Goal: Task Accomplishment & Management: Use online tool/utility

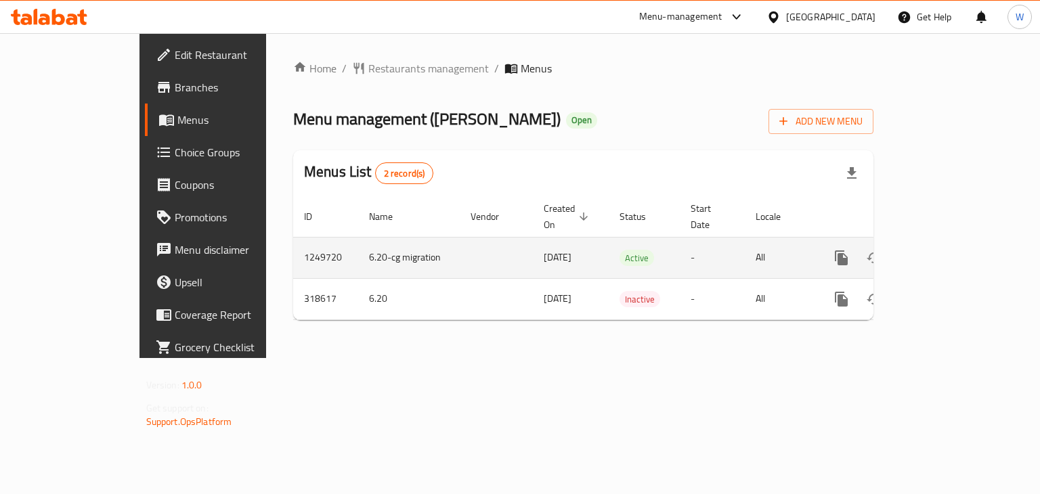
click at [956, 242] on link "enhanced table" at bounding box center [939, 258] width 33 height 33
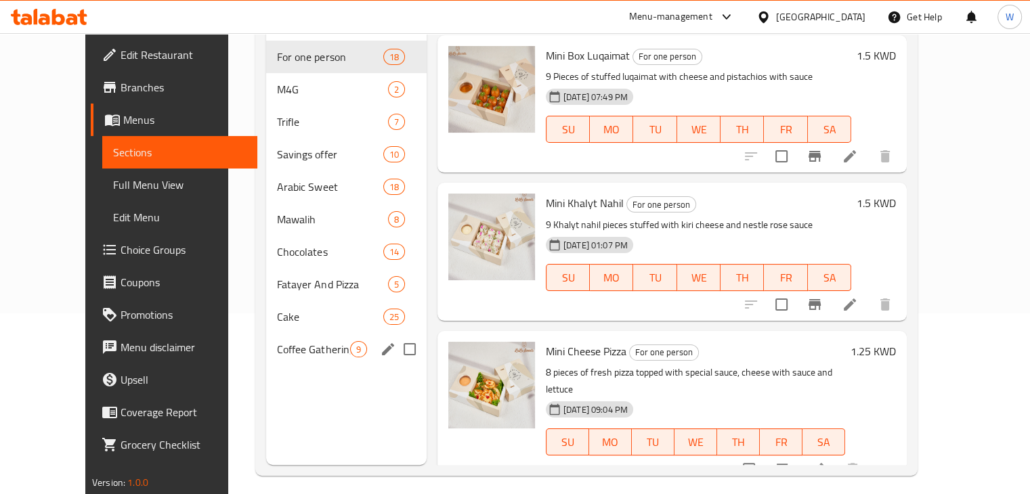
scroll to position [190, 0]
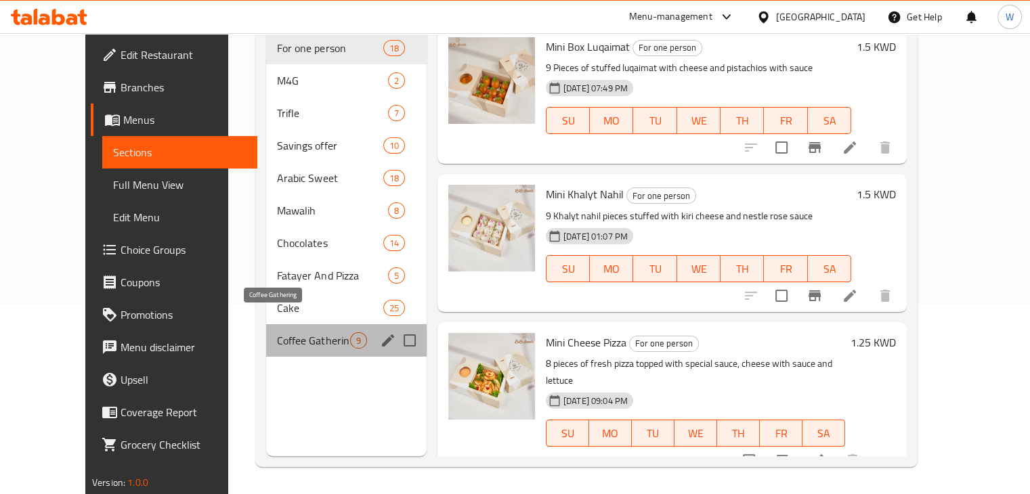
click at [277, 333] on span "Coffee Gathering" at bounding box center [313, 341] width 72 height 16
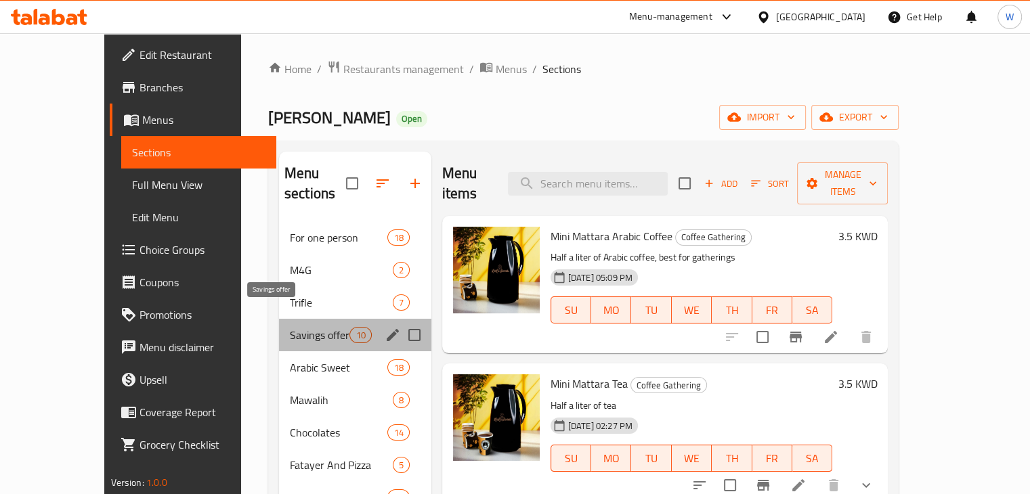
click at [290, 327] on span "Savings offer" at bounding box center [320, 335] width 60 height 16
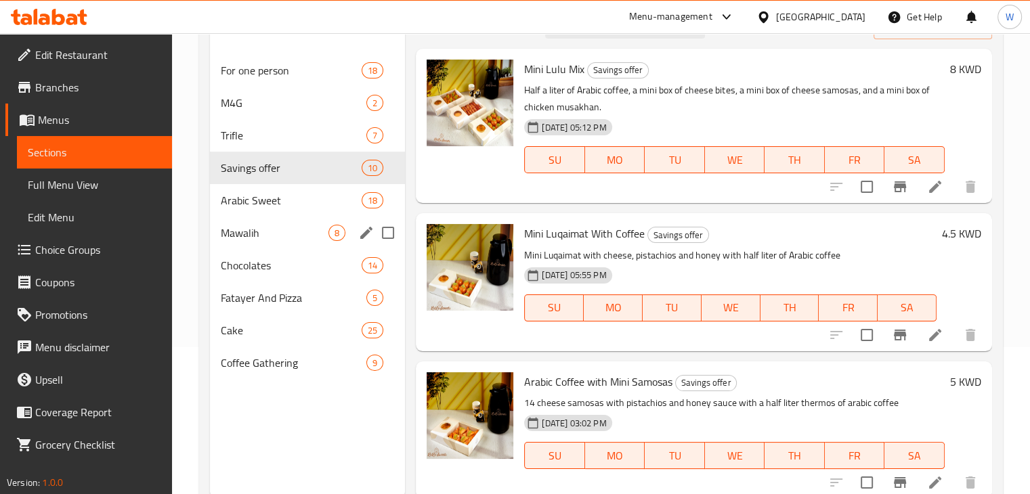
scroll to position [190, 0]
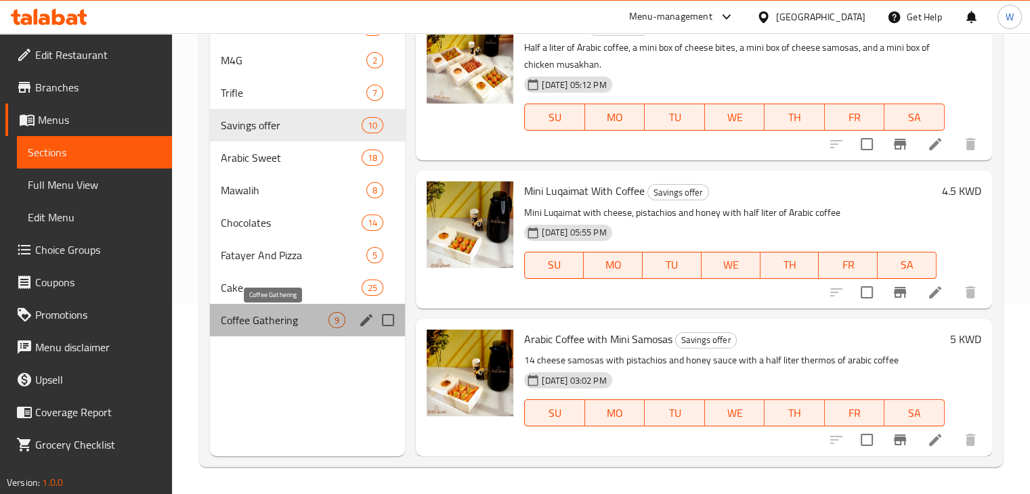
click at [292, 318] on span "Coffee Gathering" at bounding box center [275, 320] width 108 height 16
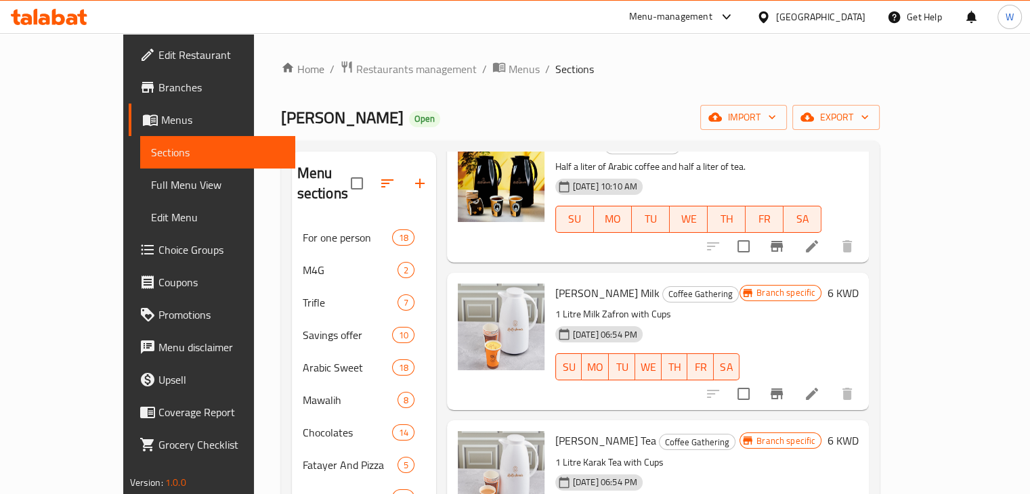
scroll to position [532, 0]
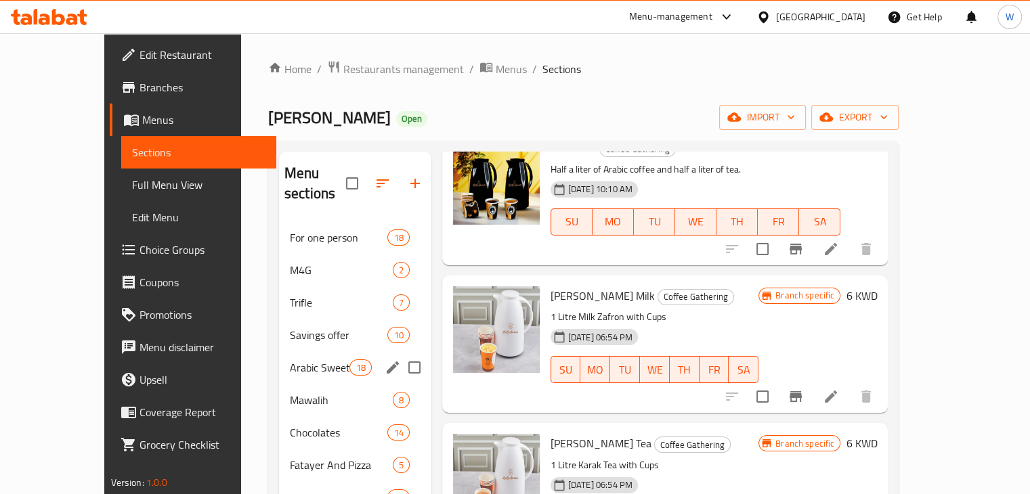
click at [290, 327] on span "Savings offer" at bounding box center [339, 335] width 98 height 16
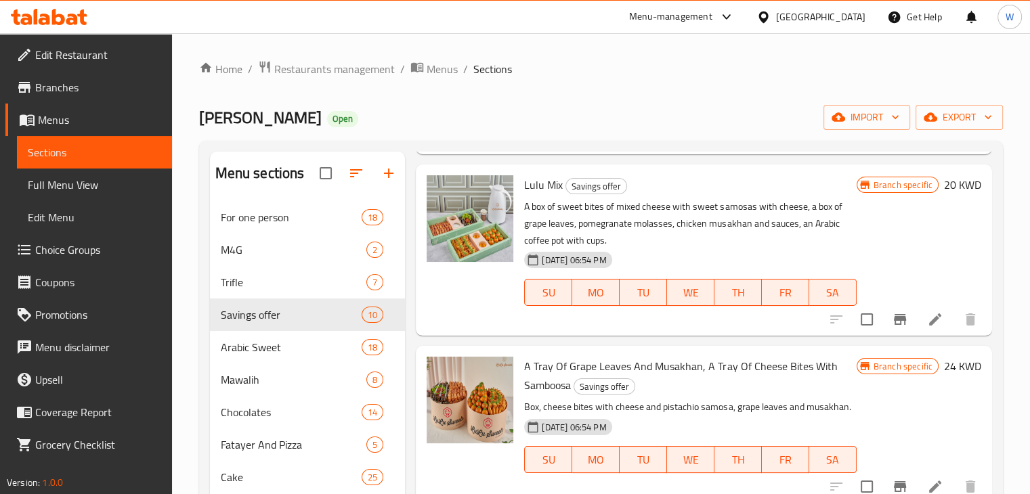
scroll to position [1084, 0]
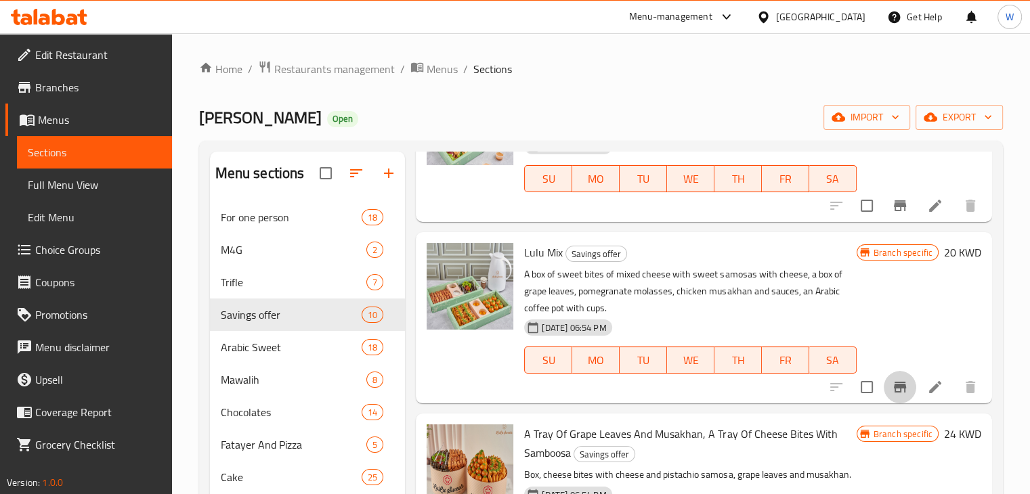
click at [892, 384] on icon "Branch-specific-item" at bounding box center [900, 387] width 16 height 16
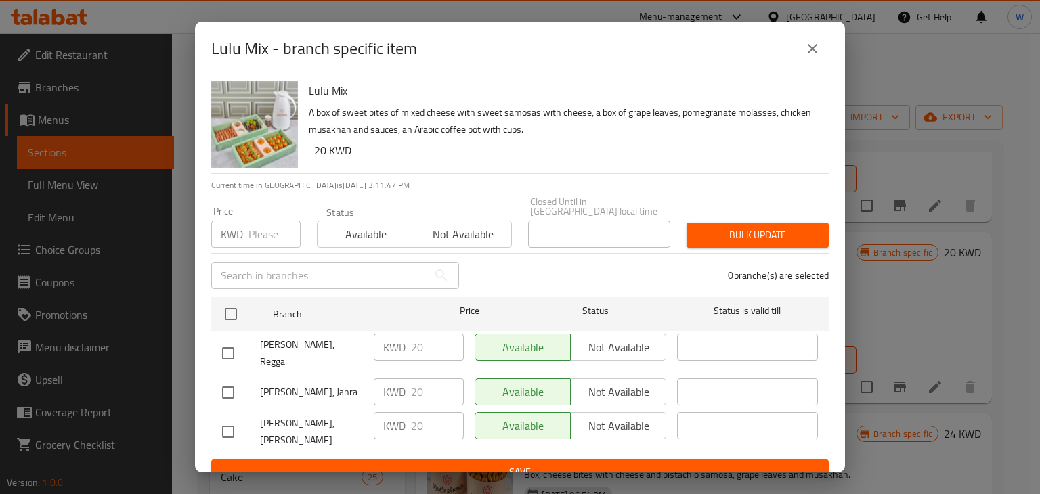
click at [805, 57] on icon "close" at bounding box center [813, 49] width 16 height 16
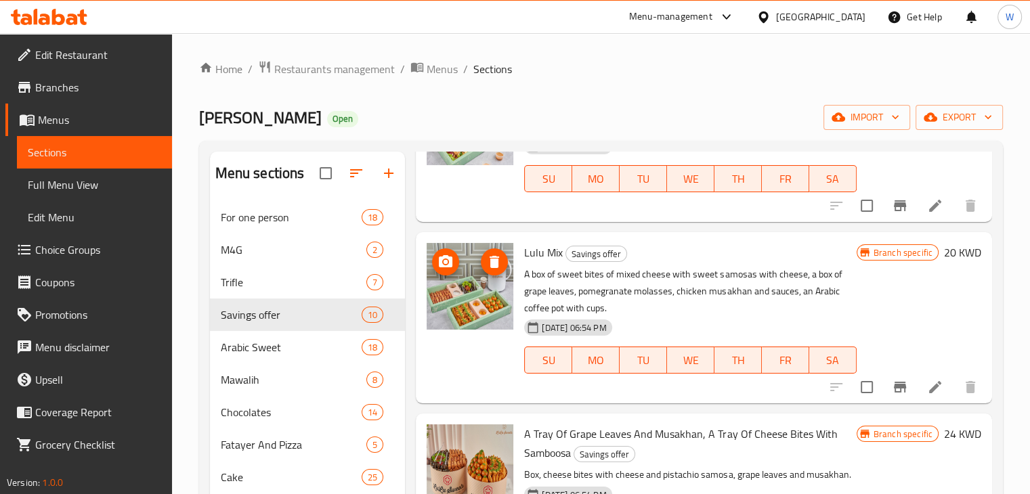
click at [469, 297] on img at bounding box center [470, 286] width 87 height 87
click at [931, 391] on icon at bounding box center [935, 387] width 16 height 16
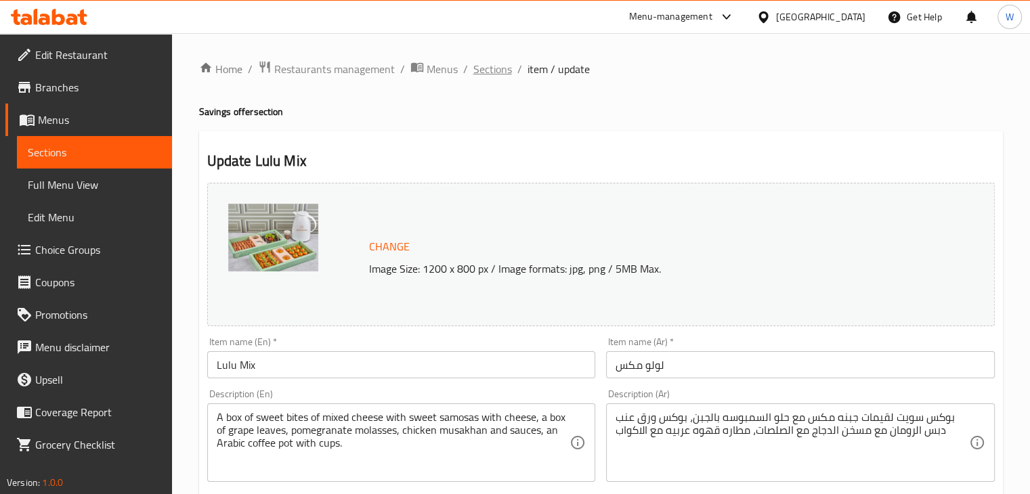
click at [496, 72] on span "Sections" at bounding box center [492, 69] width 39 height 16
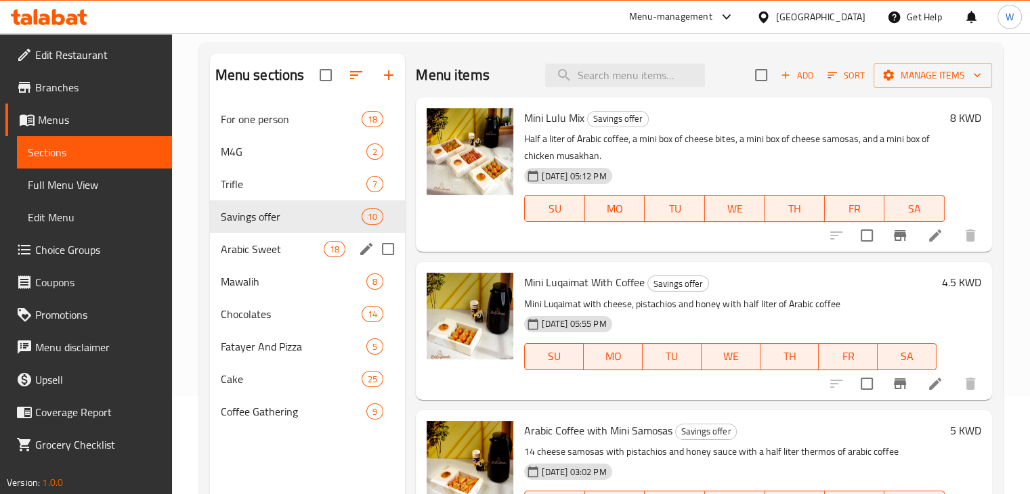
scroll to position [54, 0]
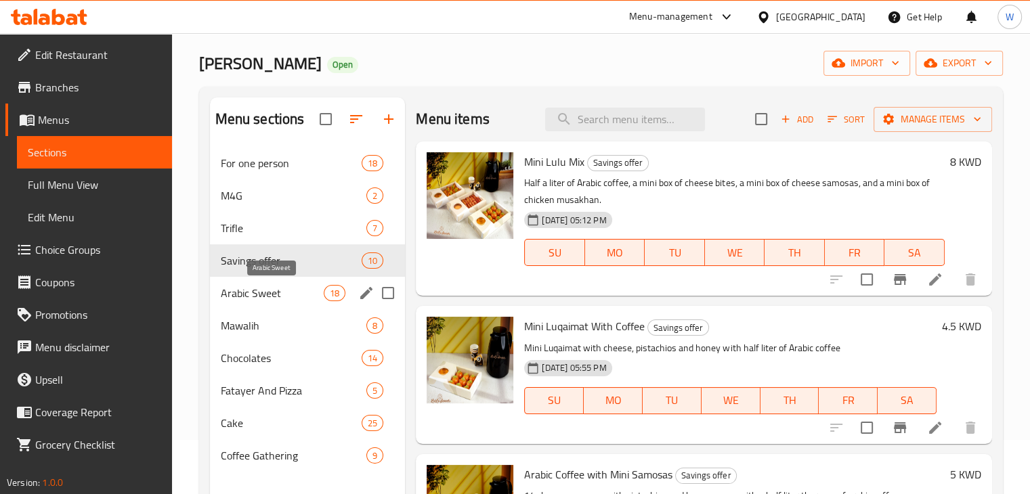
click at [249, 296] on span "Arabic Sweet" at bounding box center [273, 293] width 104 height 16
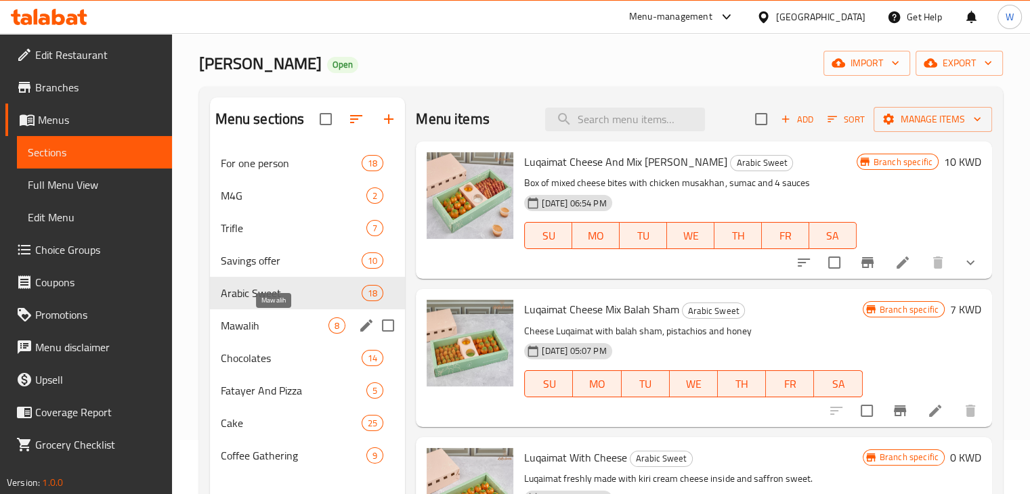
click at [241, 318] on span "Mawalih" at bounding box center [275, 326] width 108 height 16
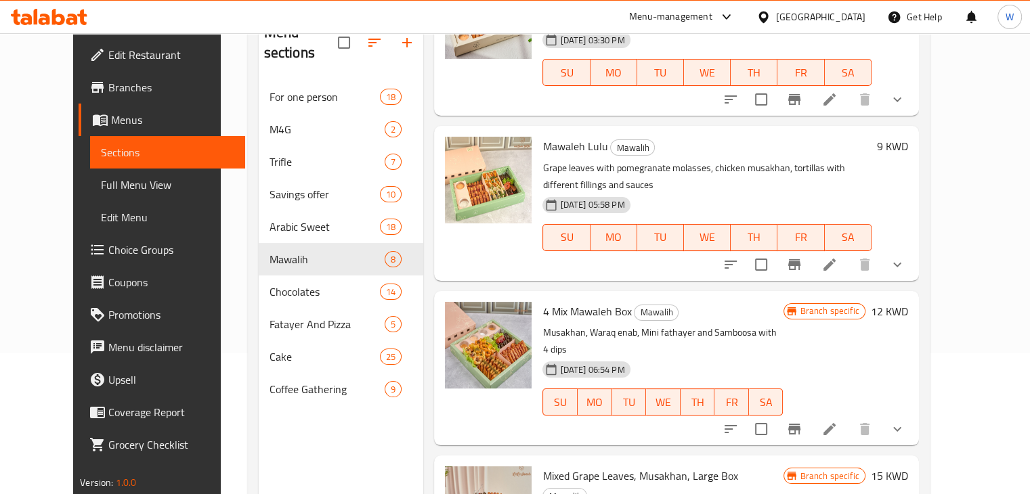
scroll to position [190, 0]
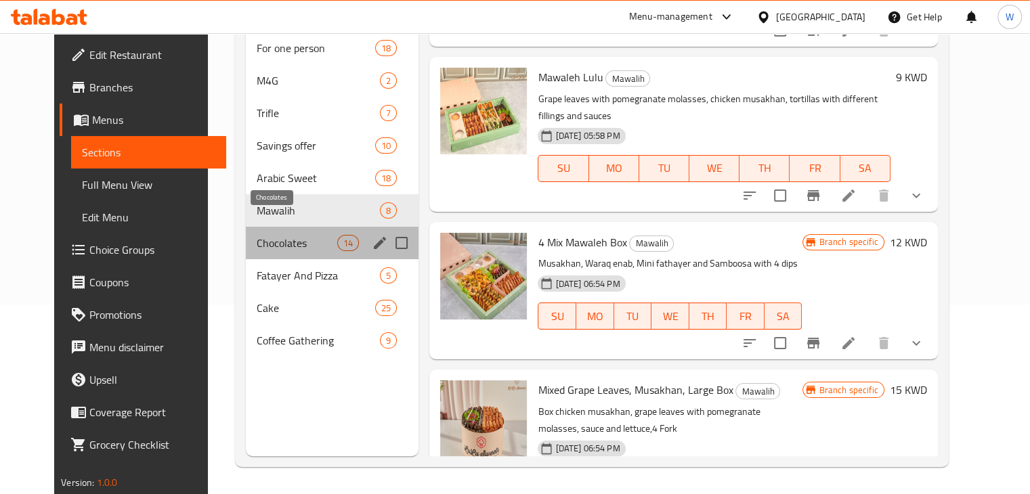
click at [280, 235] on span "Chocolates" at bounding box center [297, 243] width 81 height 16
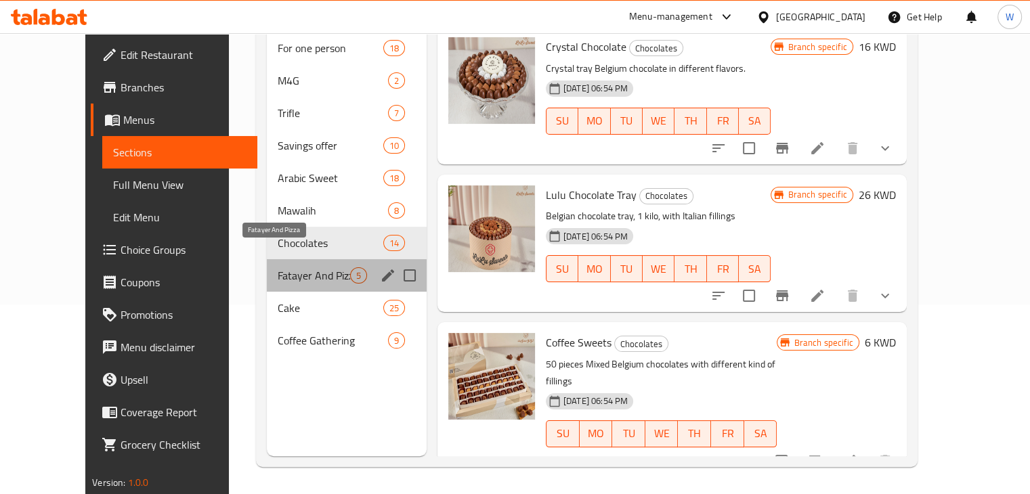
click at [280, 268] on span "Fatayer And Pizza" at bounding box center [314, 276] width 72 height 16
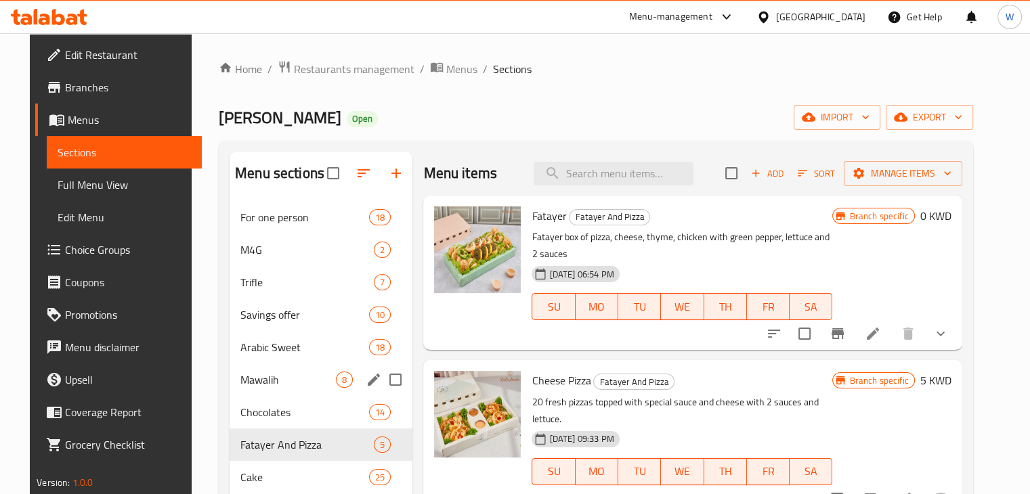
scroll to position [68, 0]
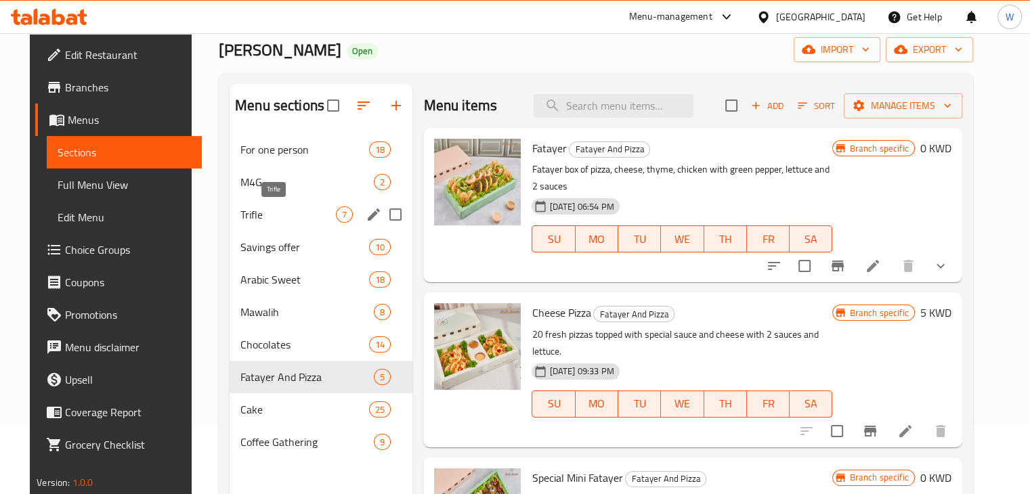
click at [255, 219] on span "Trifle" at bounding box center [287, 215] width 95 height 16
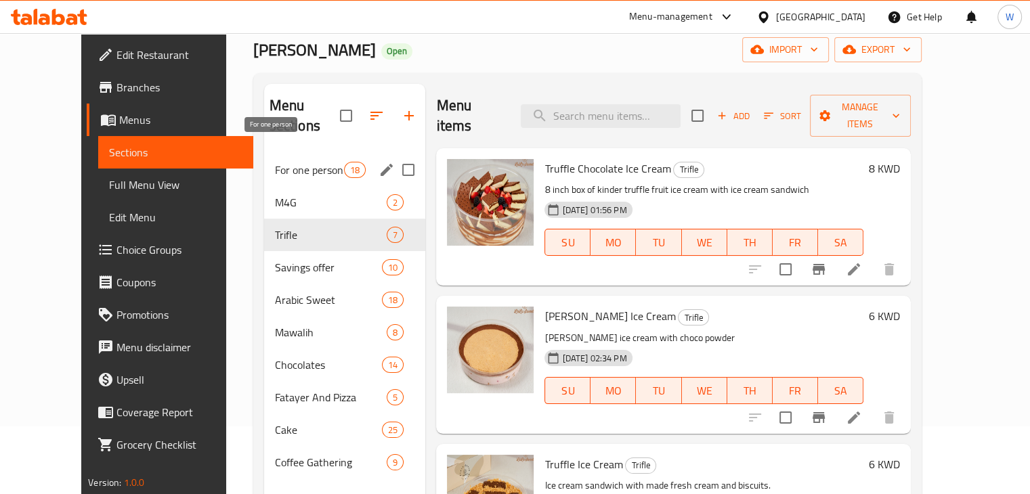
click at [275, 162] on span "For one person" at bounding box center [309, 170] width 69 height 16
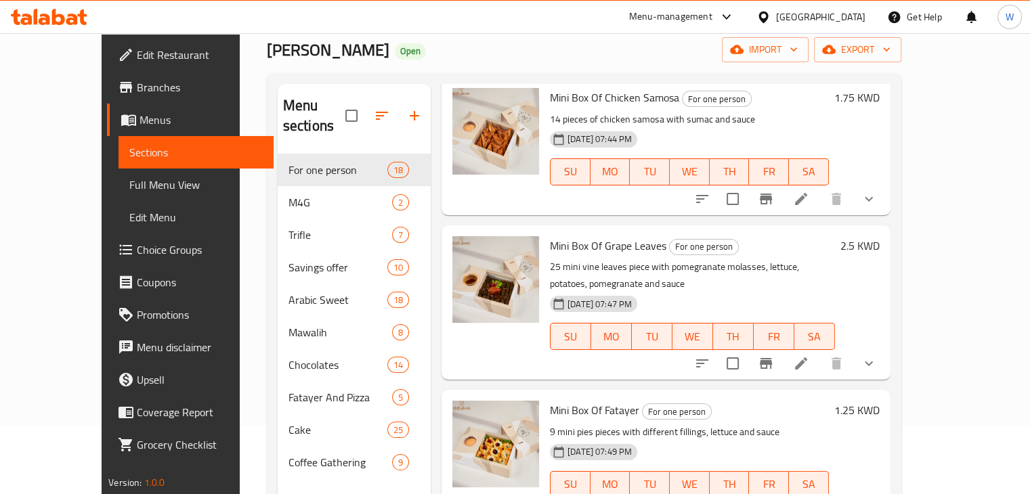
scroll to position [1219, 0]
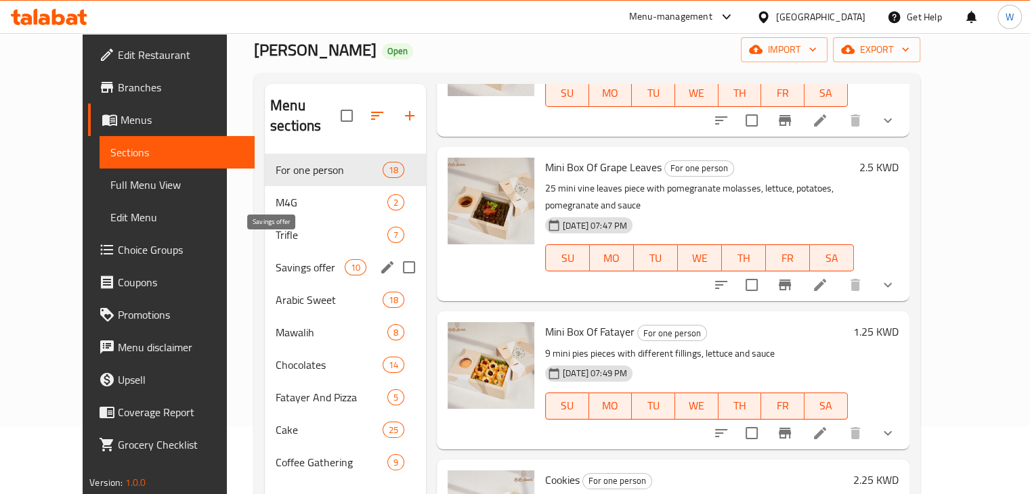
click at [282, 259] on span "Savings offer" at bounding box center [310, 267] width 69 height 16
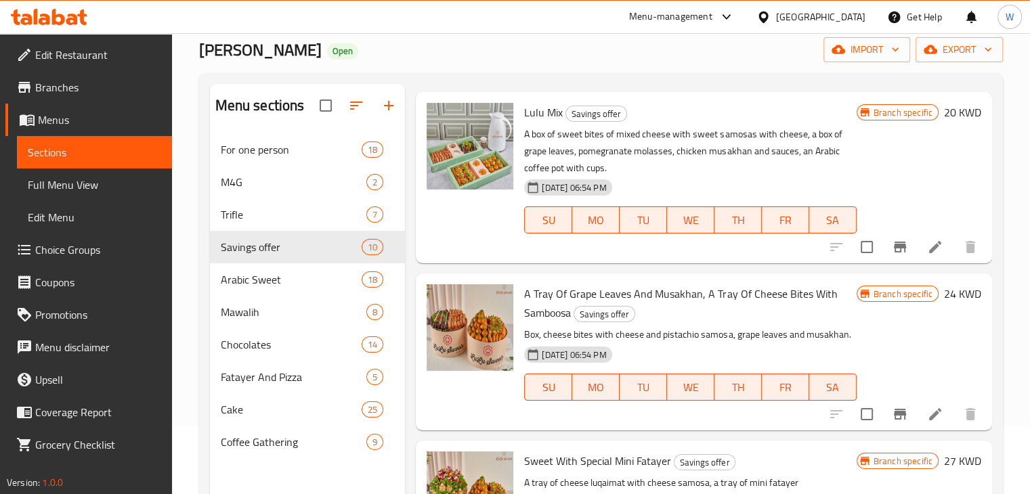
scroll to position [1089, 0]
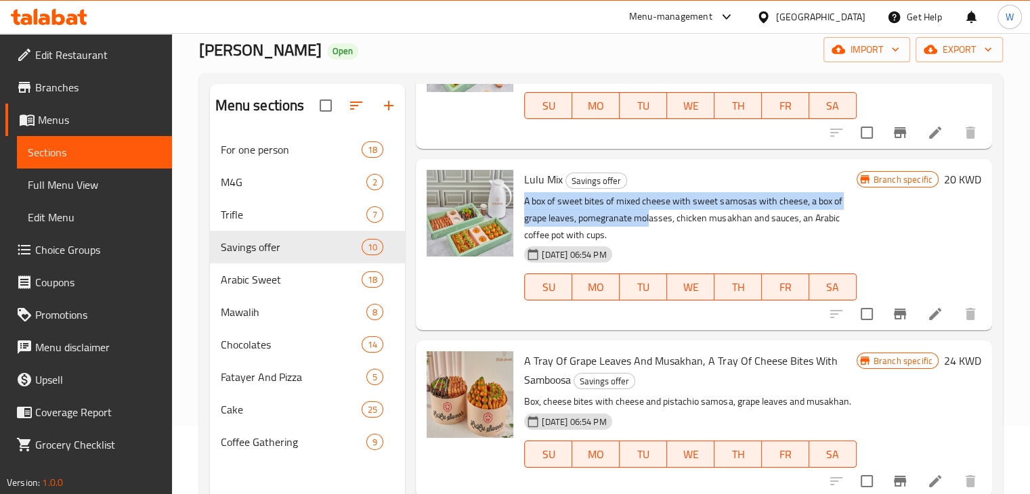
copy p "A box of sweet bites of mixed cheese with sweet samosas with cheese, a box of g…"
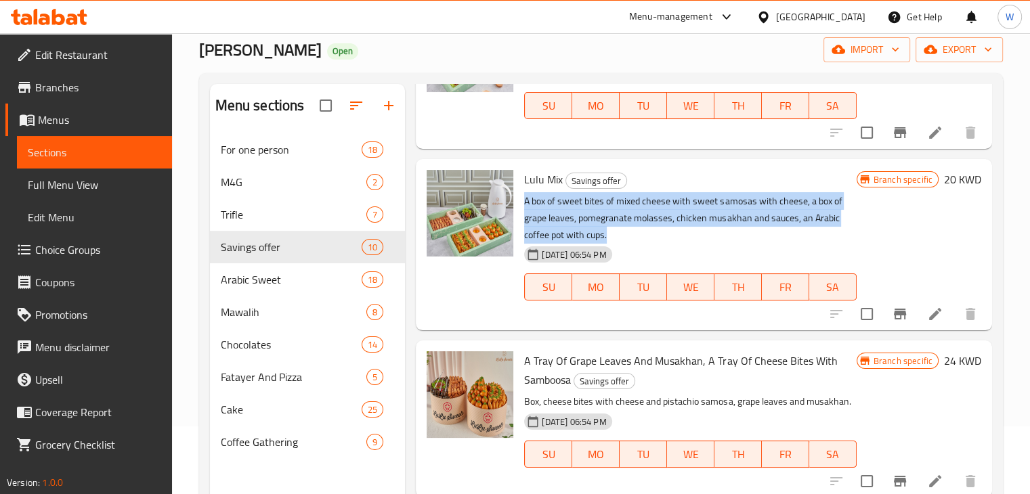
drag, startPoint x: 523, startPoint y: 202, endPoint x: 650, endPoint y: 228, distance: 130.0
click at [650, 228] on div "Lulu Mix Savings offer A box of sweet bites of mixed cheese with sweet samosas …" at bounding box center [690, 245] width 343 height 161
click at [461, 242] on img at bounding box center [470, 213] width 87 height 87
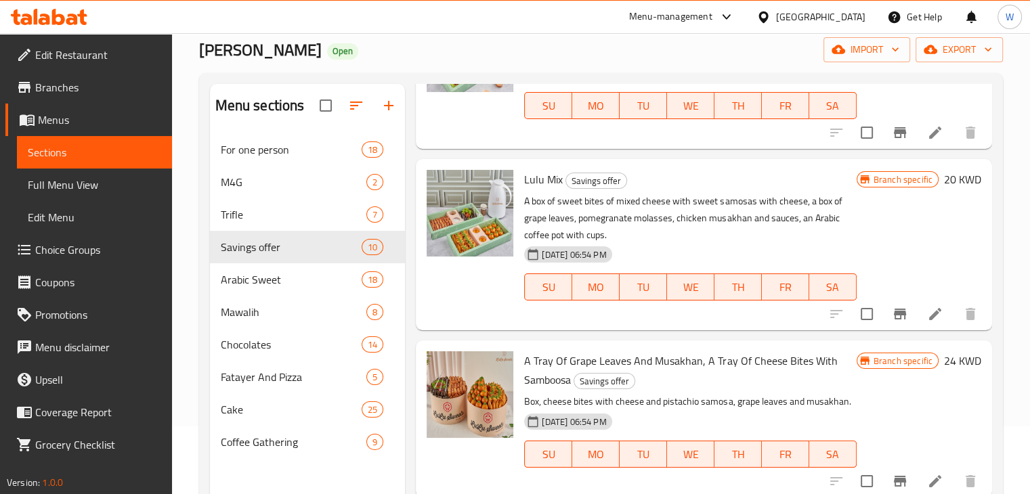
click at [465, 314] on div at bounding box center [470, 245] width 98 height 161
click at [312, 147] on span "For one person" at bounding box center [273, 150] width 104 height 16
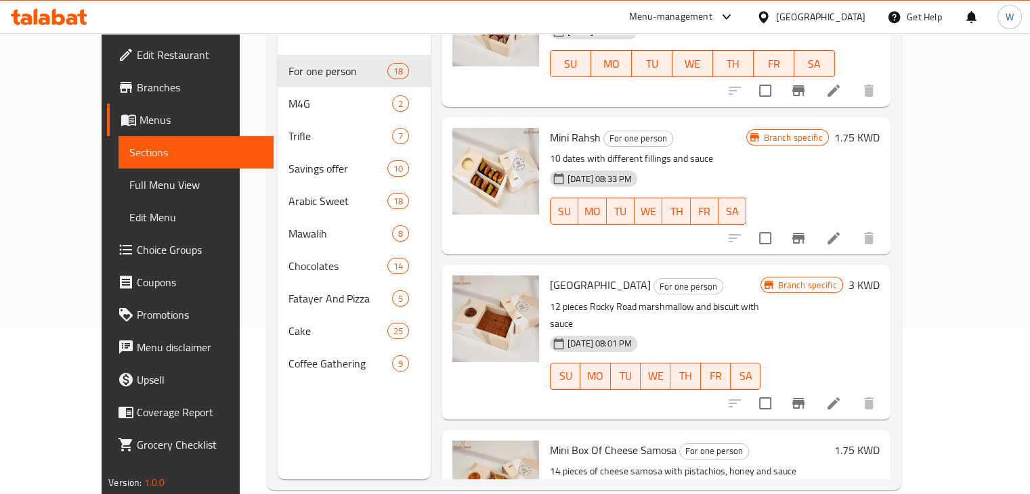
scroll to position [190, 0]
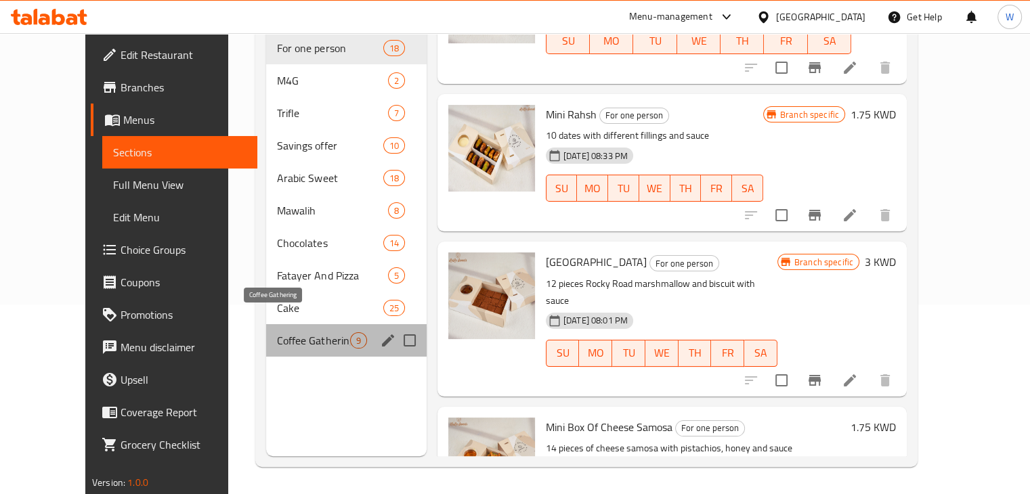
click at [289, 333] on span "Coffee Gathering" at bounding box center [313, 341] width 72 height 16
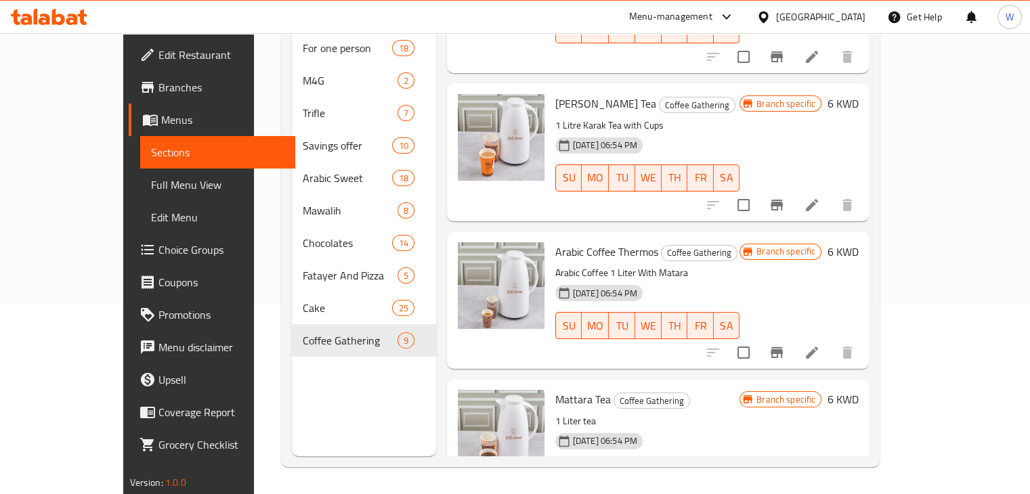
scroll to position [681, 0]
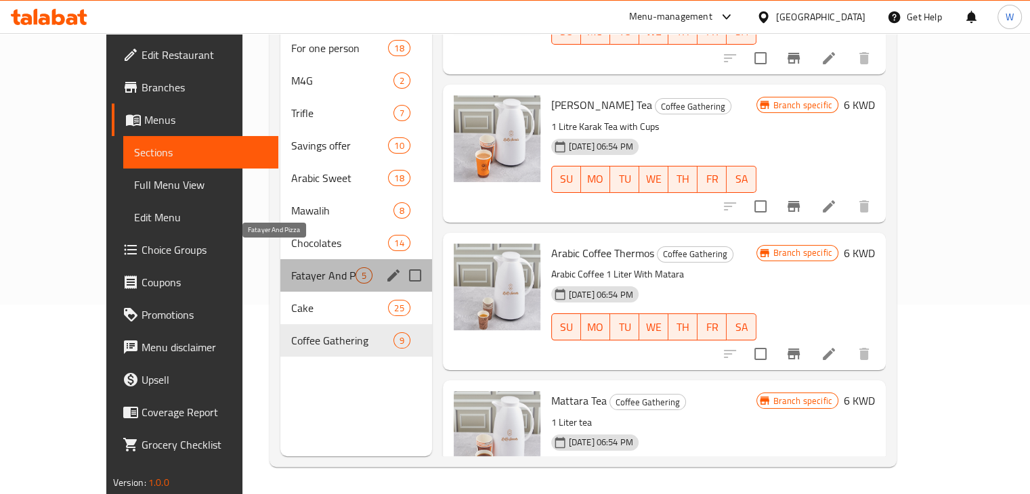
click at [291, 268] on span "Fatayer And Pizza" at bounding box center [323, 276] width 64 height 16
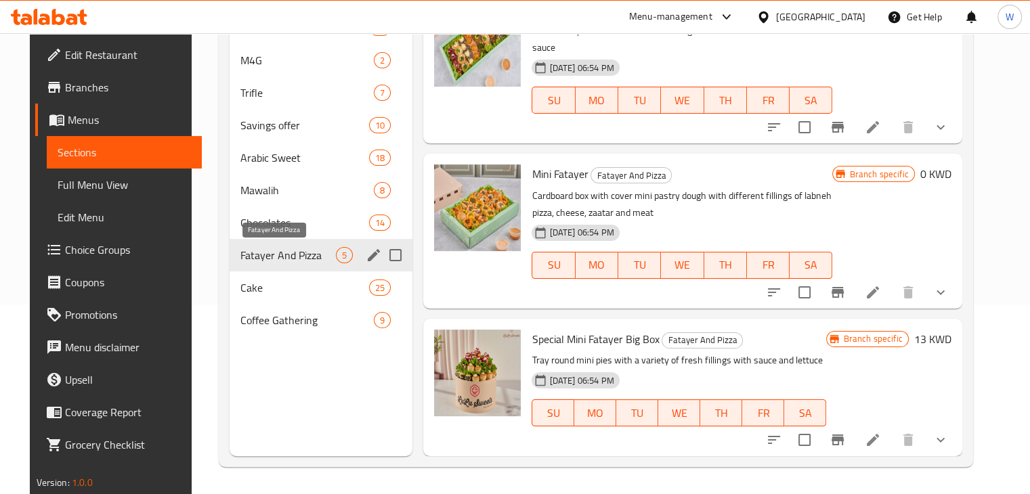
scroll to position [313, 0]
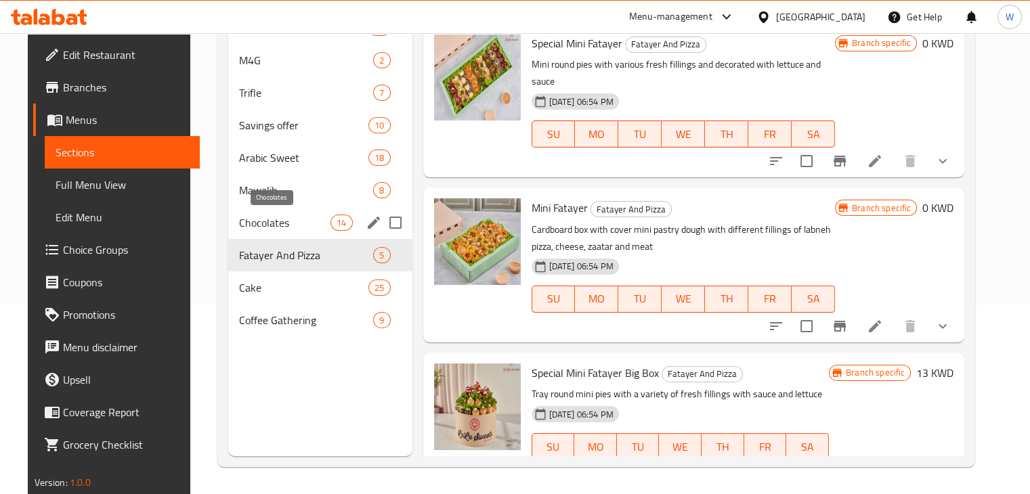
click at [289, 218] on span "Chocolates" at bounding box center [285, 223] width 92 height 16
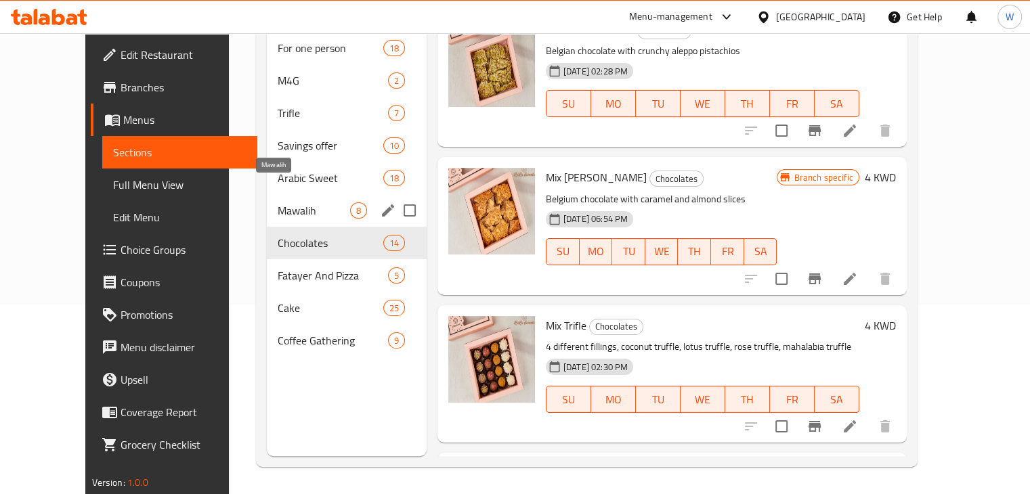
click at [278, 203] on span "Mawalih" at bounding box center [314, 211] width 72 height 16
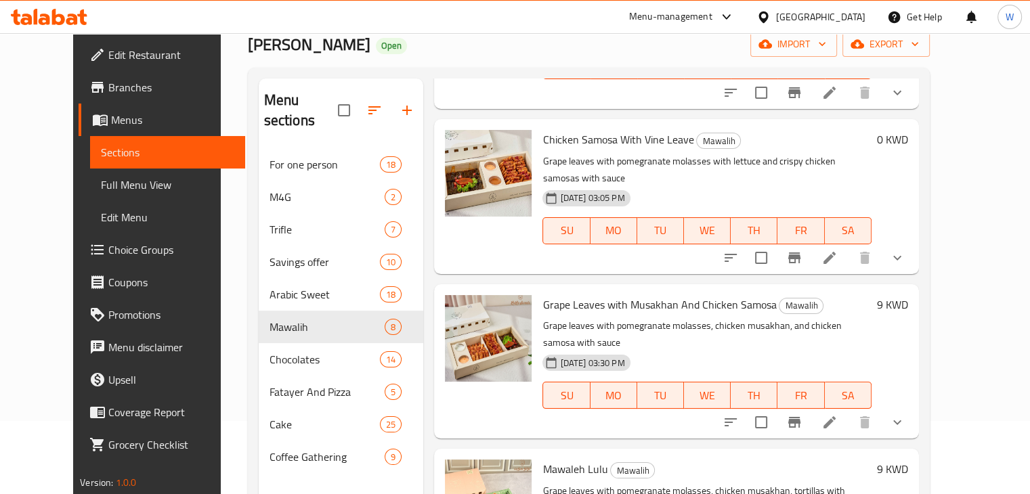
scroll to position [484, 0]
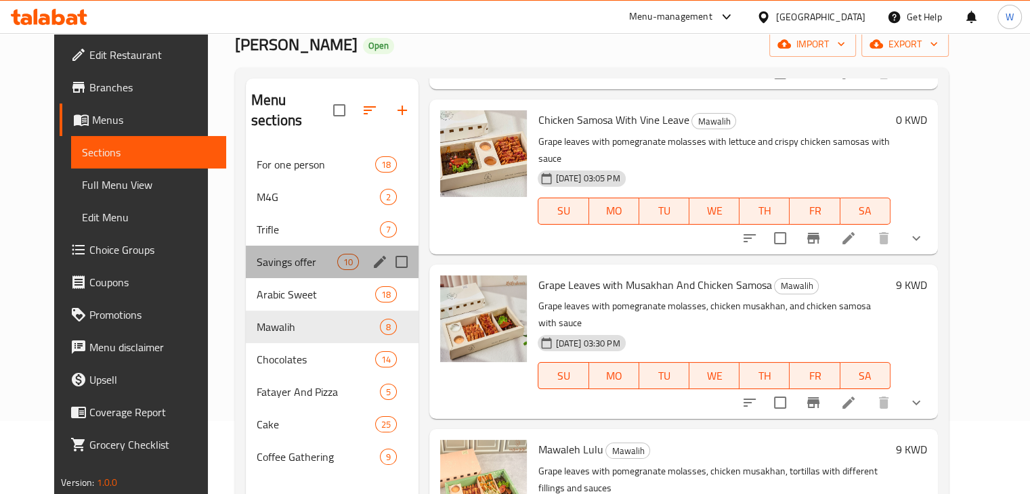
click at [267, 254] on span "Savings offer" at bounding box center [297, 262] width 81 height 16
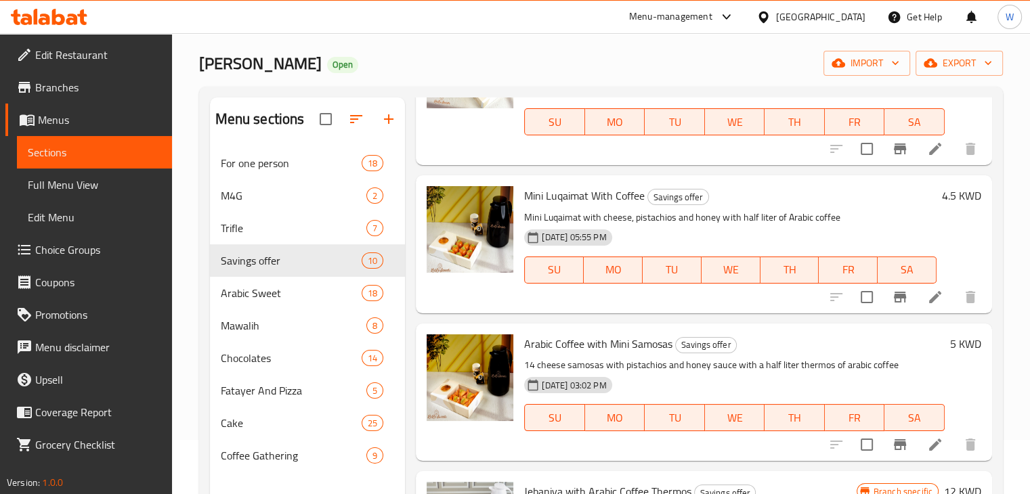
scroll to position [135, 0]
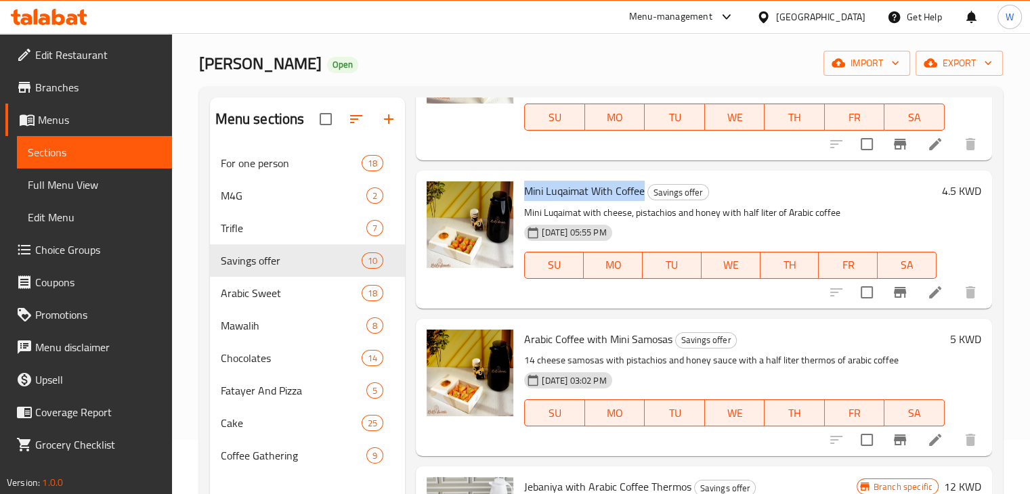
copy span "Mini Luqaimat With Coffee"
drag, startPoint x: 526, startPoint y: 190, endPoint x: 643, endPoint y: 198, distance: 117.4
click at [643, 198] on span "Mini Luqaimat With Coffee" at bounding box center [584, 191] width 121 height 20
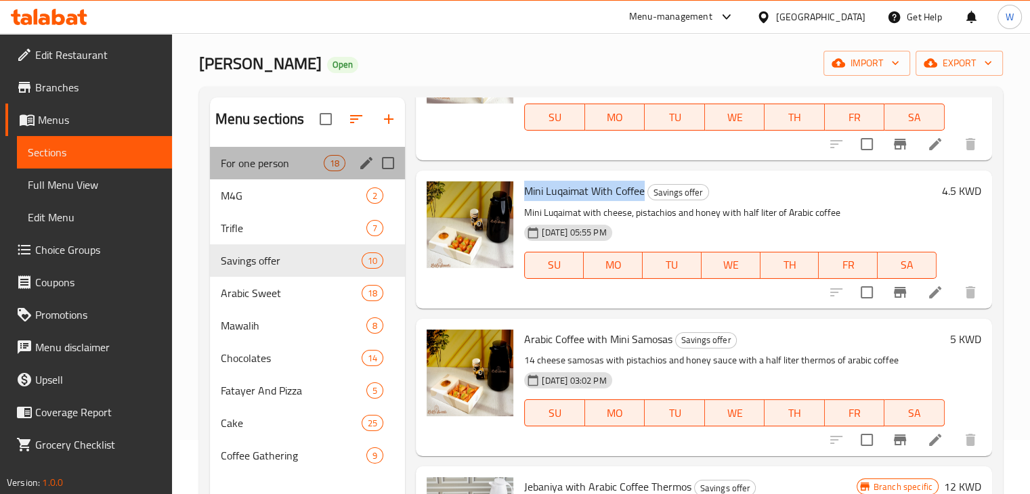
click at [301, 171] on div "For one person 18" at bounding box center [308, 163] width 196 height 33
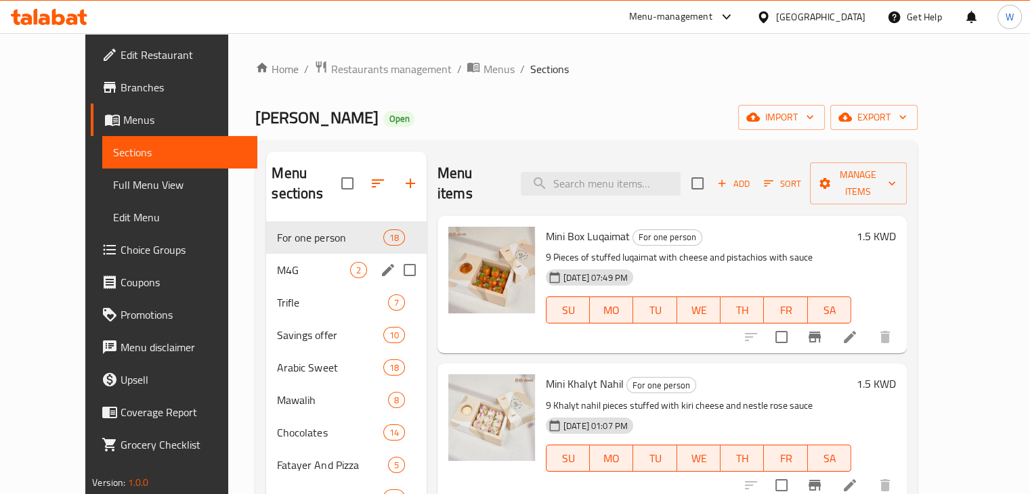
click at [277, 262] on span "M4G" at bounding box center [313, 270] width 72 height 16
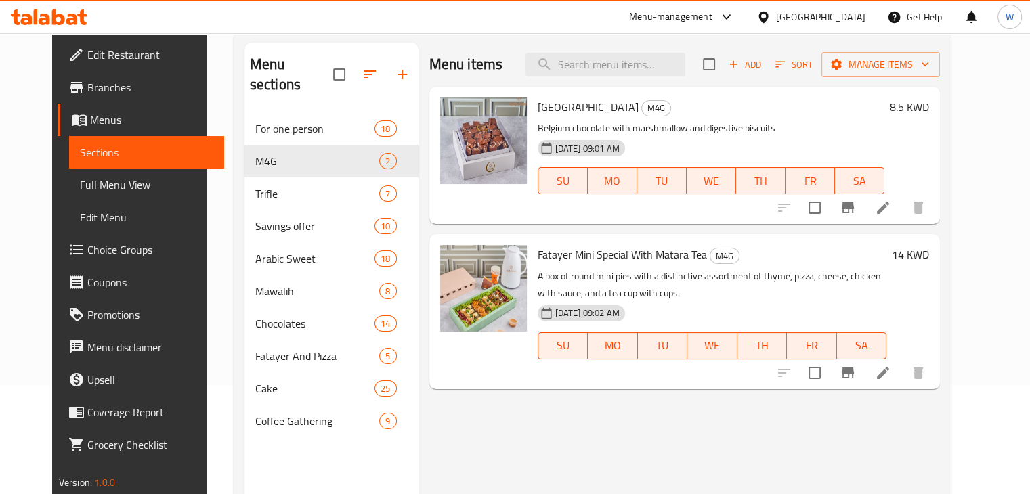
scroll to position [190, 0]
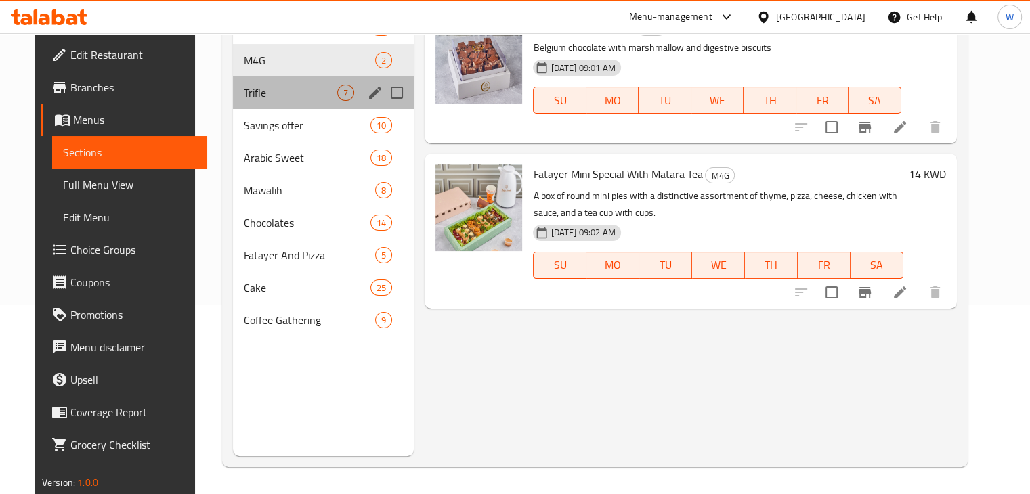
click at [263, 105] on div "Trifle 7" at bounding box center [323, 93] width 181 height 33
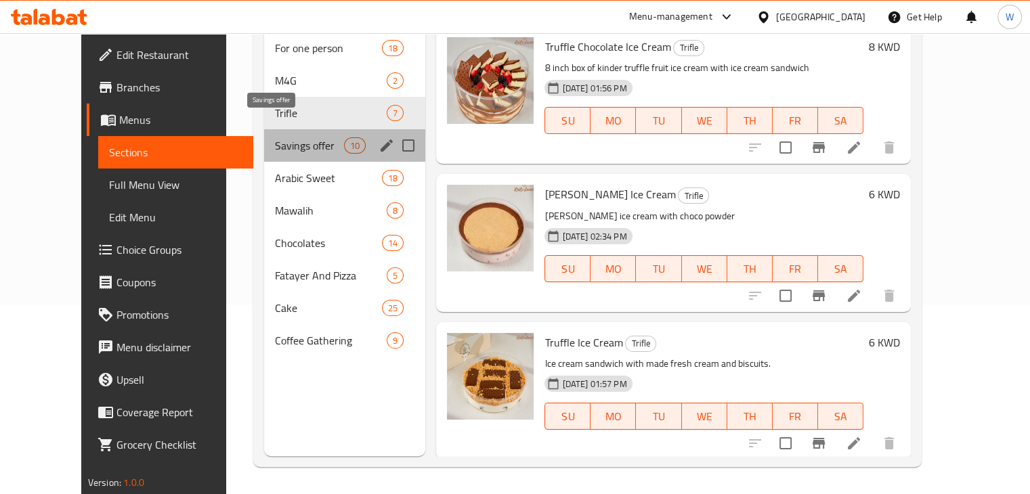
click at [275, 137] on span "Savings offer" at bounding box center [309, 145] width 69 height 16
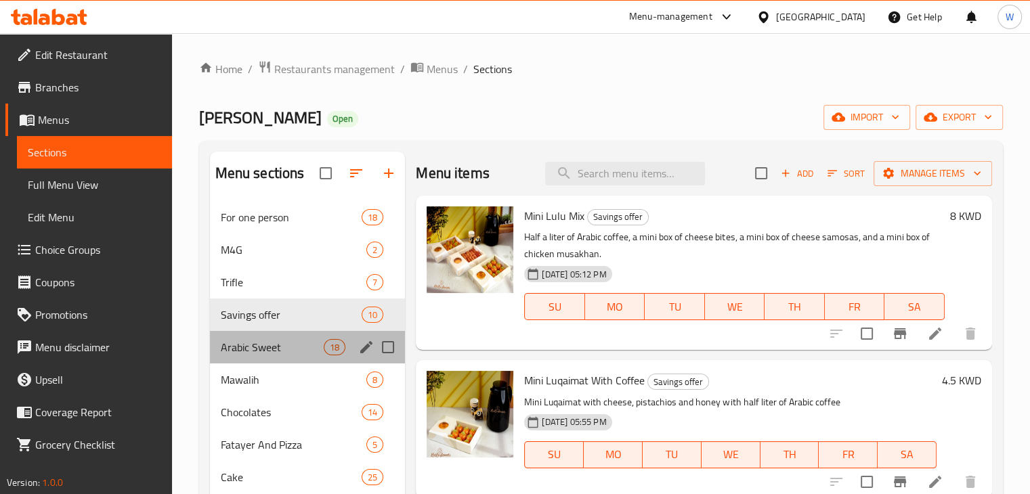
click at [282, 332] on div "Arabic Sweet 18" at bounding box center [308, 347] width 196 height 33
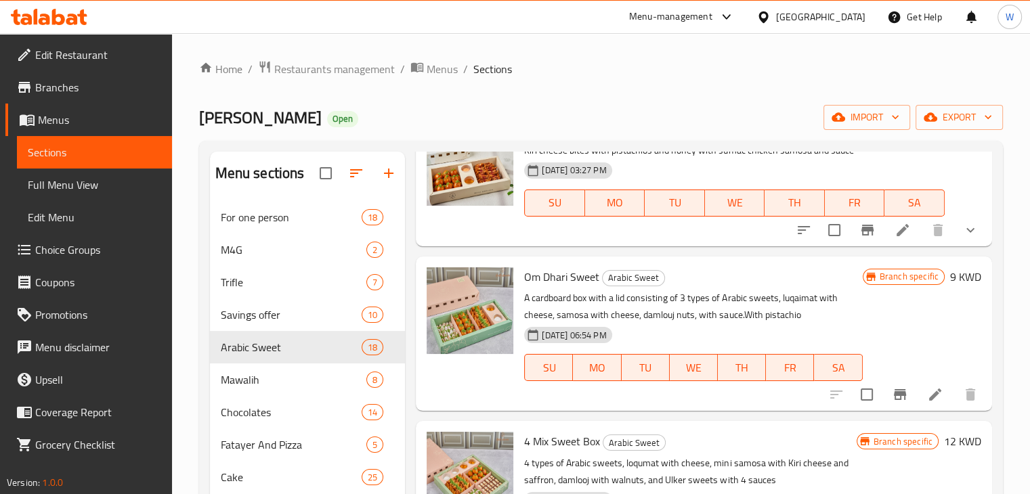
scroll to position [474, 0]
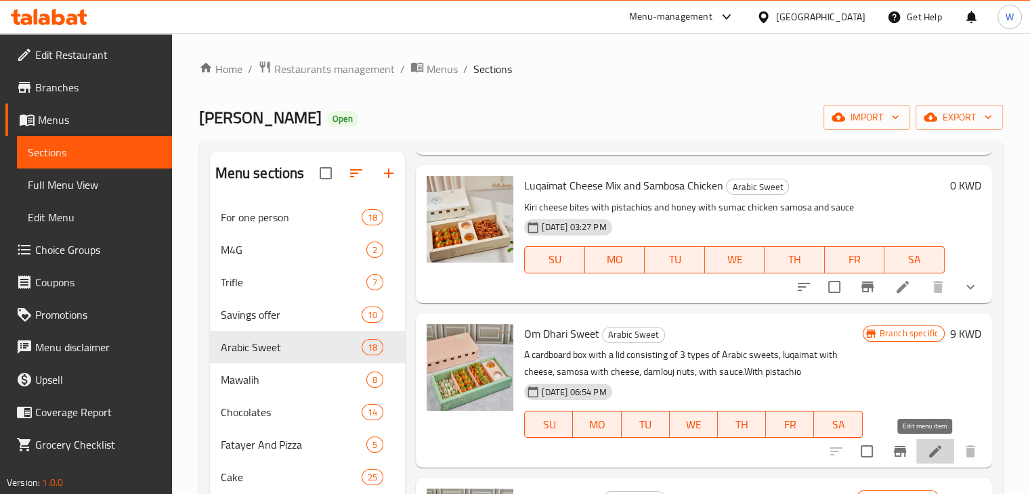
click at [927, 448] on icon at bounding box center [935, 452] width 16 height 16
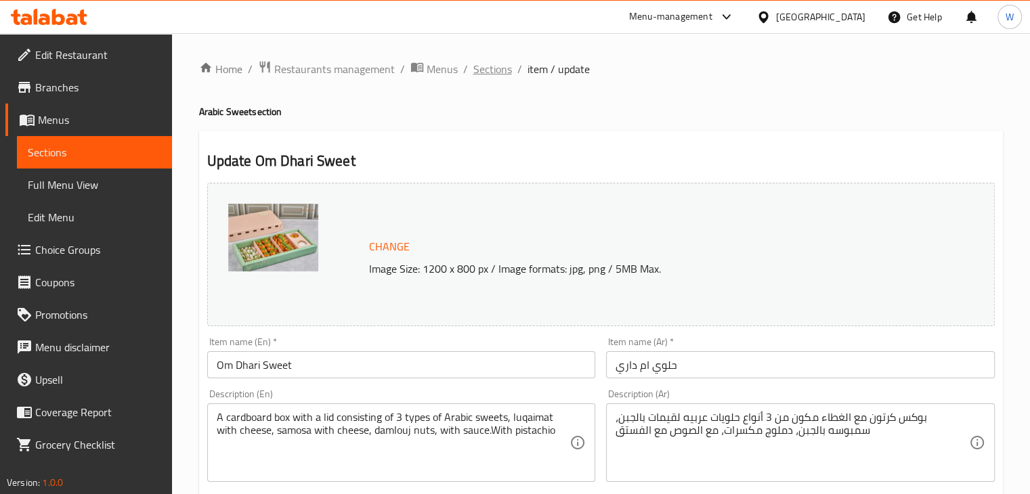
click at [496, 64] on span "Sections" at bounding box center [492, 69] width 39 height 16
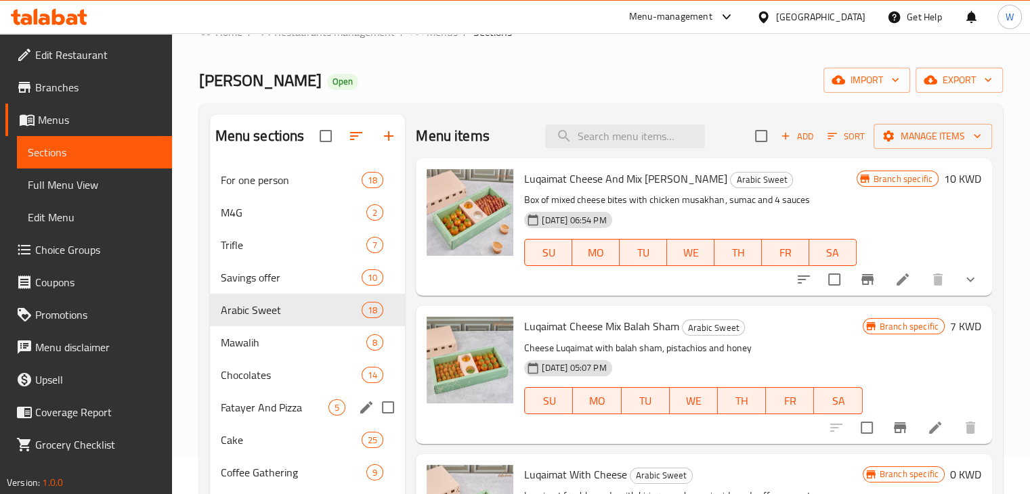
scroll to position [68, 0]
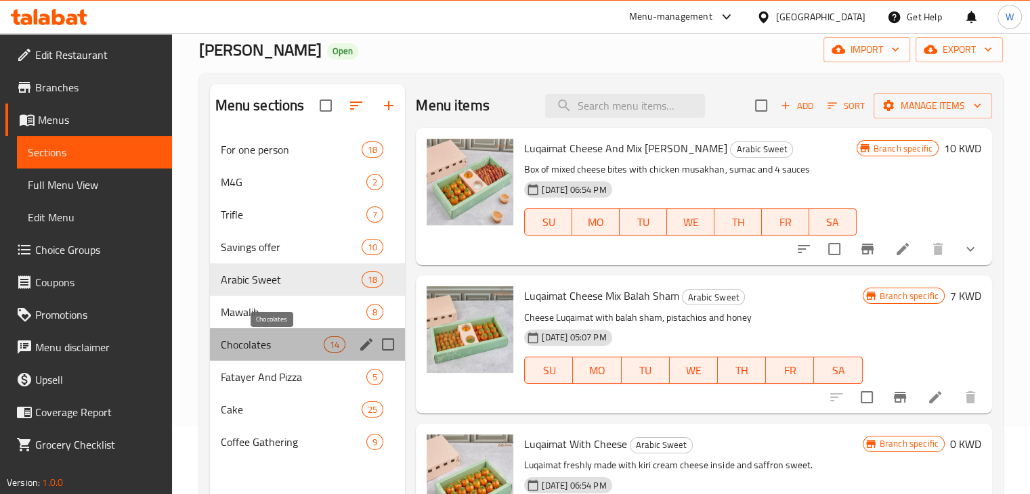
click at [285, 345] on span "Chocolates" at bounding box center [273, 345] width 104 height 16
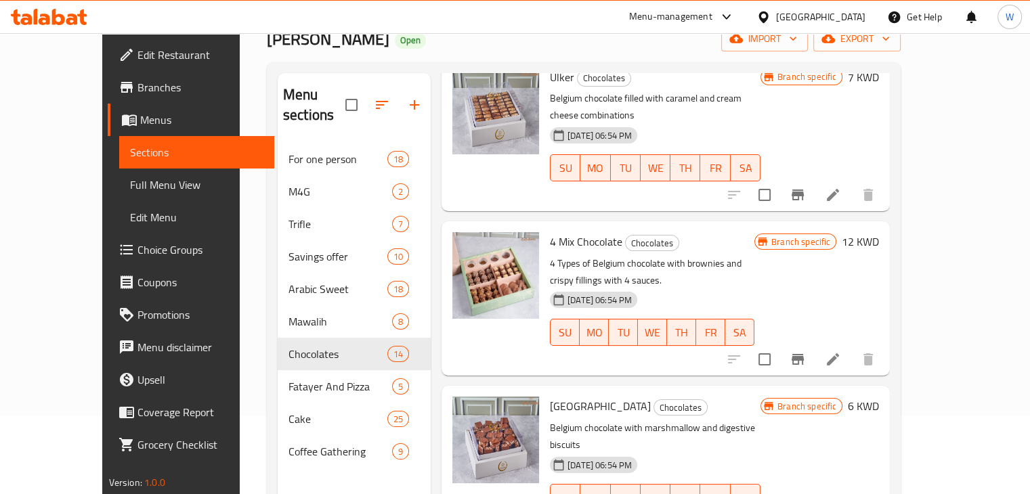
scroll to position [190, 0]
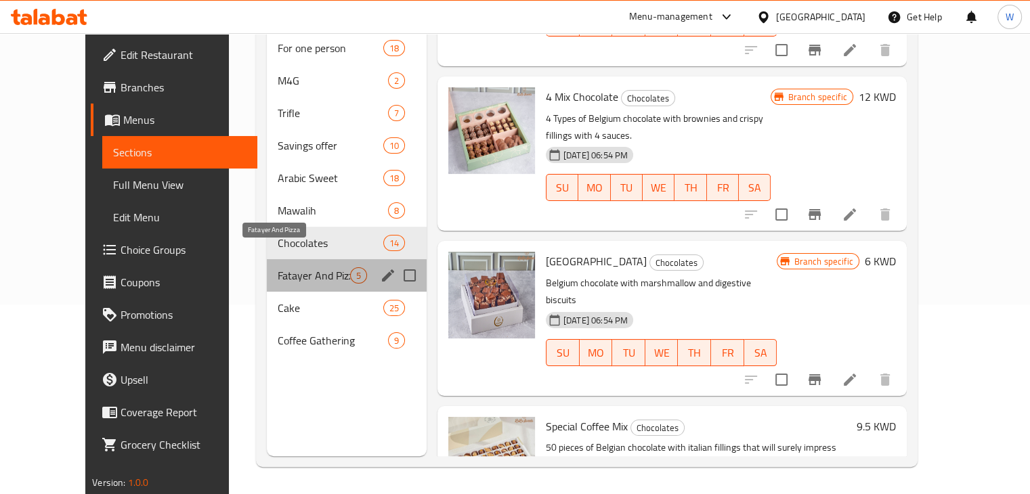
click at [285, 268] on span "Fatayer And Pizza" at bounding box center [314, 276] width 72 height 16
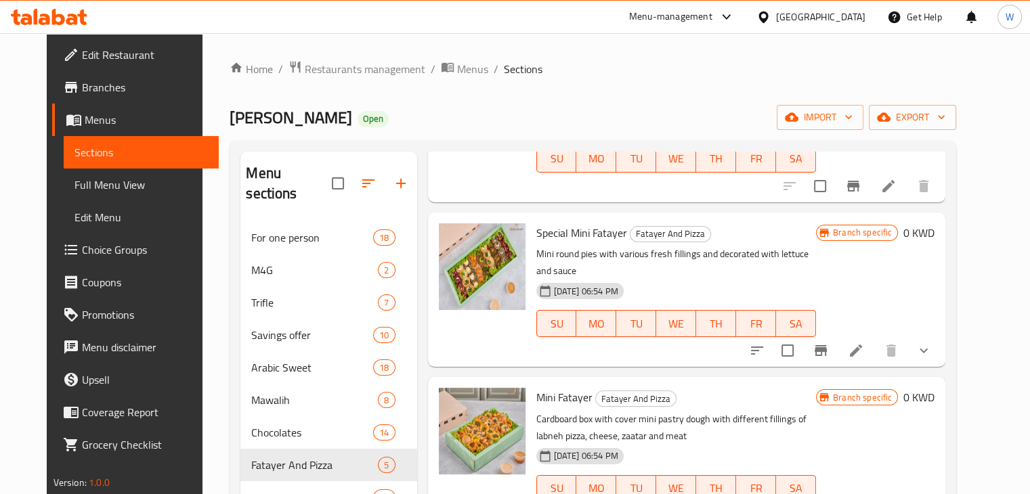
scroll to position [190, 0]
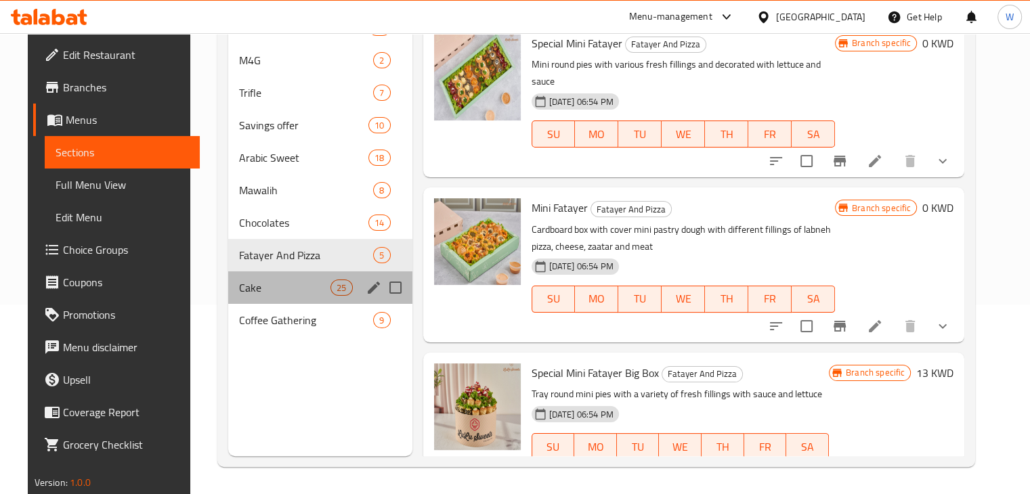
click at [274, 275] on div "Cake 25" at bounding box center [320, 288] width 184 height 33
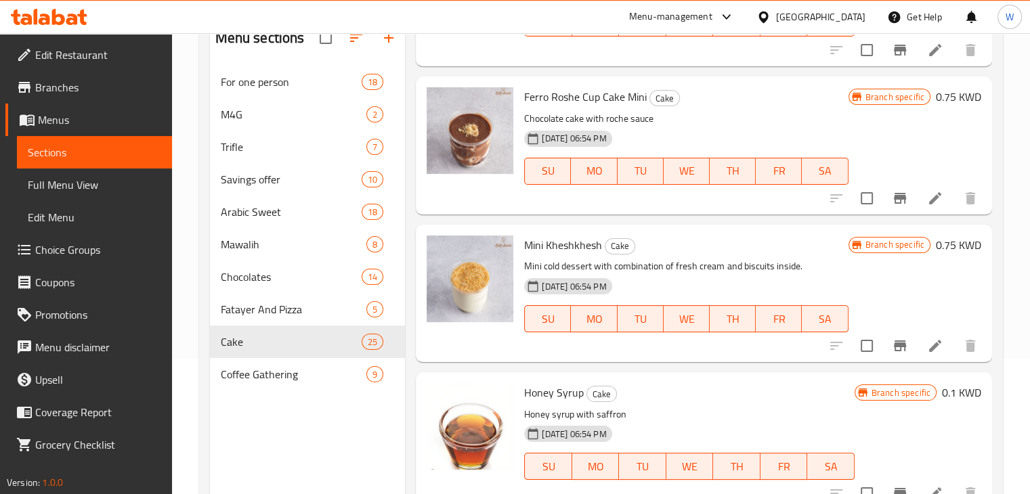
scroll to position [190, 0]
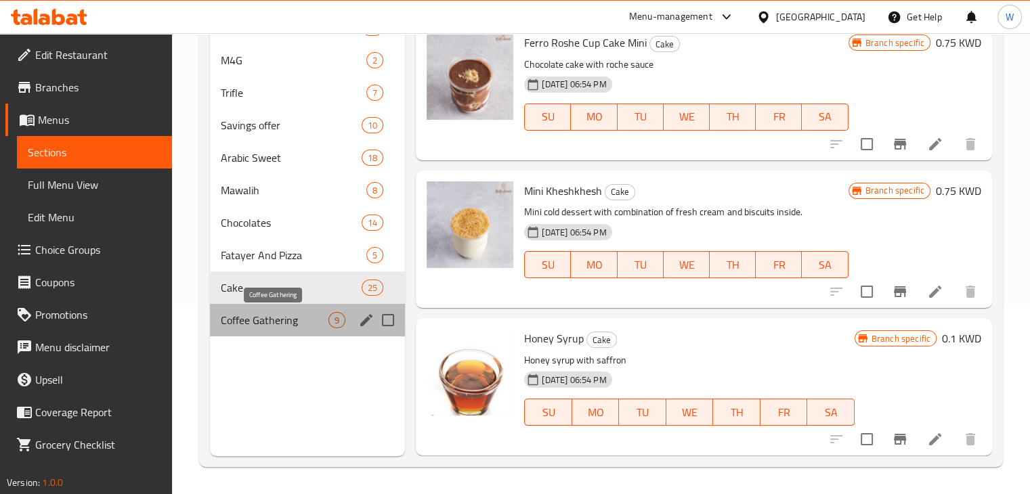
click at [298, 322] on span "Coffee Gathering" at bounding box center [275, 320] width 108 height 16
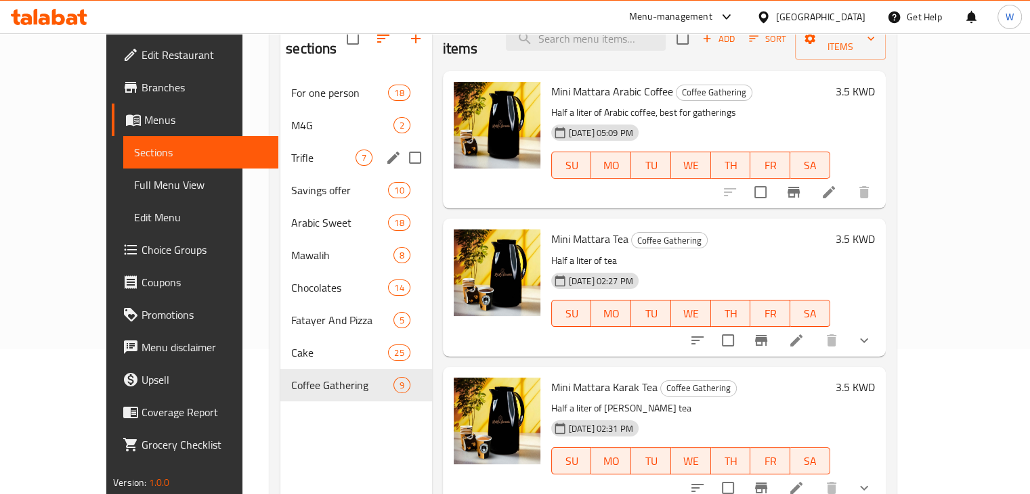
scroll to position [122, 0]
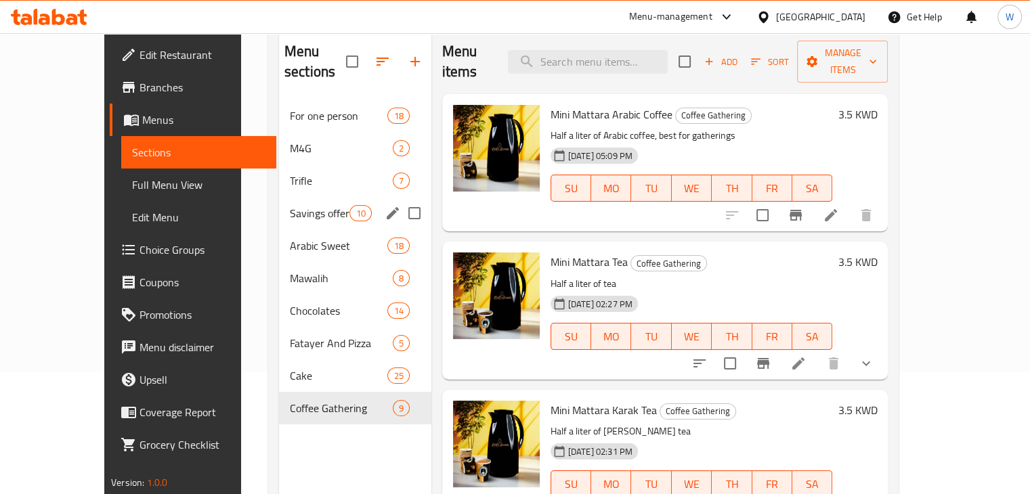
click at [294, 205] on span "Savings offer" at bounding box center [320, 213] width 60 height 16
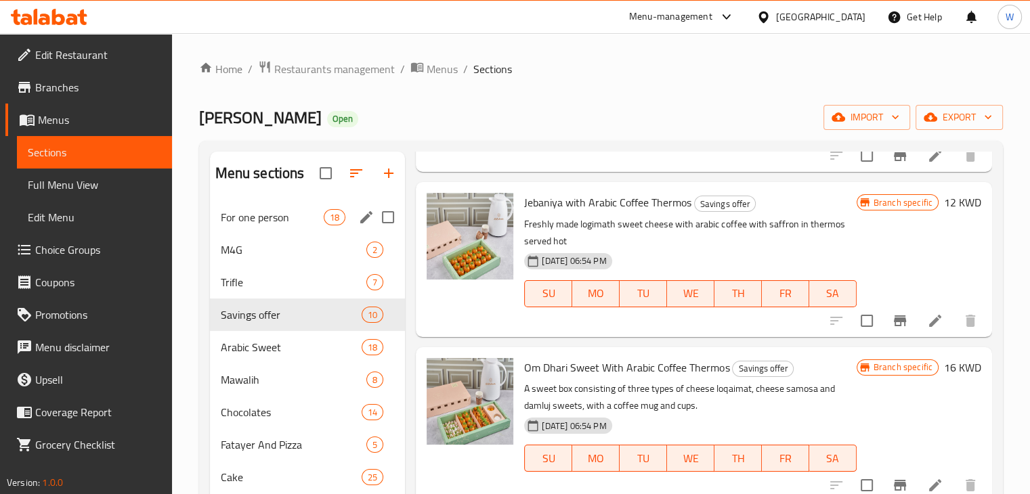
click at [291, 214] on span "For one person" at bounding box center [273, 217] width 104 height 16
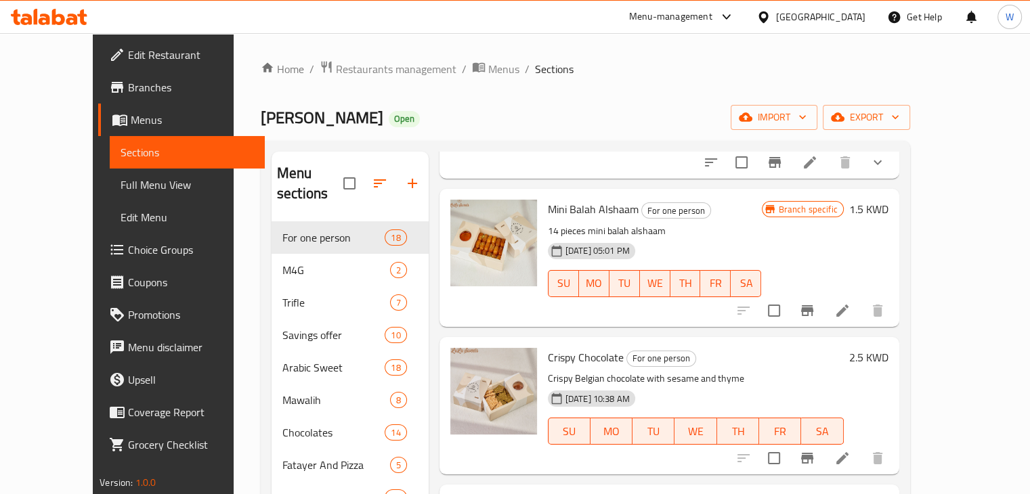
scroll to position [474, 0]
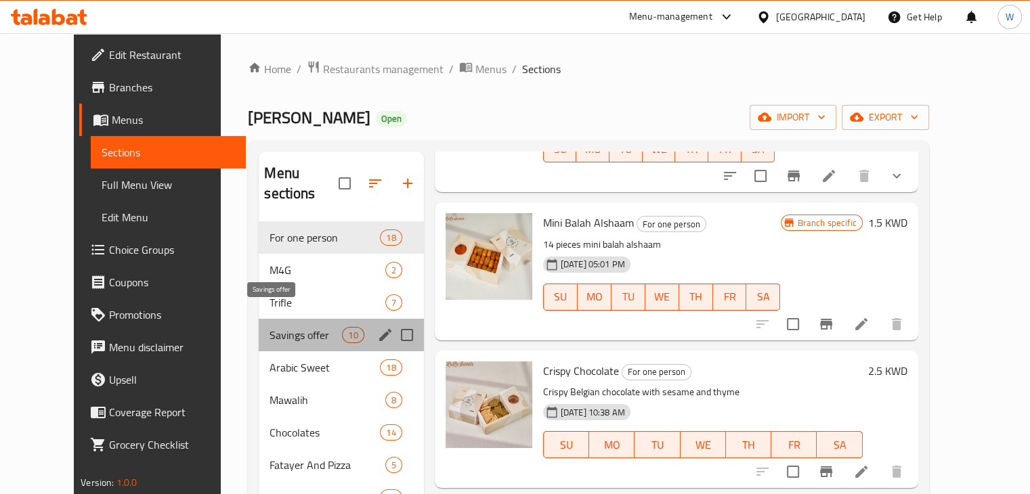
click at [289, 327] on span "Savings offer" at bounding box center [306, 335] width 72 height 16
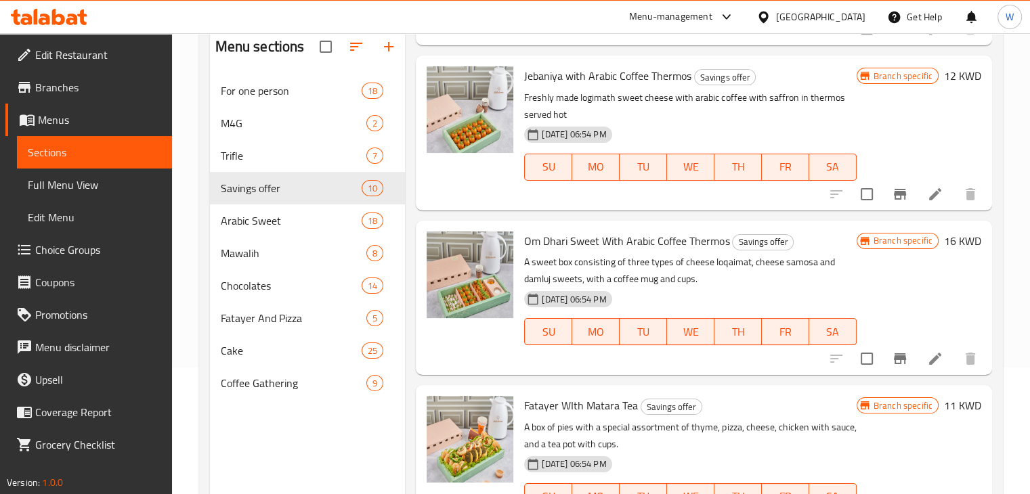
scroll to position [190, 0]
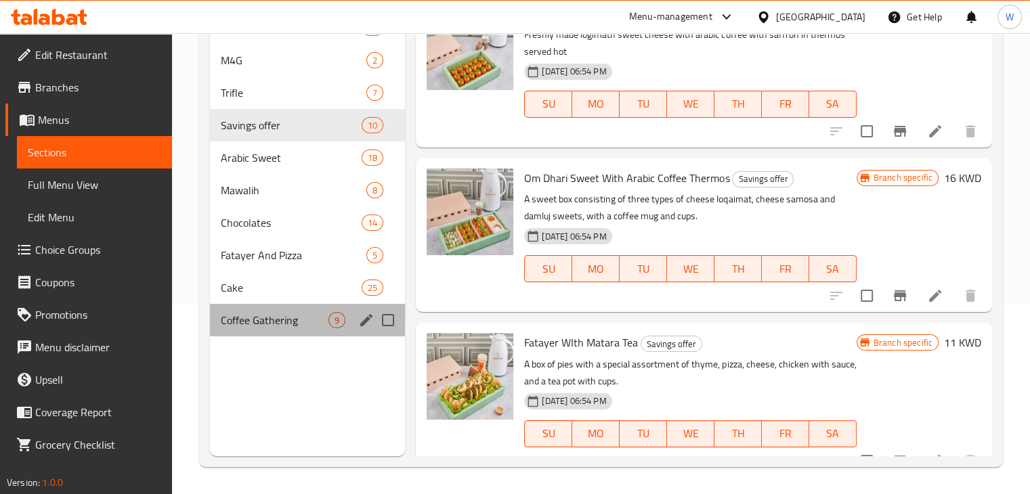
click at [280, 328] on div "Coffee Gathering 9" at bounding box center [308, 320] width 196 height 33
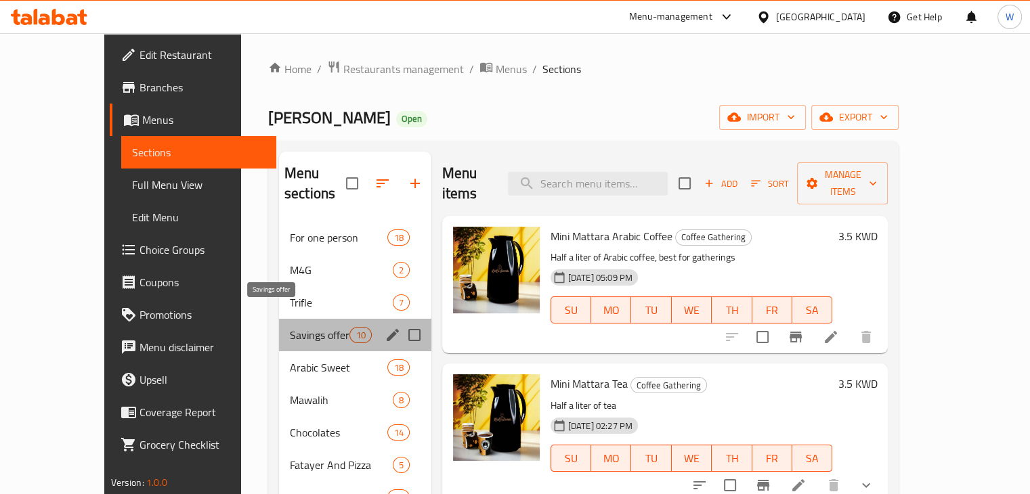
click at [290, 327] on span "Savings offer" at bounding box center [320, 335] width 60 height 16
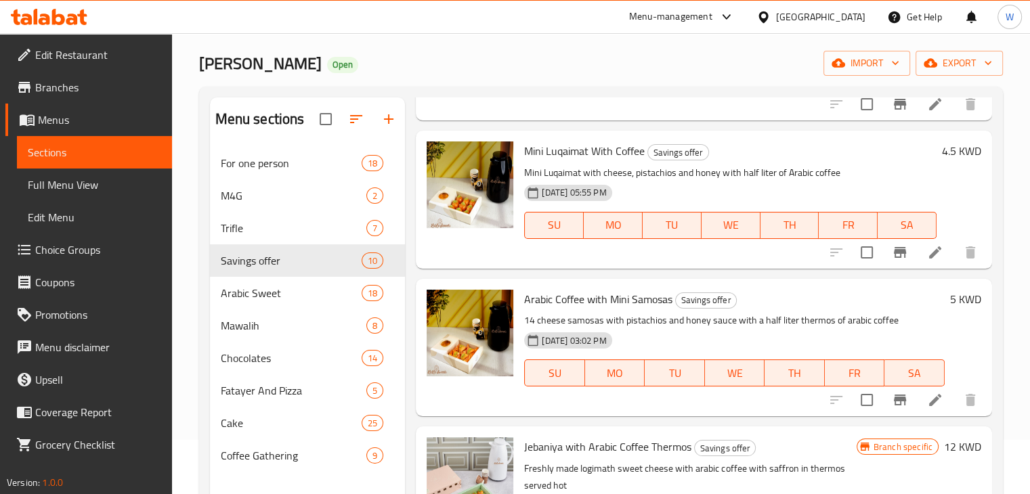
scroll to position [209, 0]
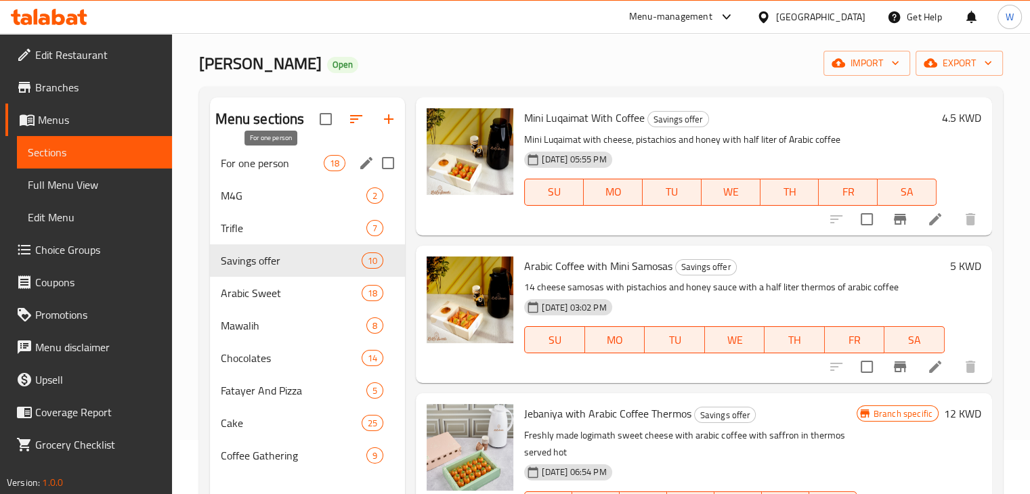
click at [286, 165] on span "For one person" at bounding box center [273, 163] width 104 height 16
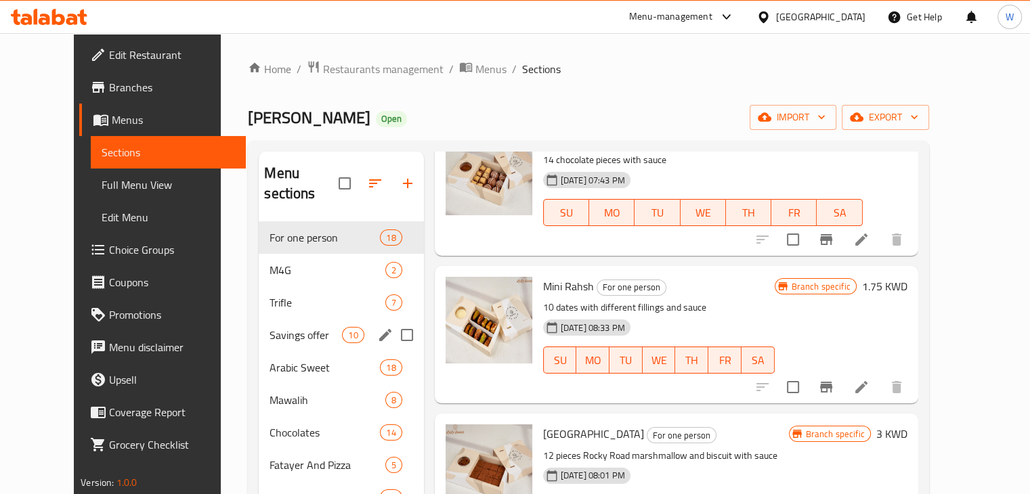
click at [284, 327] on span "Savings offer" at bounding box center [306, 335] width 72 height 16
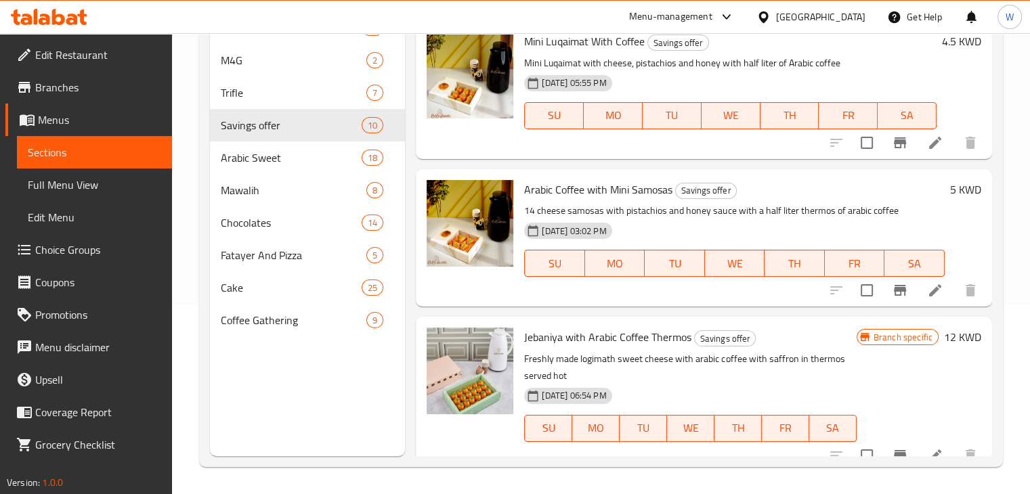
scroll to position [141, 0]
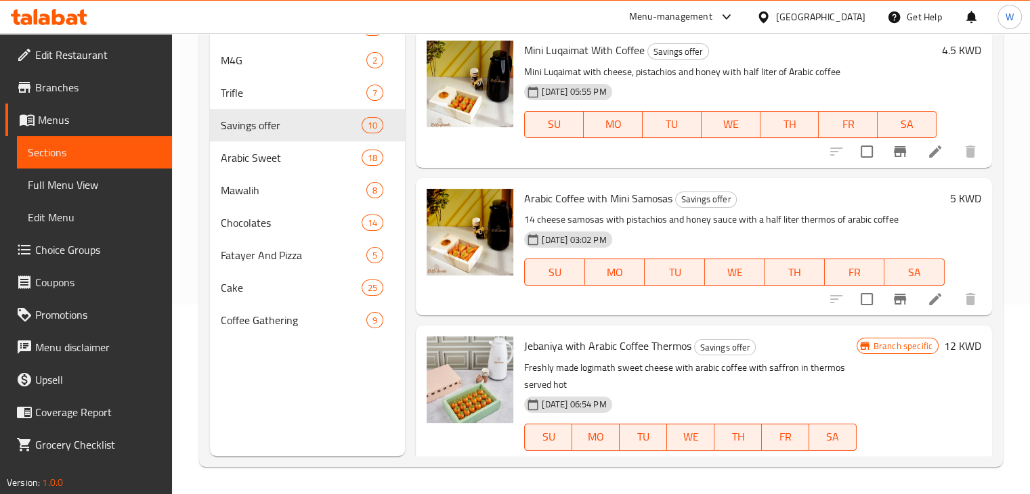
click at [543, 198] on span "Arabic Coffee with Mini Samosas" at bounding box center [598, 198] width 148 height 20
copy h6 "Arabic Coffee with Mini Samosas"
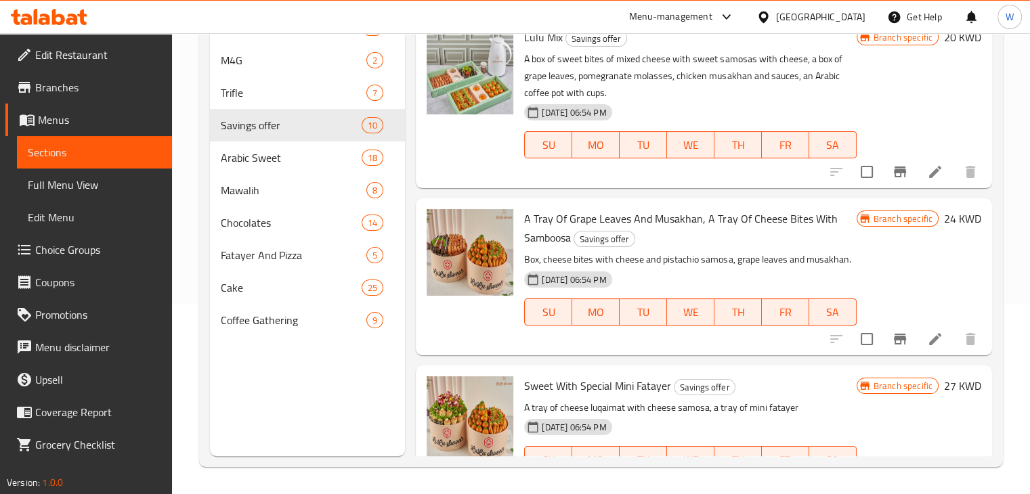
scroll to position [1089, 0]
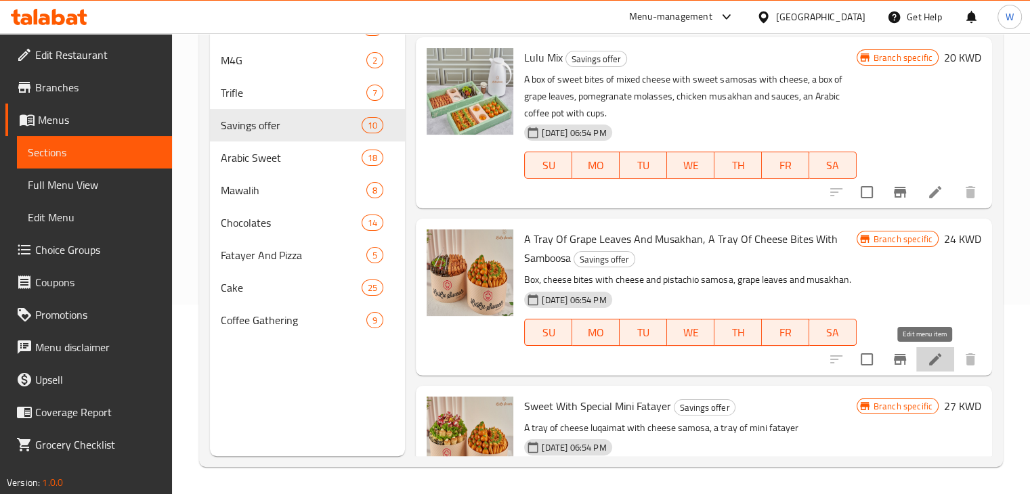
click at [929, 363] on icon at bounding box center [935, 360] width 12 height 12
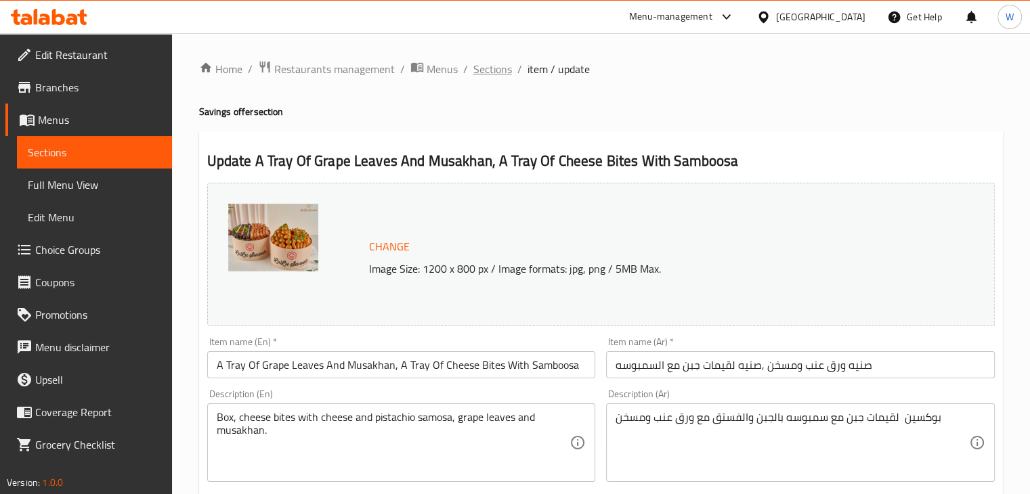
click at [496, 71] on span "Sections" at bounding box center [492, 69] width 39 height 16
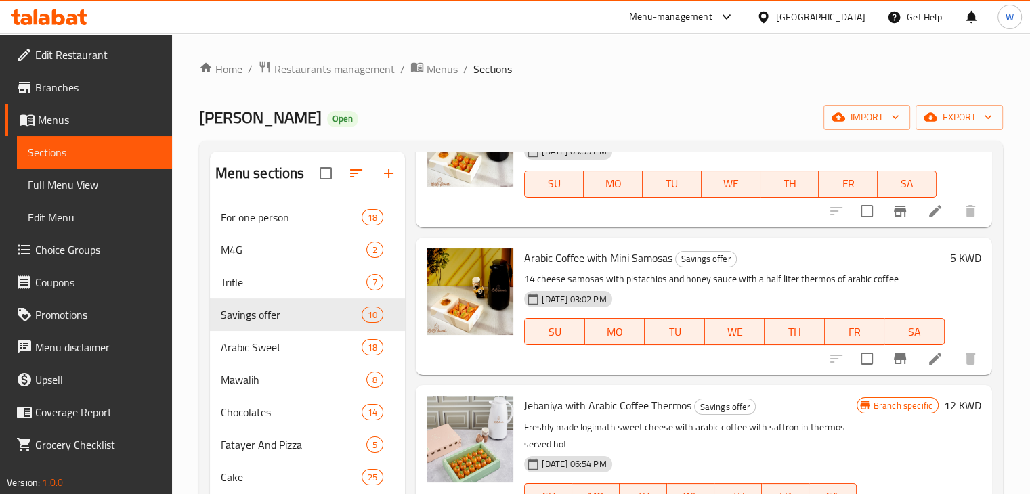
scroll to position [406, 0]
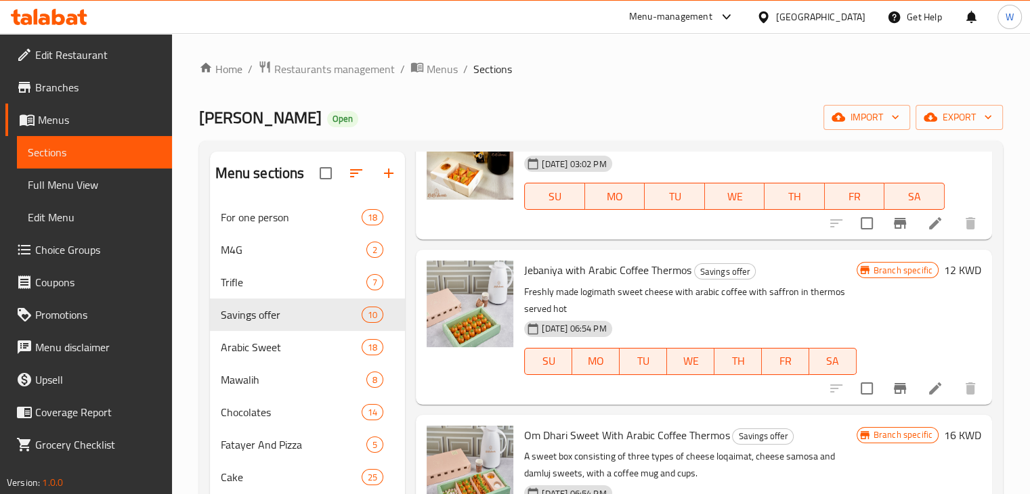
click at [927, 387] on icon at bounding box center [935, 389] width 16 height 16
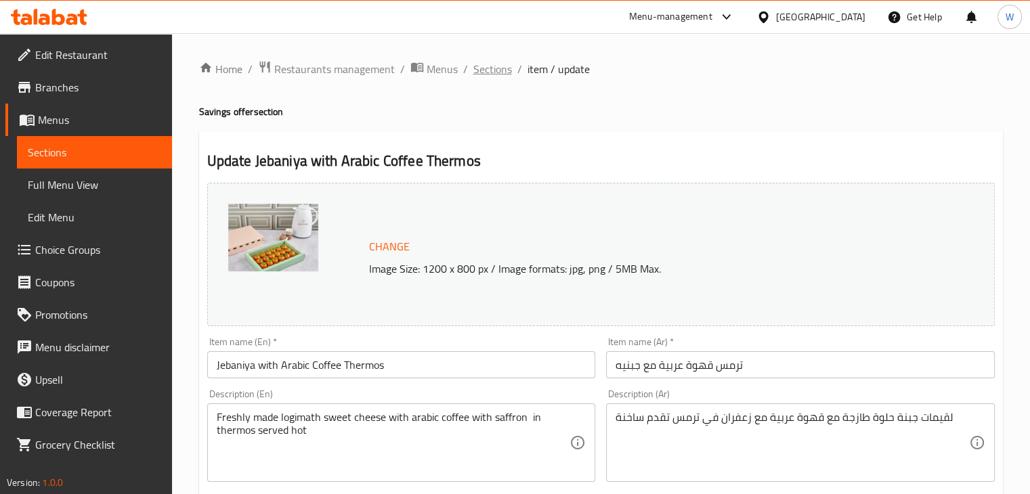
click at [500, 69] on span "Sections" at bounding box center [492, 69] width 39 height 16
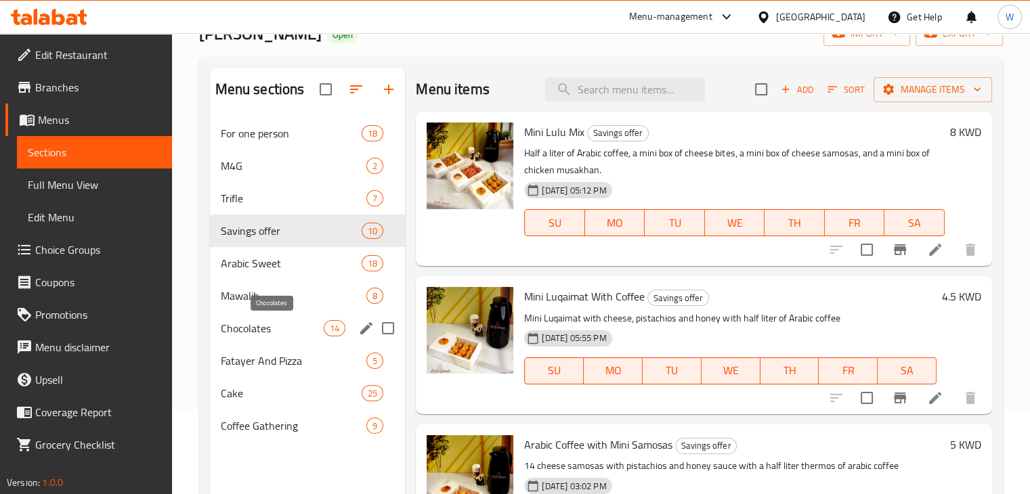
scroll to position [190, 0]
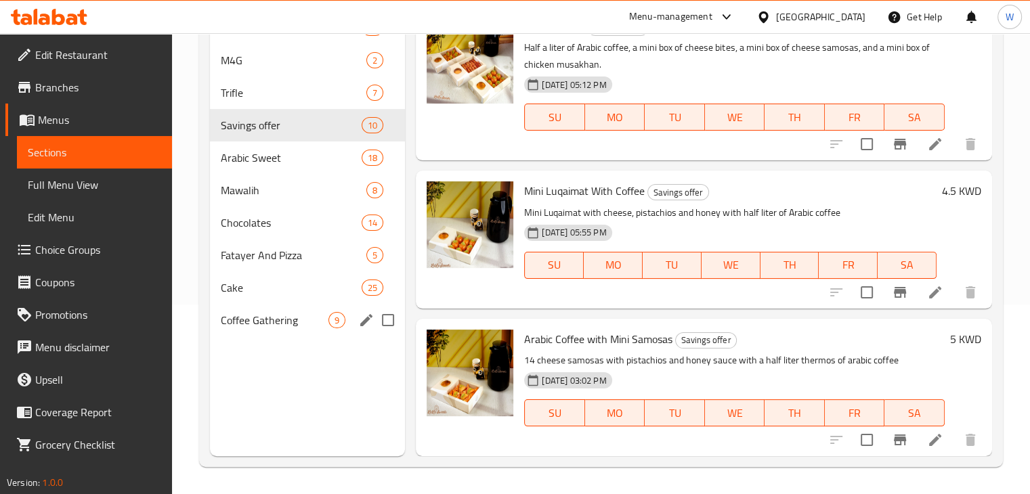
click at [278, 325] on span "Coffee Gathering" at bounding box center [275, 320] width 108 height 16
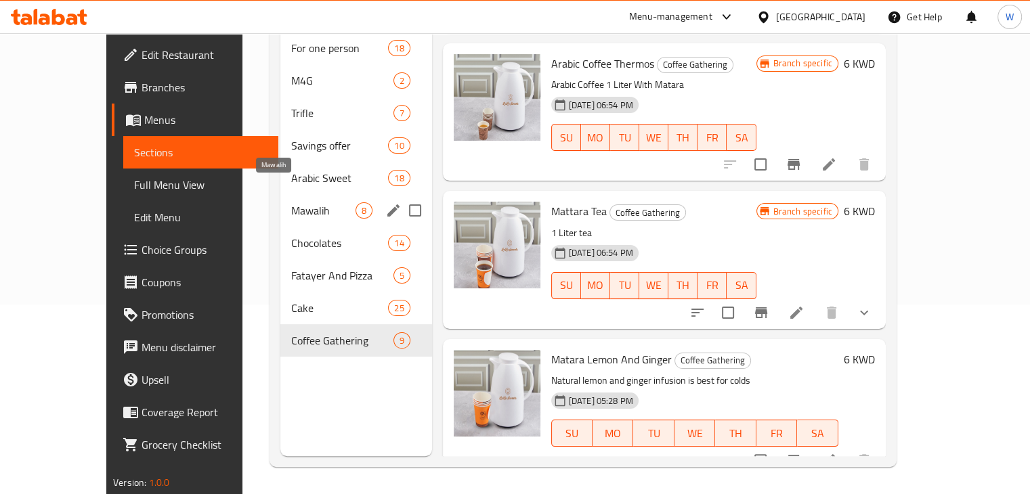
scroll to position [54, 0]
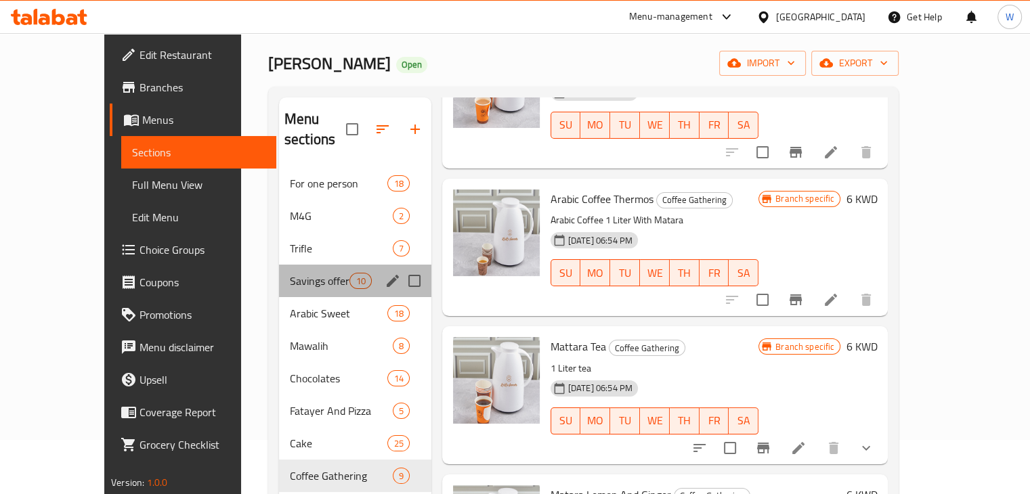
click at [281, 265] on div "Savings offer 10" at bounding box center [355, 281] width 152 height 33
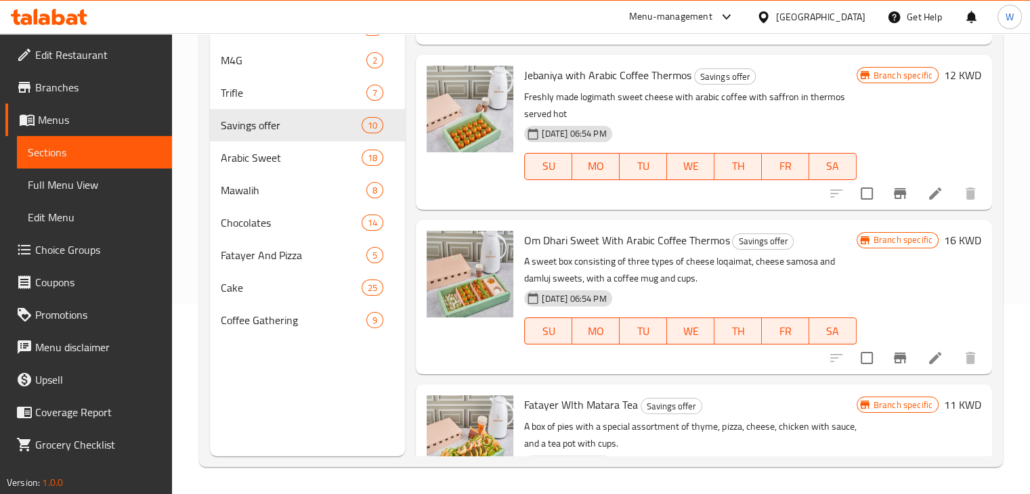
scroll to position [276, 0]
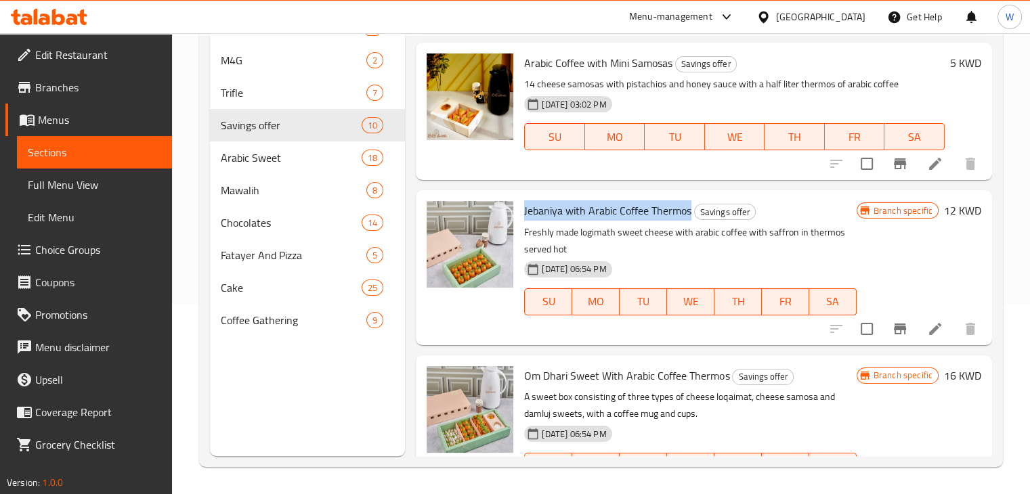
copy span "Jebaniya with Arabic Coffee Thermos"
drag, startPoint x: 523, startPoint y: 212, endPoint x: 691, endPoint y: 209, distance: 168.0
click at [691, 209] on div "Jebaniya with Arabic Coffee Thermos Savings offer Freshly made logimath sweet c…" at bounding box center [690, 268] width 343 height 144
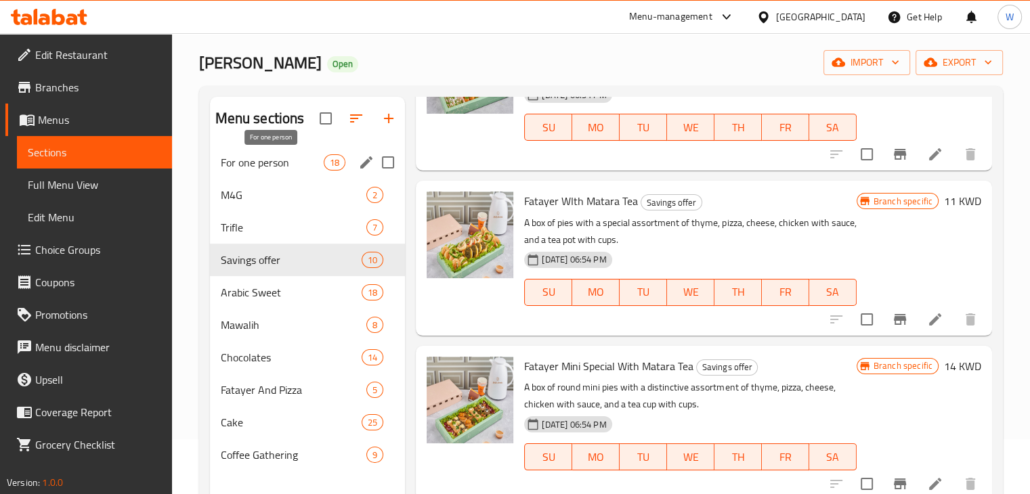
scroll to position [54, 0]
click at [286, 388] on span "Fatayer And Pizza" at bounding box center [275, 391] width 108 height 16
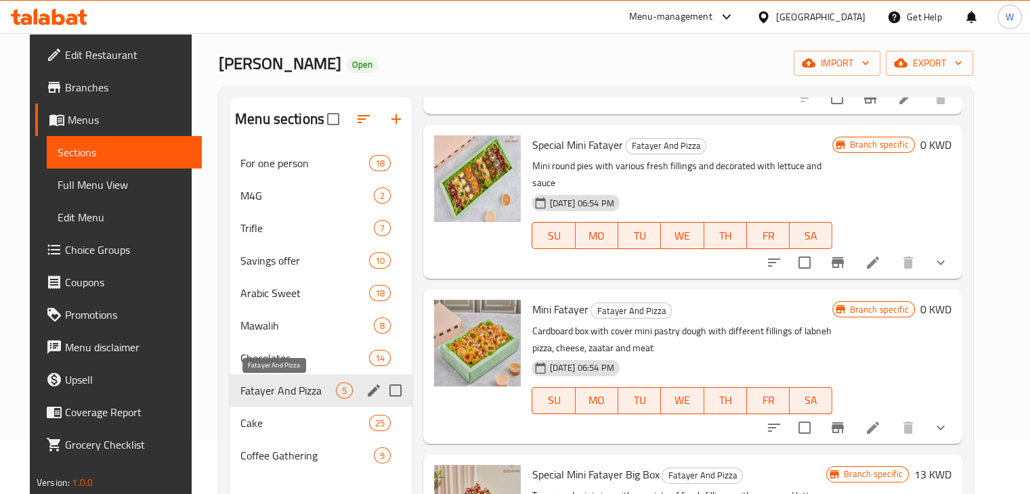
scroll to position [313, 0]
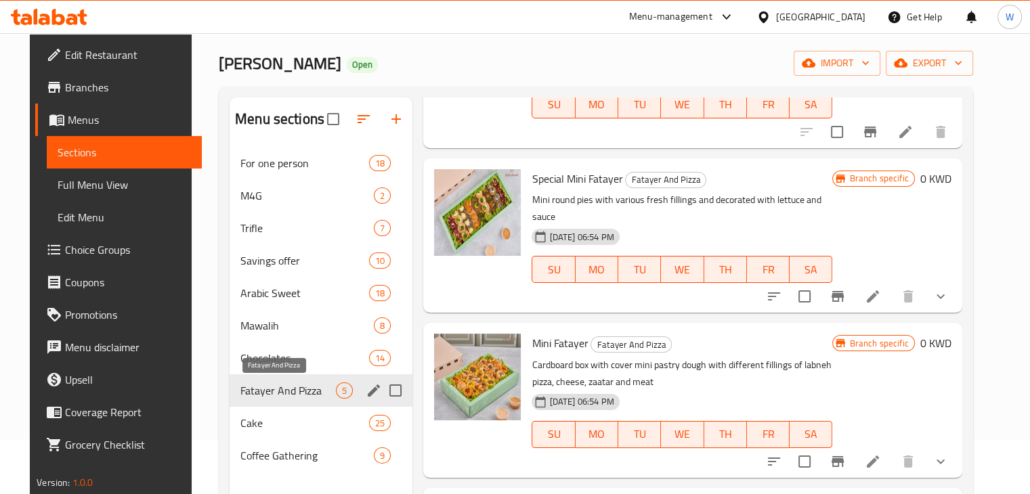
click at [265, 393] on span "Fatayer And Pizza" at bounding box center [287, 391] width 95 height 16
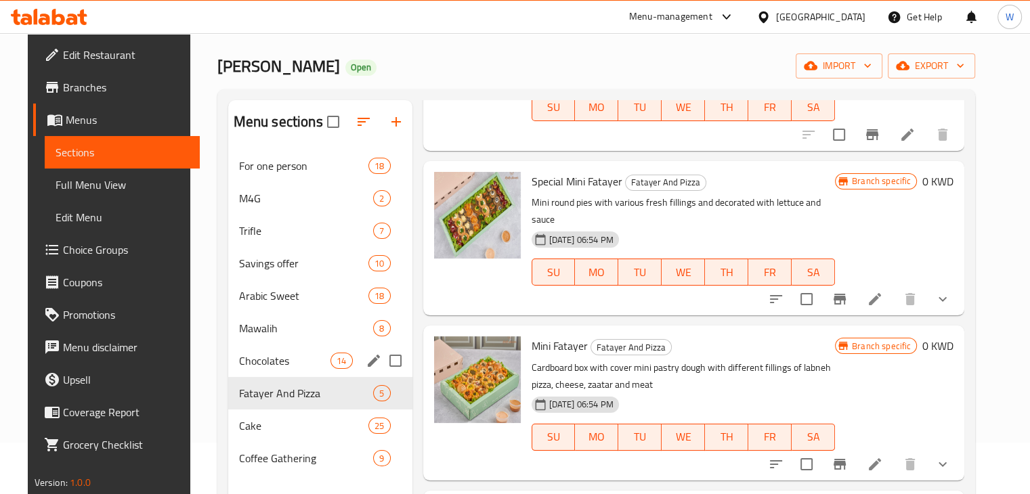
scroll to position [0, 0]
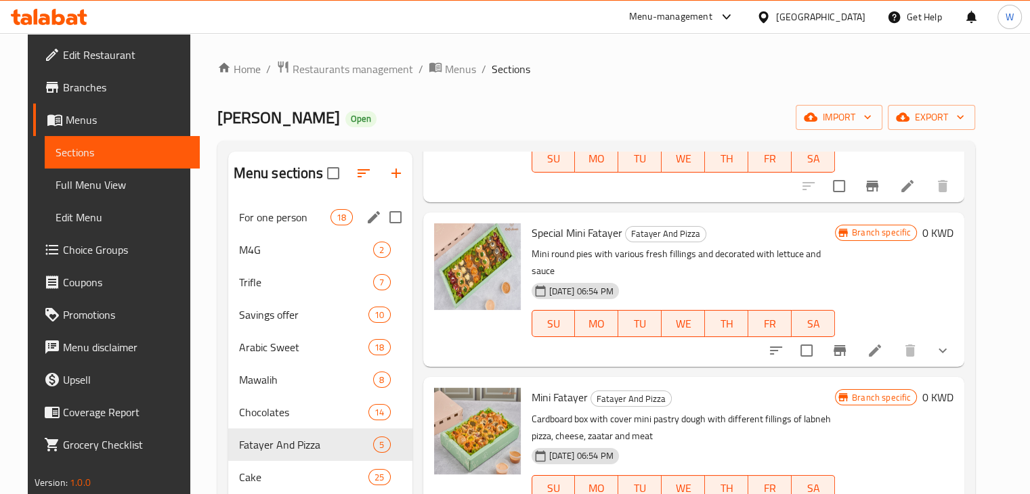
click at [281, 223] on span "For one person" at bounding box center [285, 217] width 92 height 16
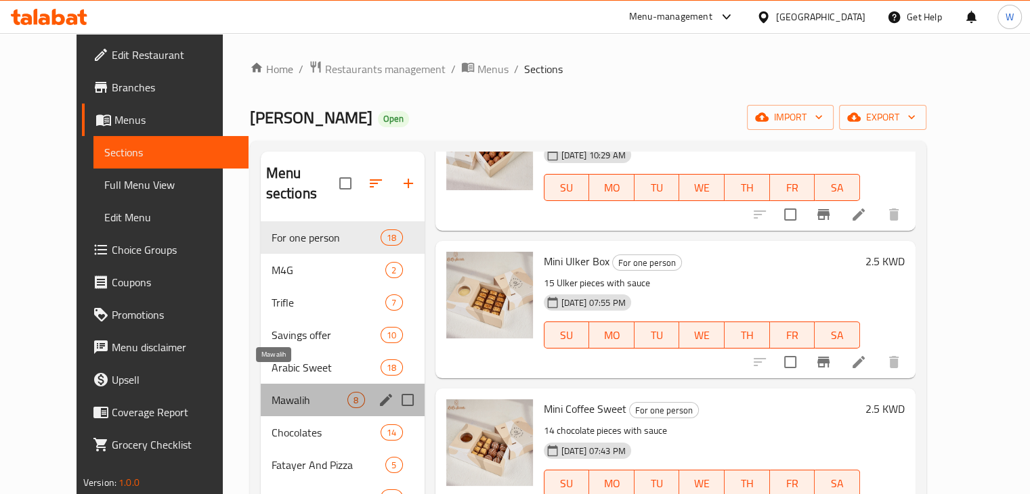
click at [286, 392] on span "Mawalih" at bounding box center [310, 400] width 77 height 16
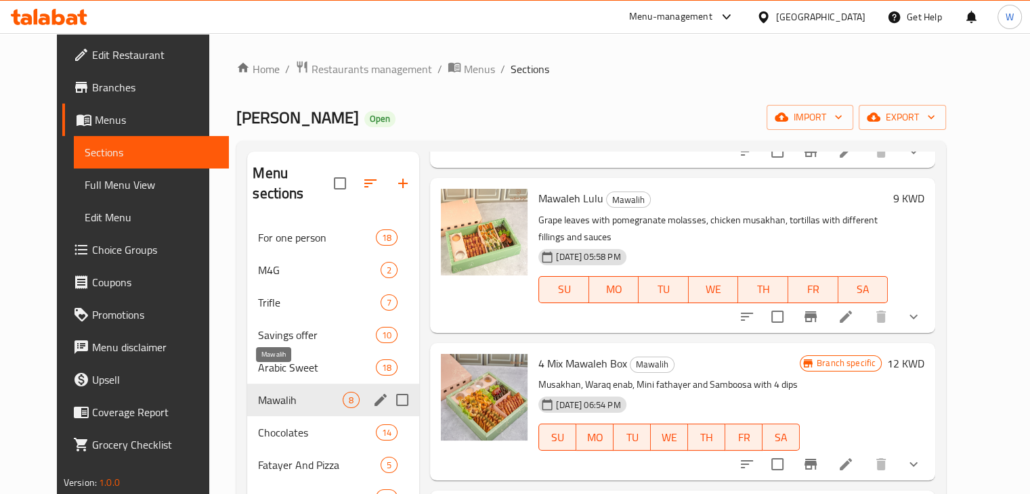
scroll to position [740, 0]
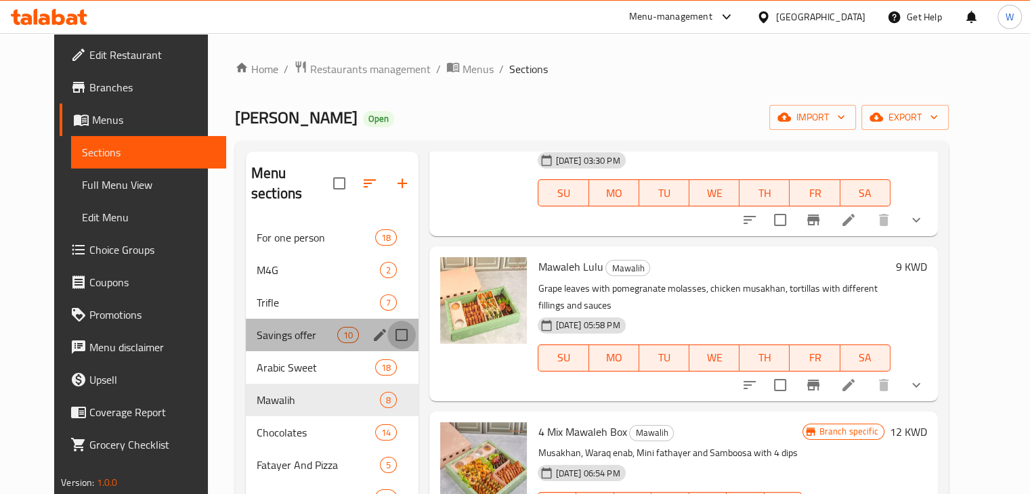
click at [401, 325] on input "Menu sections" at bounding box center [401, 335] width 28 height 28
checkbox input "true"
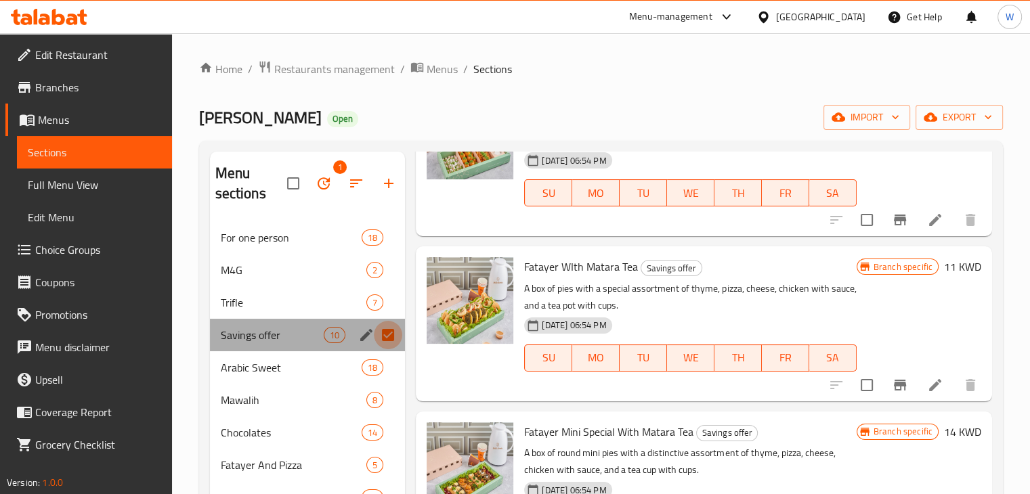
click at [386, 335] on input "Menu sections" at bounding box center [388, 335] width 28 height 28
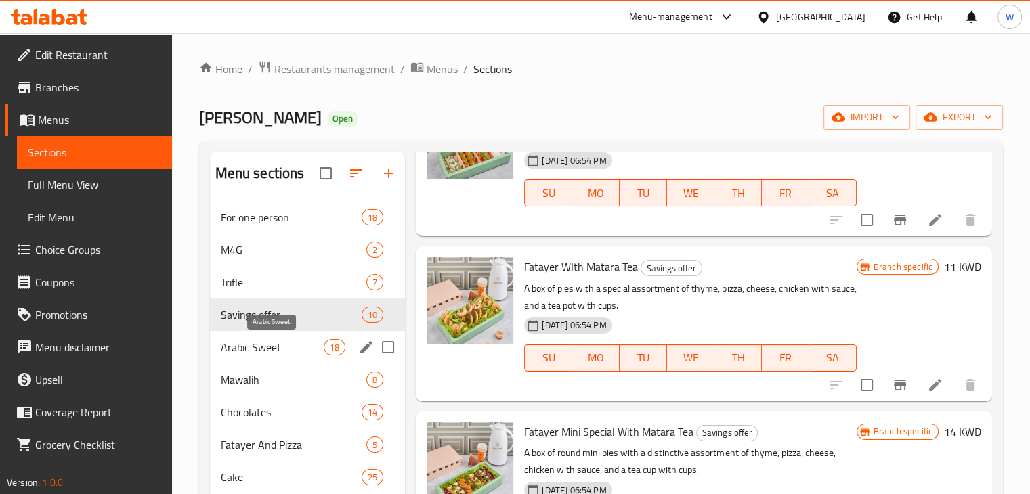
click at [278, 344] on span "Arabic Sweet" at bounding box center [273, 347] width 104 height 16
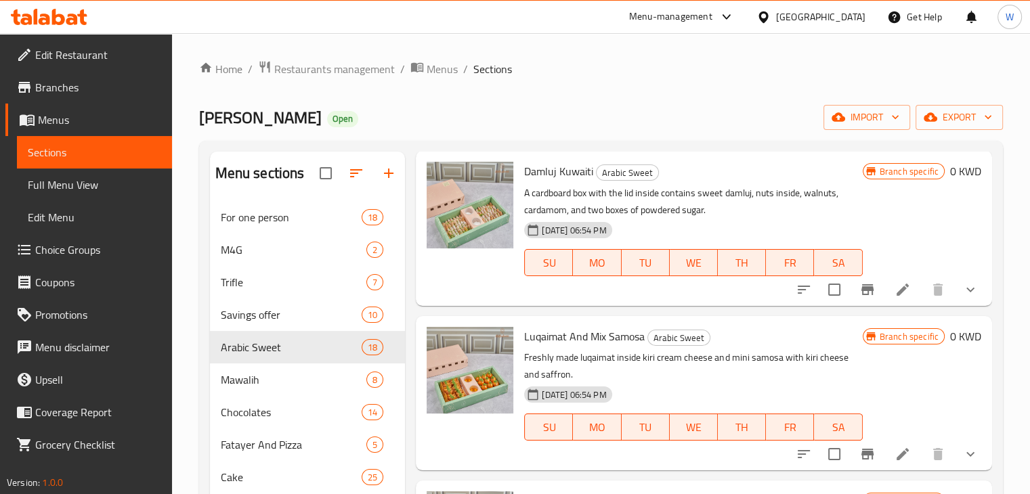
scroll to position [1761, 0]
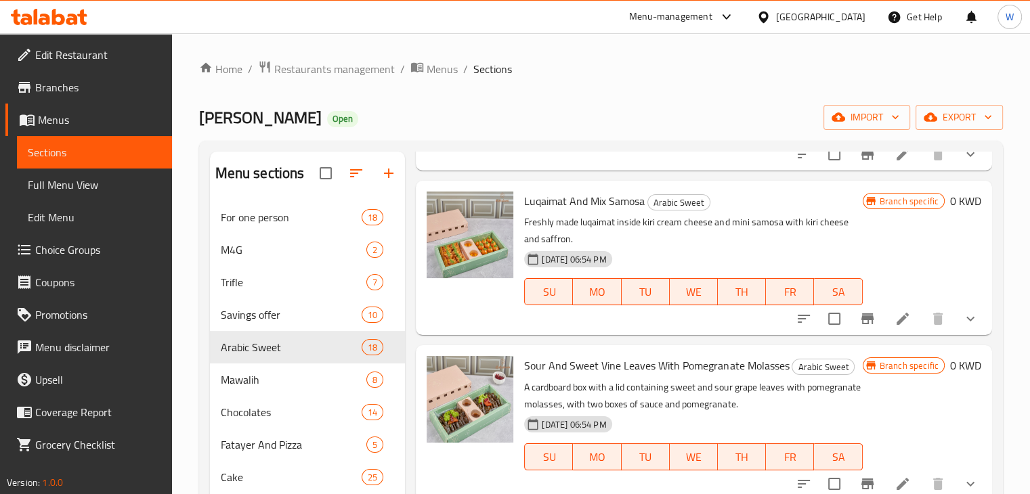
click at [895, 325] on icon at bounding box center [903, 319] width 16 height 16
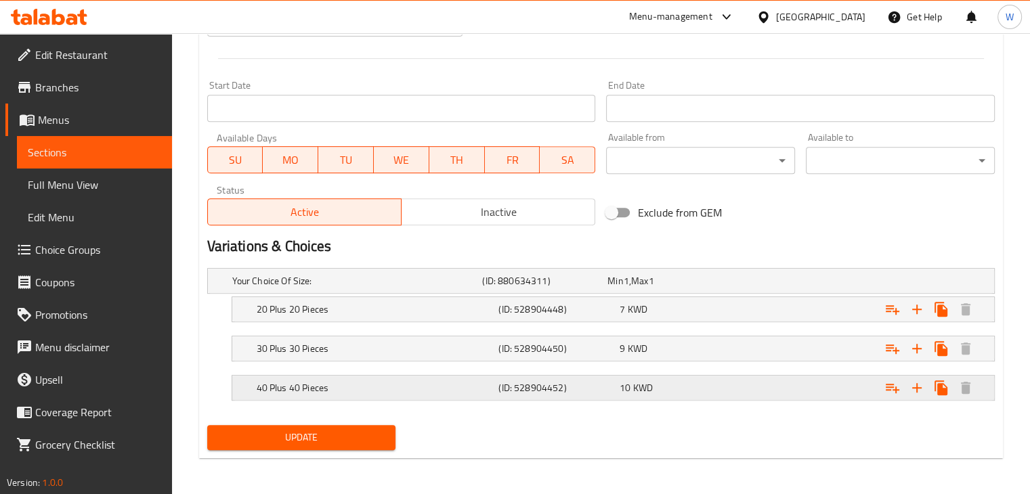
scroll to position [551, 0]
click at [337, 394] on div "40 Plus 40 Pieces" at bounding box center [375, 387] width 242 height 19
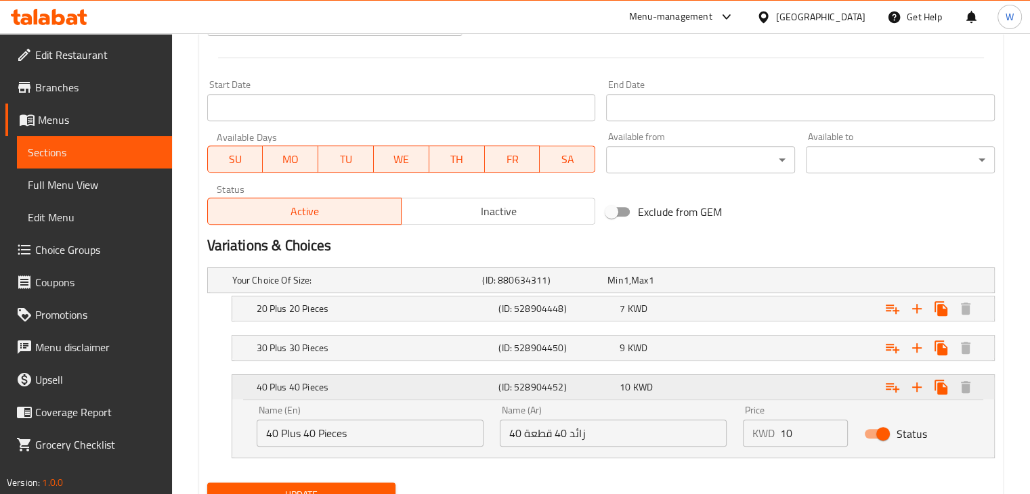
click at [337, 394] on div "40 Plus 40 Pieces" at bounding box center [375, 387] width 242 height 19
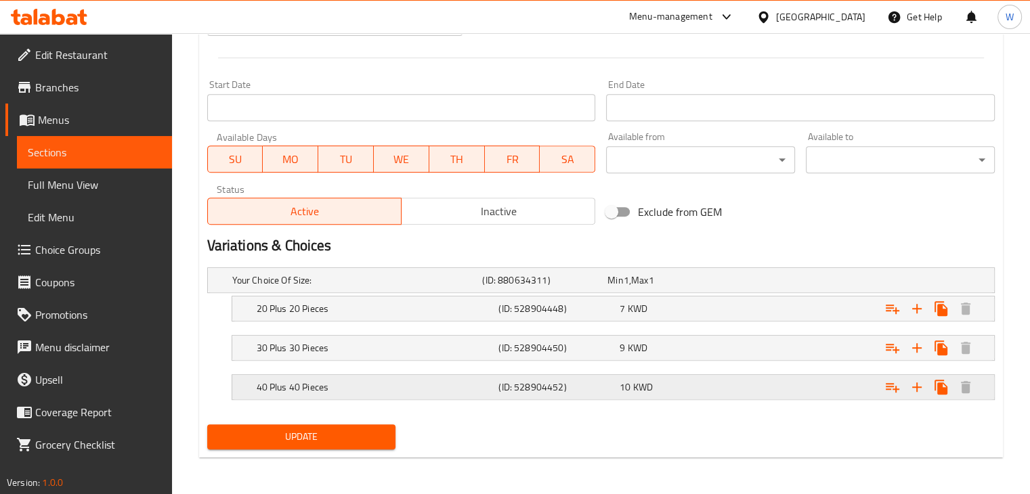
click at [303, 387] on h5 "40 Plus 40 Pieces" at bounding box center [375, 388] width 237 height 14
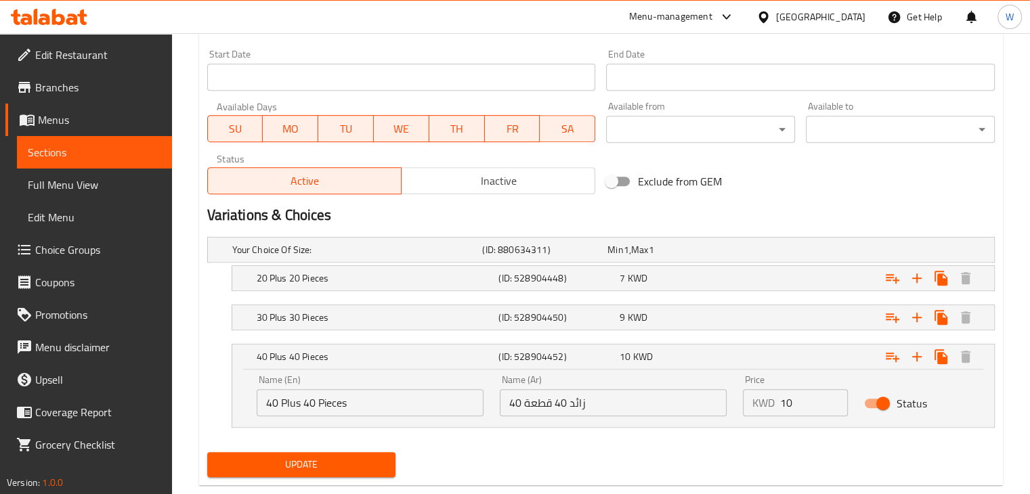
scroll to position [609, 0]
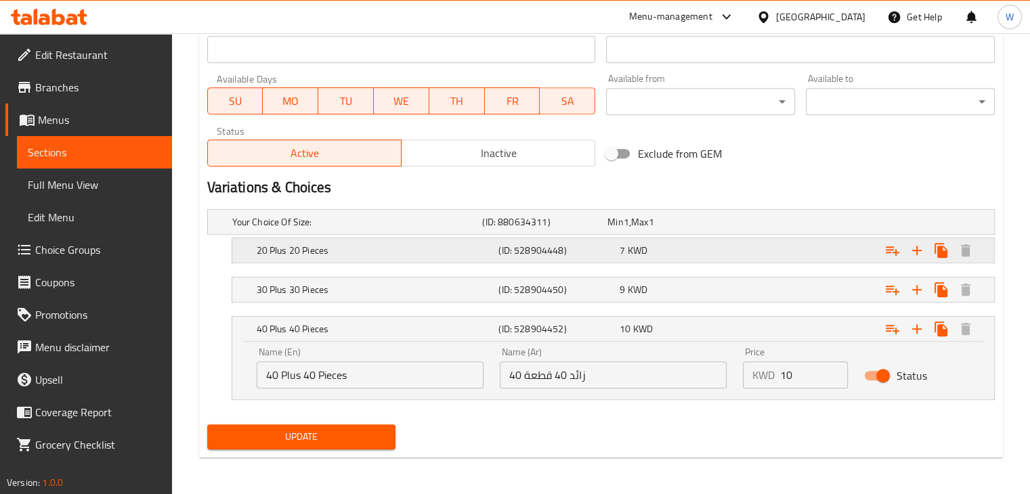
click at [375, 252] on h5 "20 Plus 20 Pieces" at bounding box center [375, 251] width 237 height 14
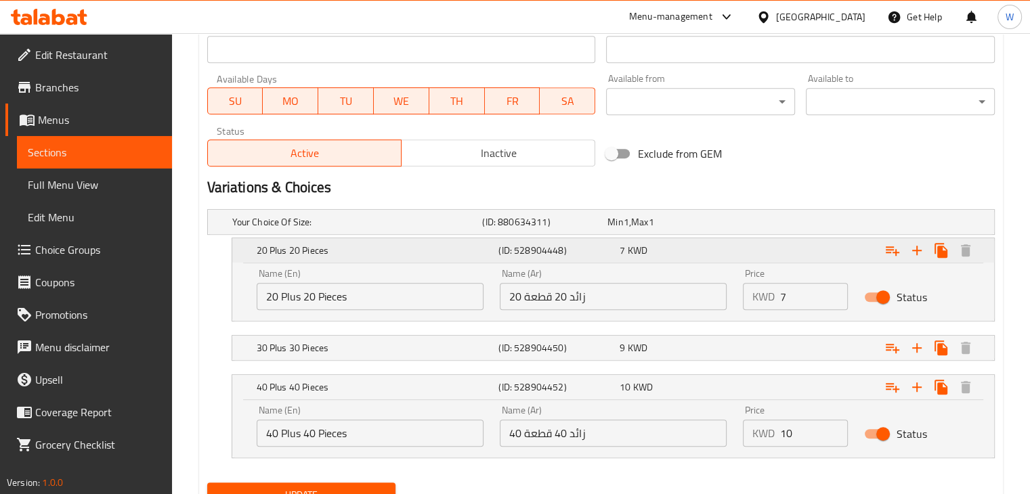
click at [431, 249] on h5 "20 Plus 20 Pieces" at bounding box center [375, 251] width 237 height 14
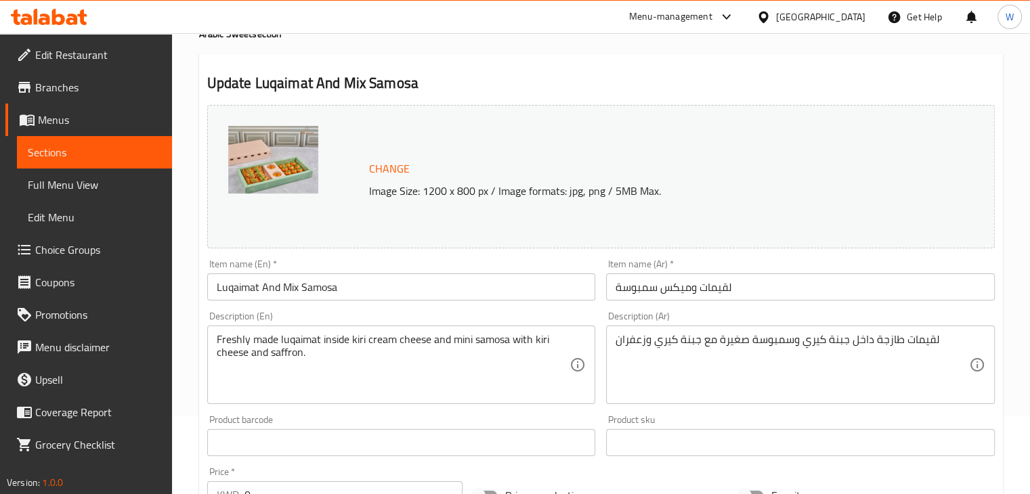
scroll to position [0, 0]
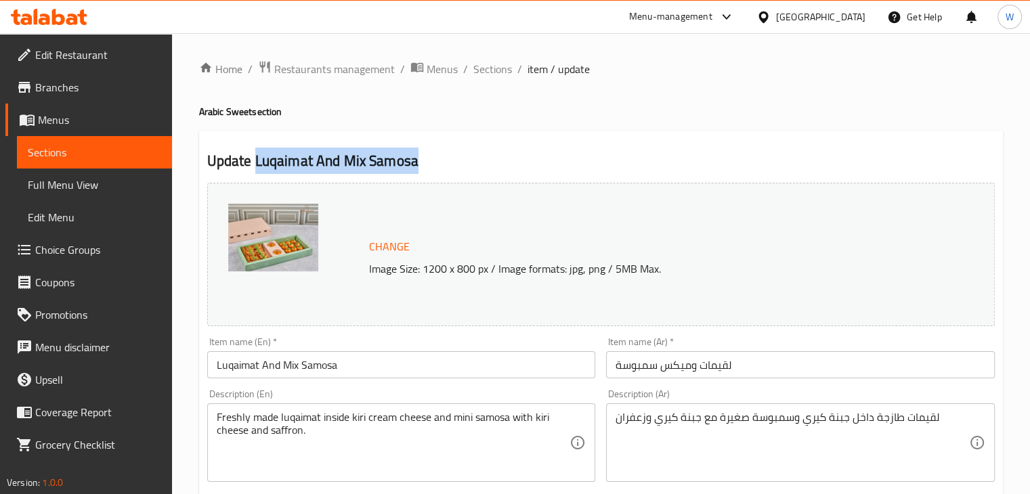
copy h2 "Luqaimat And Mix Samosa"
drag, startPoint x: 253, startPoint y: 163, endPoint x: 417, endPoint y: 164, distance: 164.6
click at [417, 164] on h2 "Update Luqaimat And Mix Samosa" at bounding box center [601, 161] width 788 height 20
click at [496, 68] on span "Sections" at bounding box center [492, 69] width 39 height 16
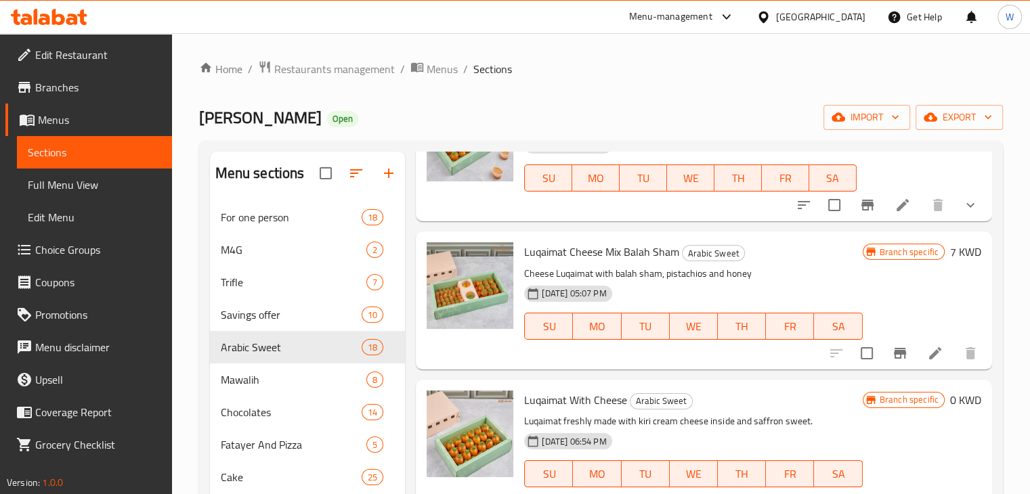
scroll to position [203, 0]
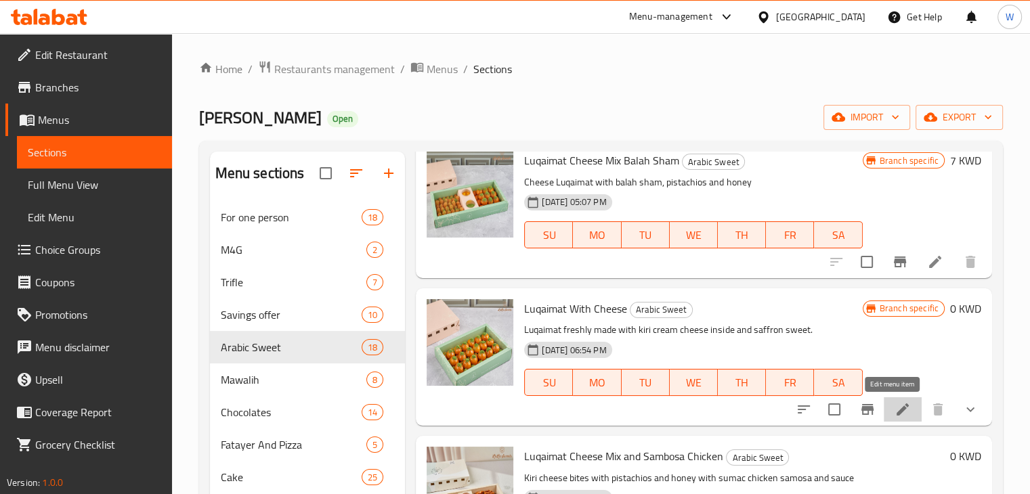
click at [895, 414] on icon at bounding box center [903, 410] width 16 height 16
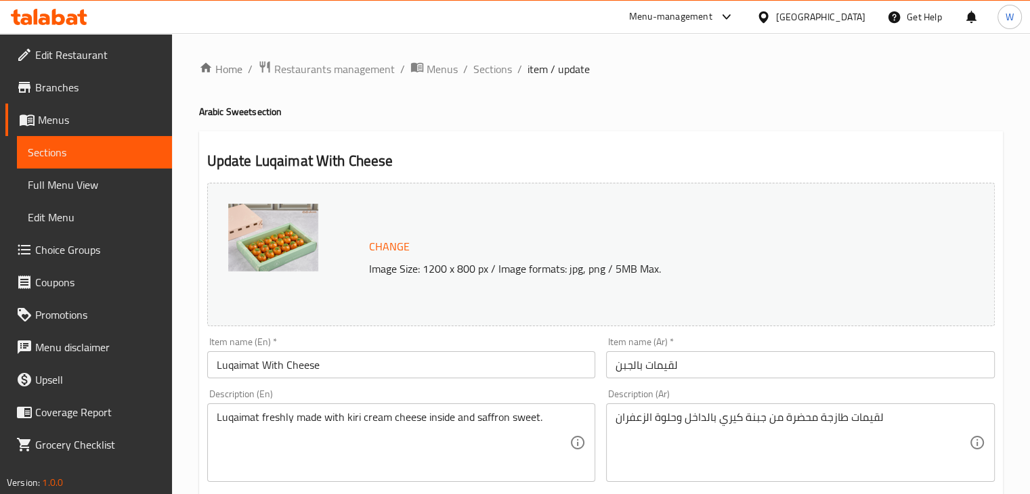
click at [295, 251] on img at bounding box center [273, 238] width 90 height 68
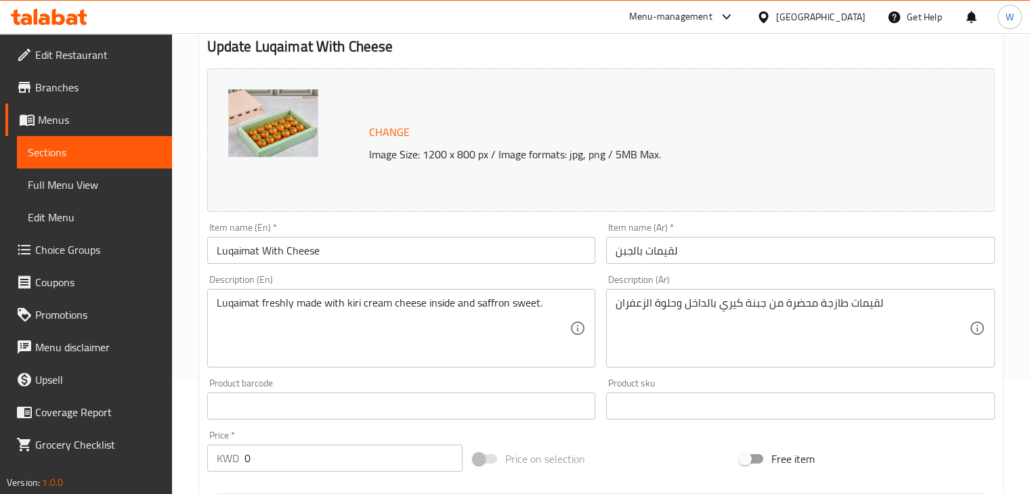
scroll to position [9, 0]
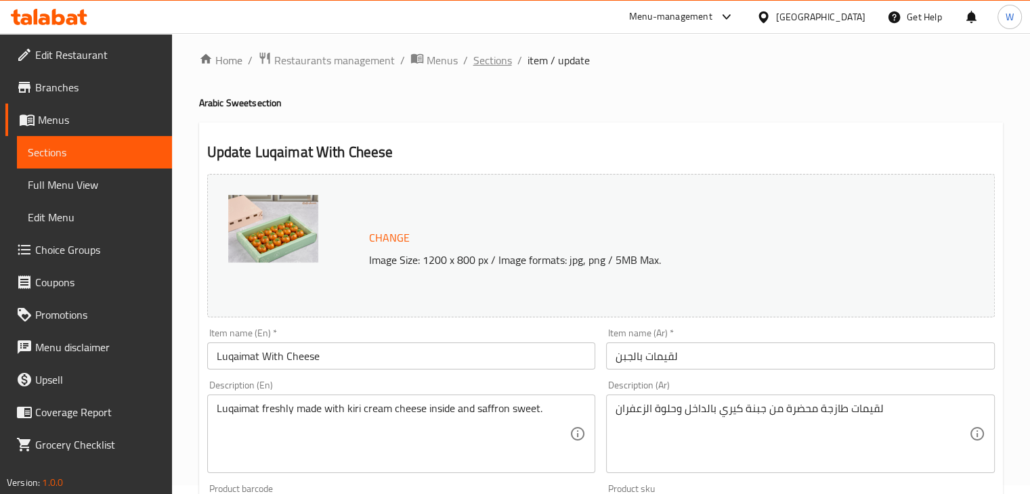
click at [493, 59] on span "Sections" at bounding box center [492, 60] width 39 height 16
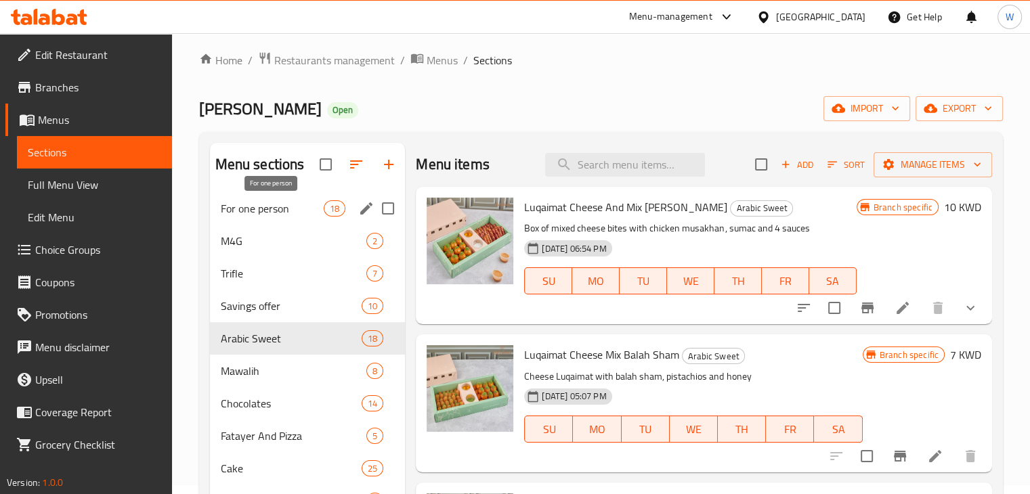
click at [298, 205] on span "For one person" at bounding box center [273, 208] width 104 height 16
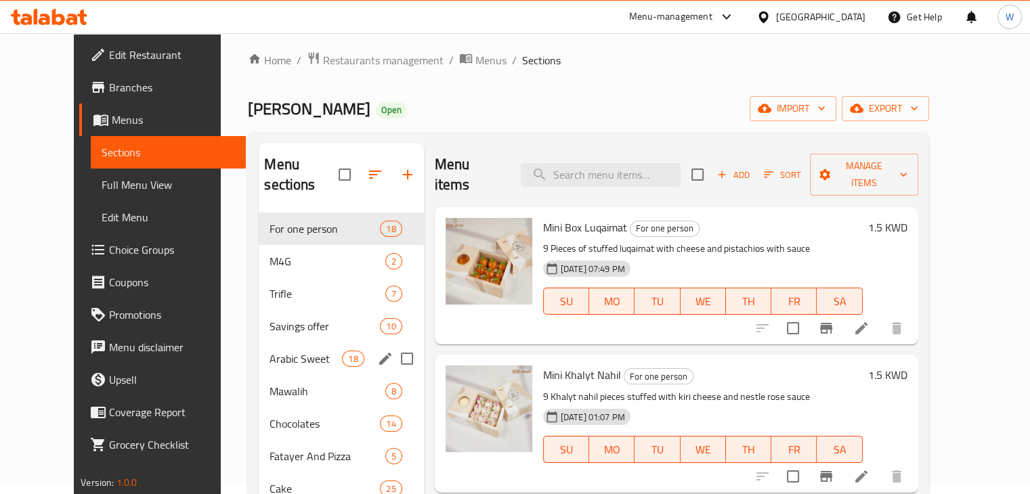
click at [277, 351] on span "Arabic Sweet" at bounding box center [306, 359] width 72 height 16
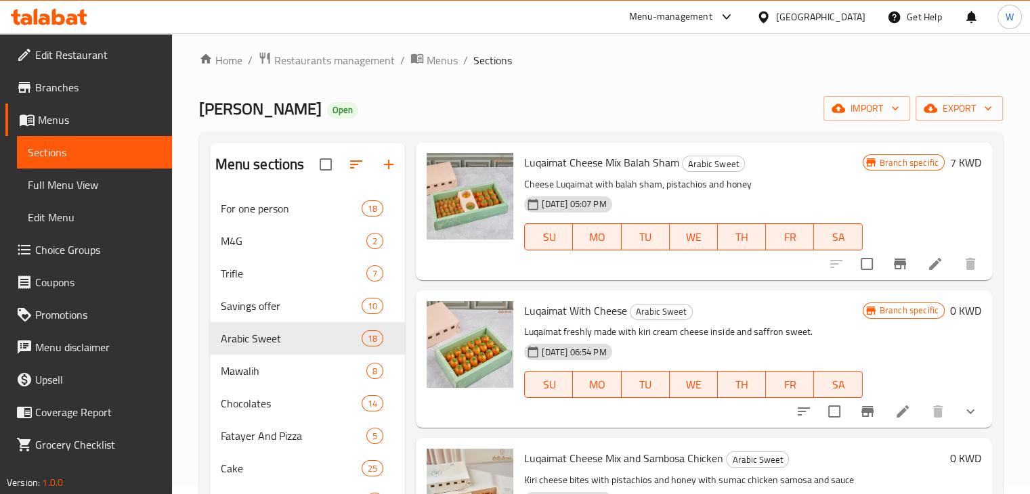
scroll to position [271, 0]
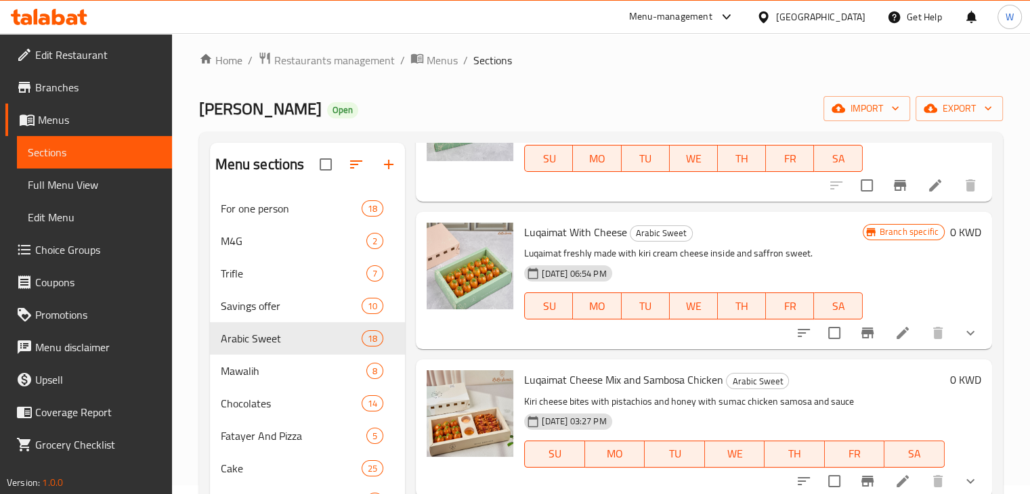
click at [899, 341] on icon at bounding box center [903, 333] width 16 height 16
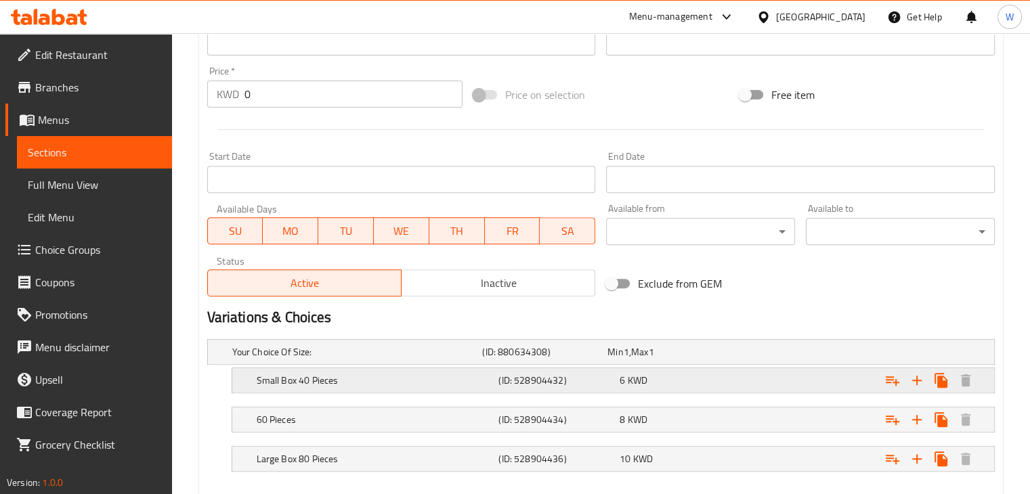
scroll to position [551, 0]
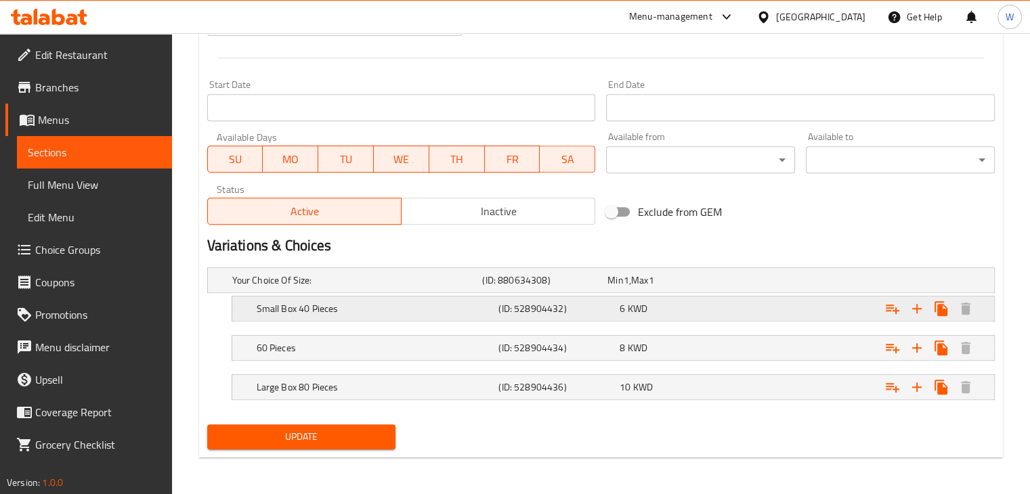
drag, startPoint x: 626, startPoint y: 339, endPoint x: 680, endPoint y: 297, distance: 68.0
click at [680, 297] on div "Your Choice Of Size: (ID: 880634308) Min 1 , Max 1 Name (En) Your Choice Of Siz…" at bounding box center [601, 340] width 799 height 157
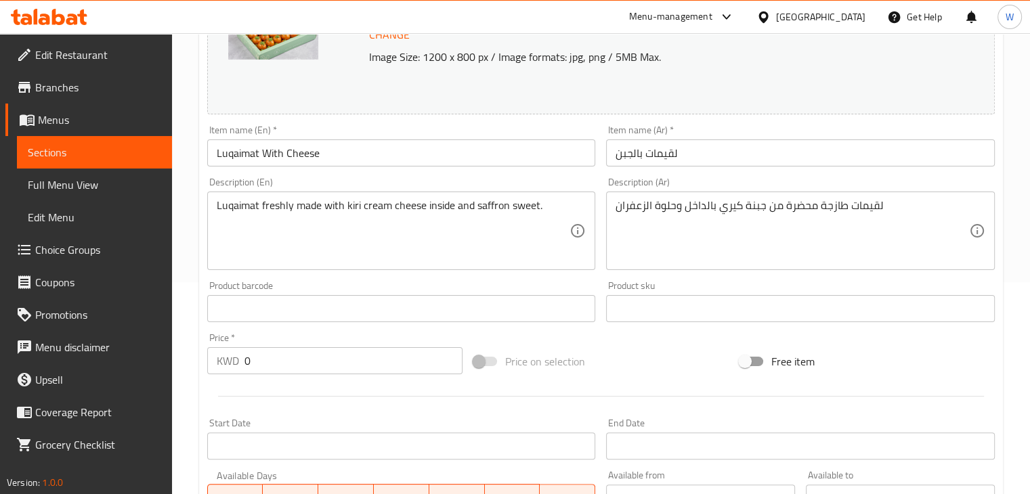
scroll to position [9, 0]
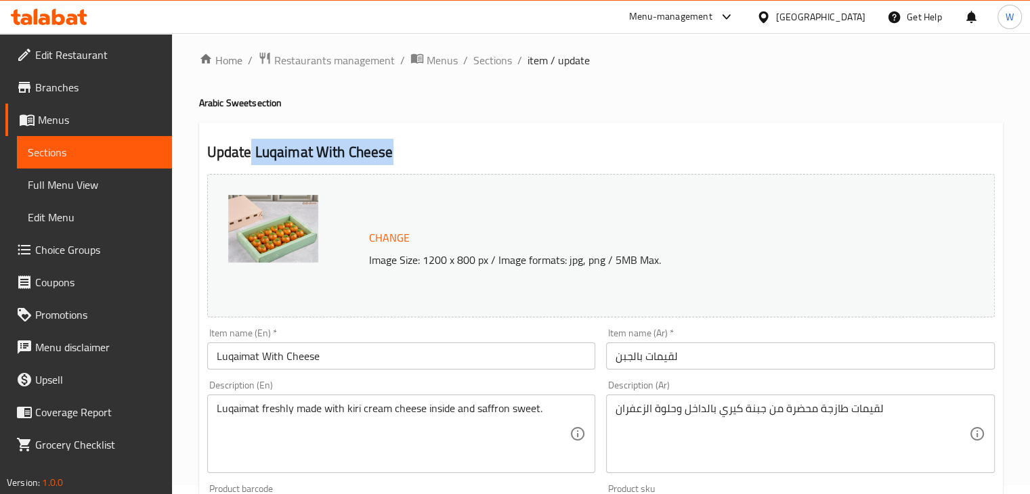
drag, startPoint x: 252, startPoint y: 153, endPoint x: 390, endPoint y: 153, distance: 138.2
click at [390, 153] on h2 "Update Luqaimat With Cheese" at bounding box center [601, 152] width 788 height 20
click at [344, 65] on span "Restaurants management" at bounding box center [334, 60] width 121 height 16
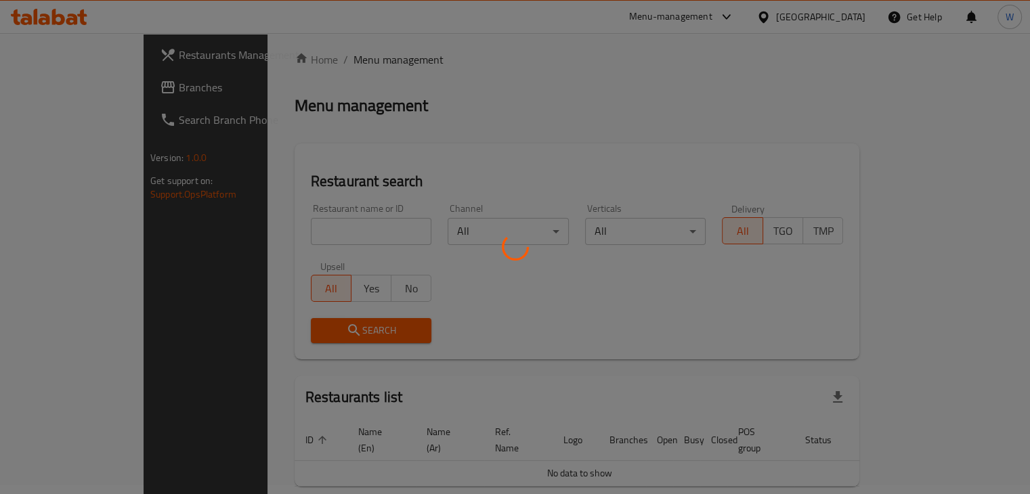
click at [318, 226] on div at bounding box center [515, 247] width 1030 height 494
click at [317, 230] on div at bounding box center [515, 247] width 1030 height 494
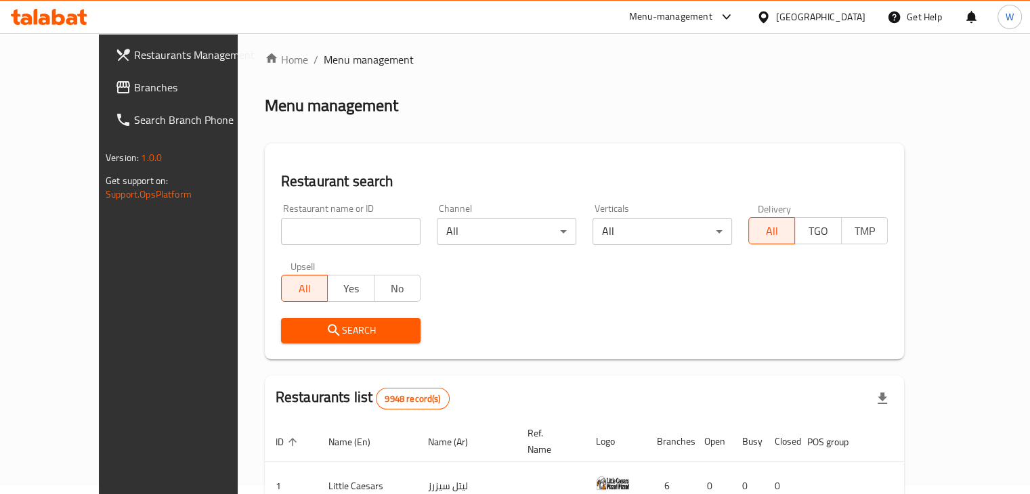
click at [322, 231] on input "search" at bounding box center [351, 231] width 140 height 27
type input "TROMSO"
click button "Search" at bounding box center [351, 330] width 140 height 25
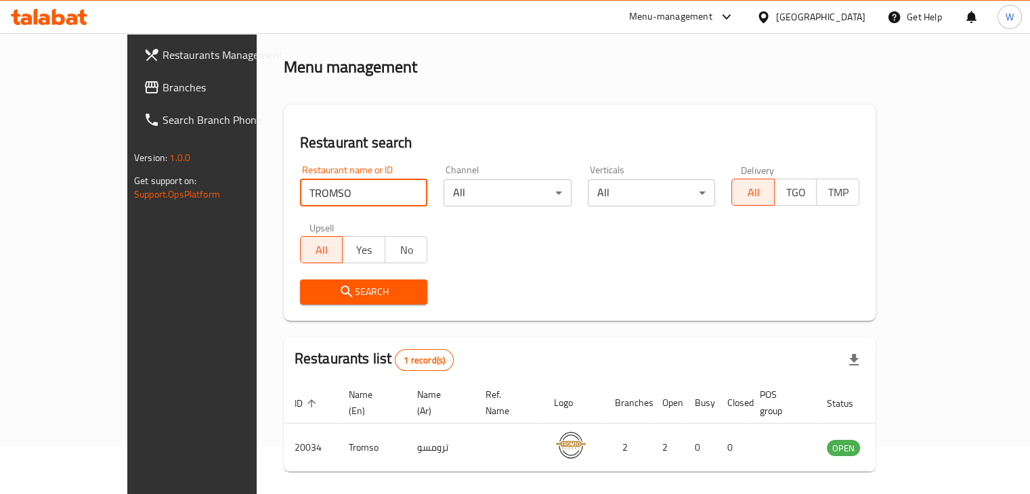
scroll to position [83, 0]
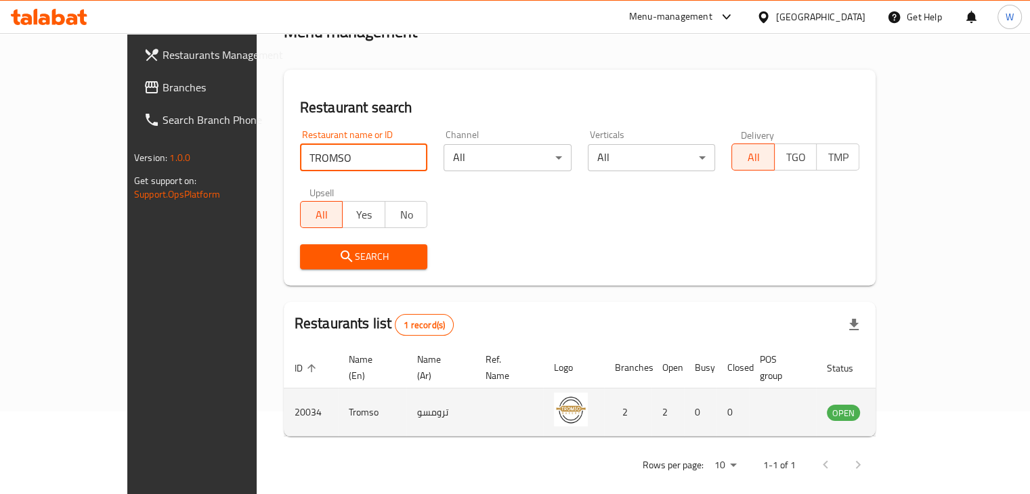
click at [914, 408] on icon "enhanced table" at bounding box center [906, 414] width 15 height 12
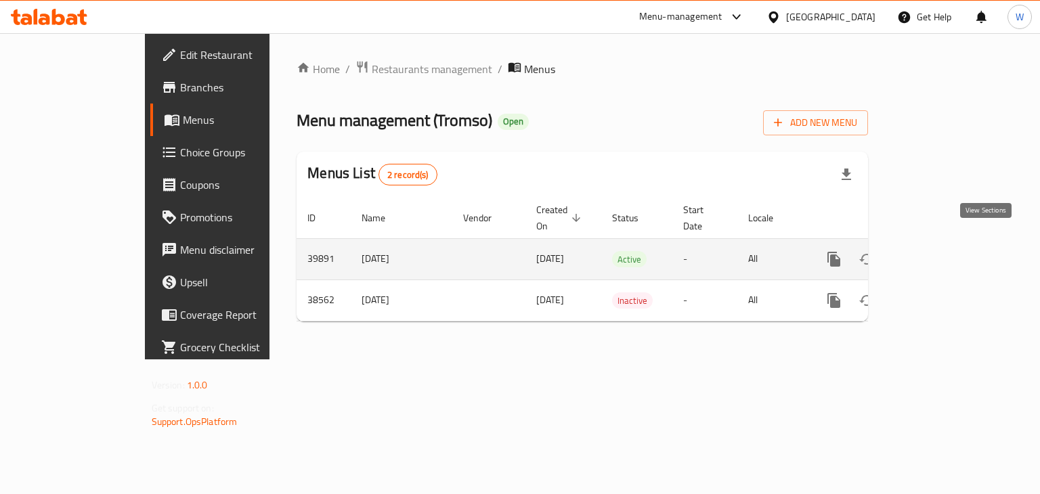
click at [940, 251] on icon "enhanced table" at bounding box center [932, 259] width 16 height 16
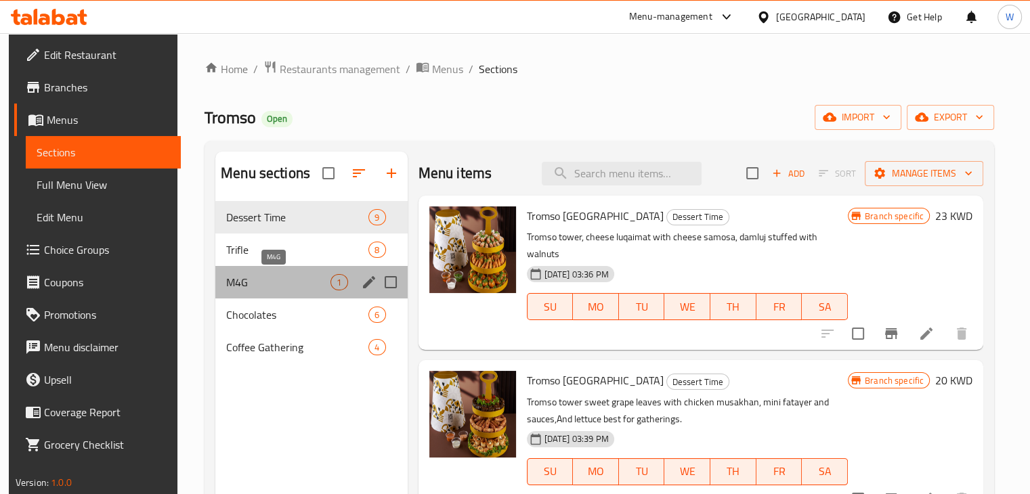
click at [271, 288] on span "M4G" at bounding box center [278, 282] width 104 height 16
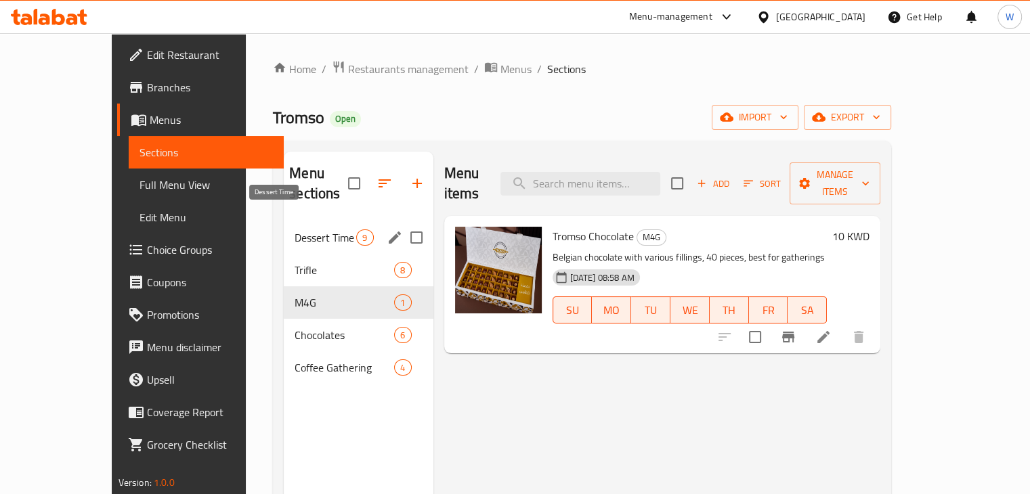
click at [295, 230] on span "Dessert Time" at bounding box center [326, 238] width 62 height 16
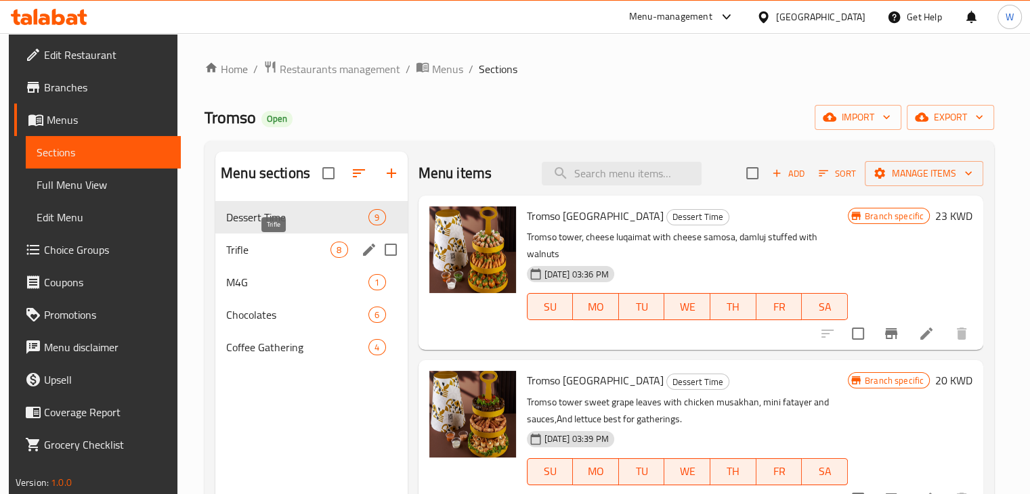
click at [273, 253] on span "Trifle" at bounding box center [278, 250] width 104 height 16
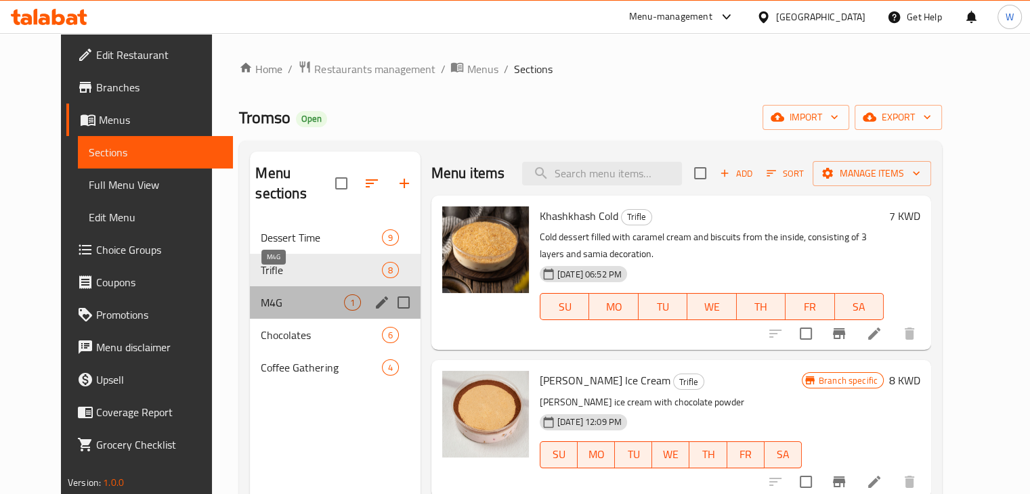
click at [276, 295] on span "M4G" at bounding box center [302, 303] width 83 height 16
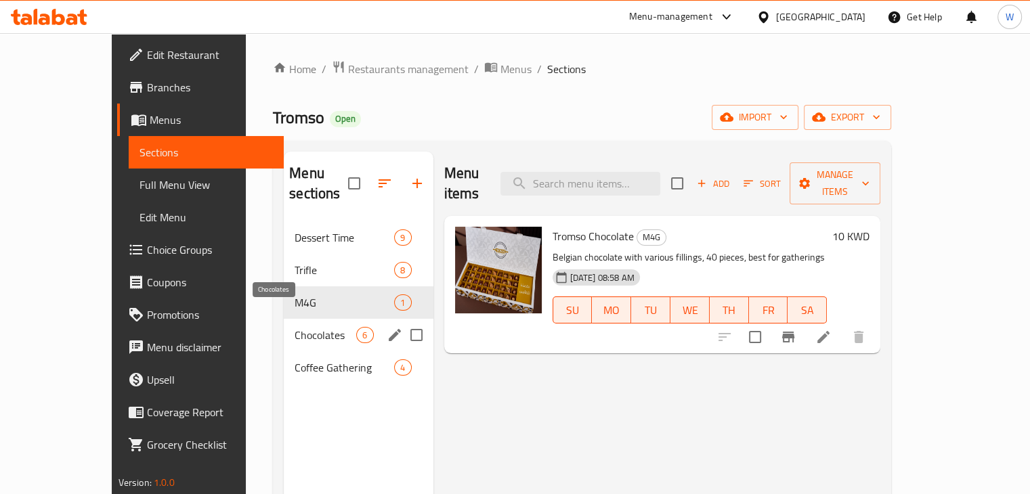
click at [295, 327] on span "Chocolates" at bounding box center [326, 335] width 62 height 16
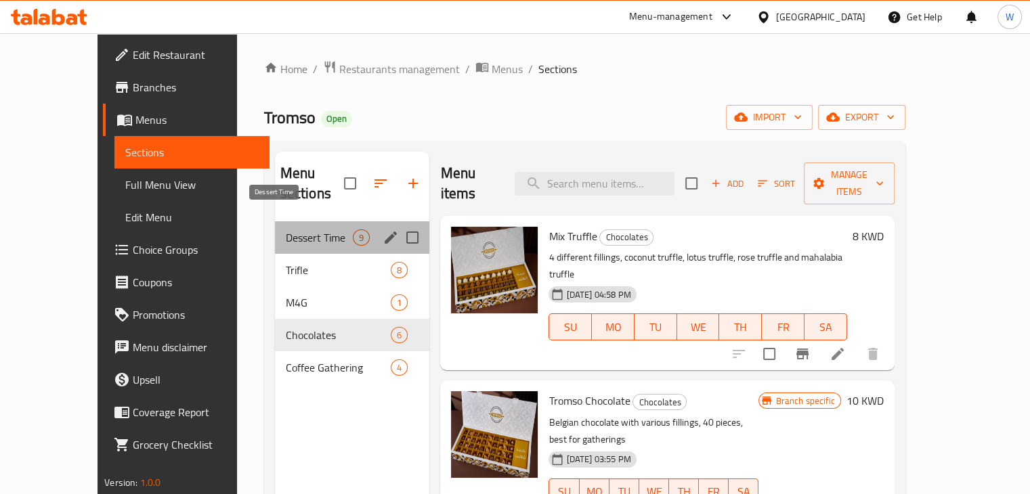
click at [304, 230] on span "Dessert Time" at bounding box center [320, 238] width 68 height 16
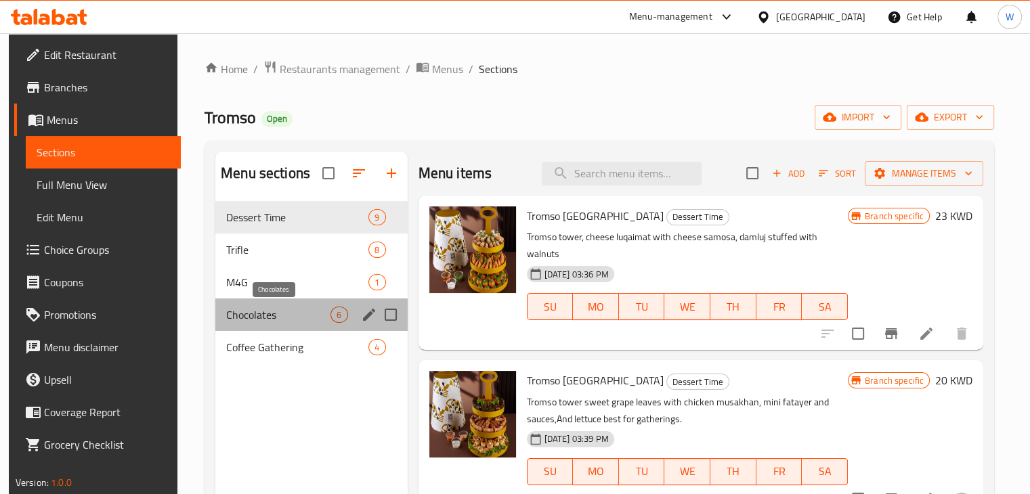
click at [263, 310] on span "Chocolates" at bounding box center [278, 315] width 104 height 16
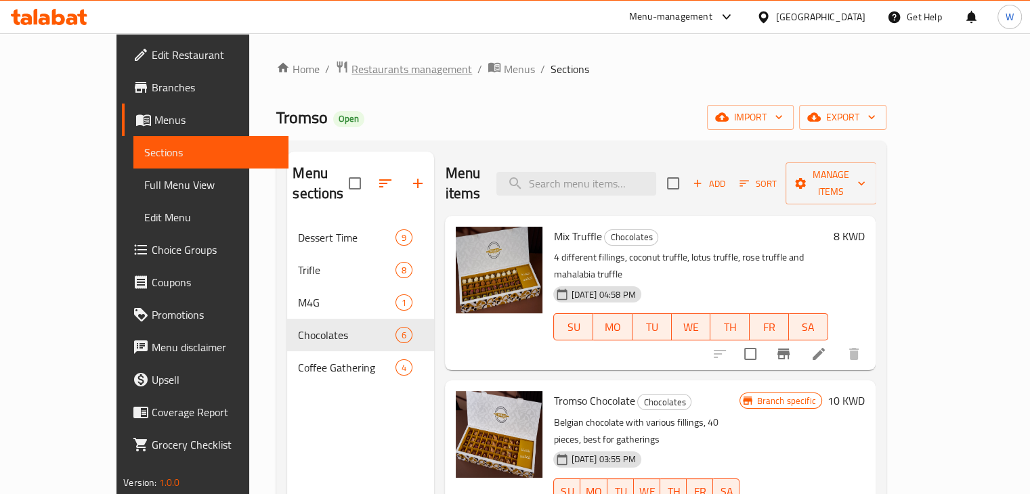
click at [352, 77] on span "Restaurants management" at bounding box center [412, 69] width 121 height 16
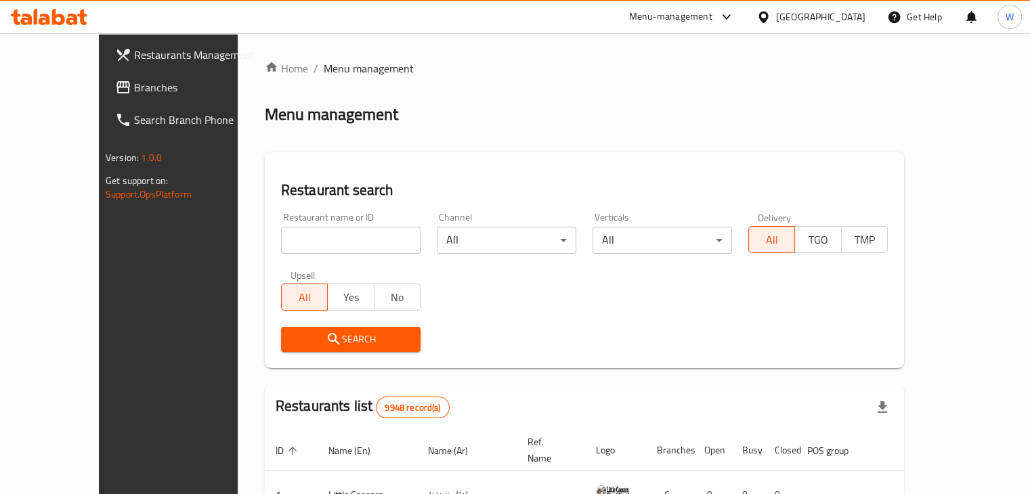
click at [316, 238] on input "search" at bounding box center [351, 240] width 140 height 27
click button "Search" at bounding box center [351, 339] width 140 height 25
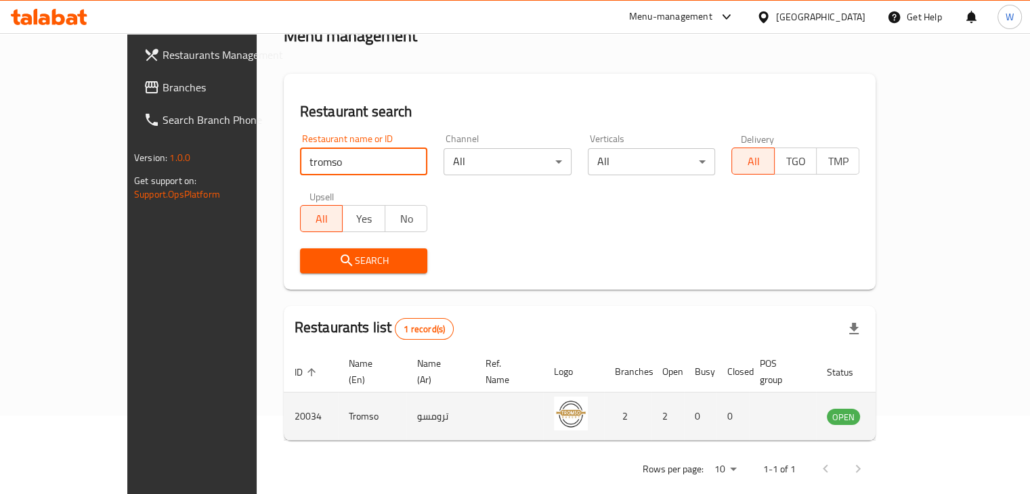
scroll to position [83, 0]
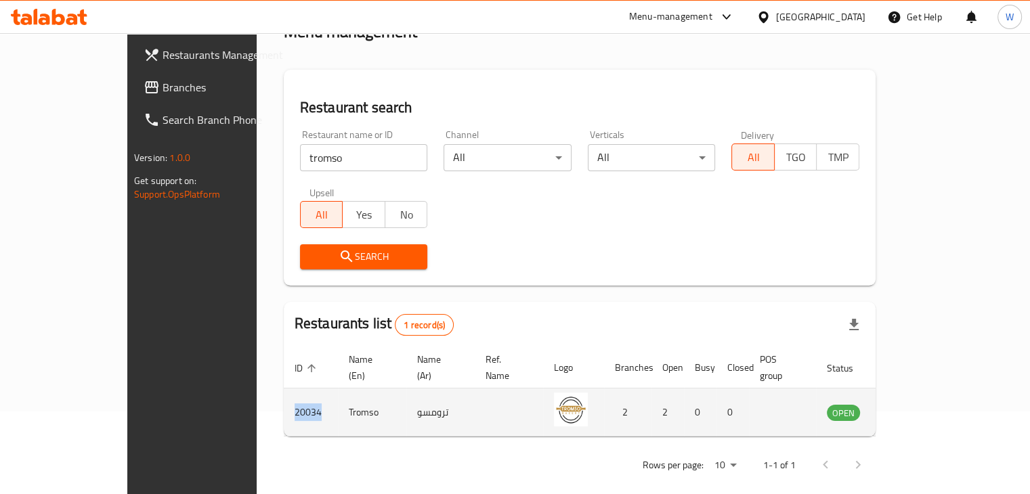
drag, startPoint x: 240, startPoint y: 398, endPoint x: 206, endPoint y: 397, distance: 33.9
click at [284, 397] on td "20034" at bounding box center [311, 413] width 54 height 48
copy td "20034"
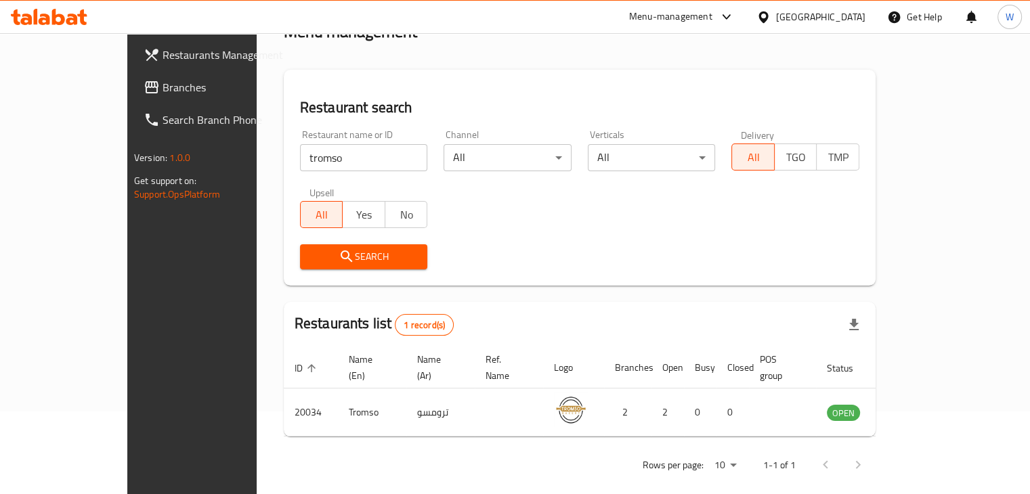
click at [331, 163] on input "tromso" at bounding box center [364, 157] width 128 height 27
click at [322, 162] on input "Ly" at bounding box center [364, 157] width 128 height 27
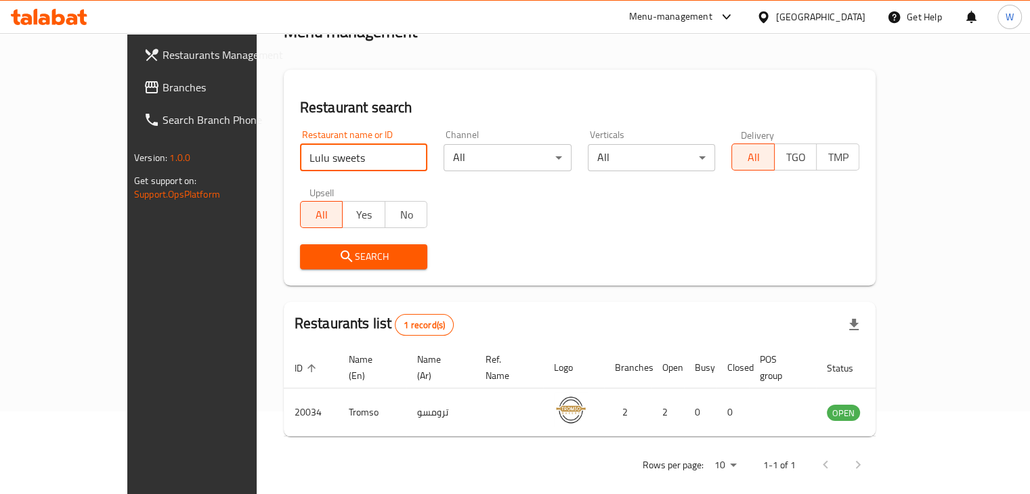
click button "Search" at bounding box center [364, 256] width 128 height 25
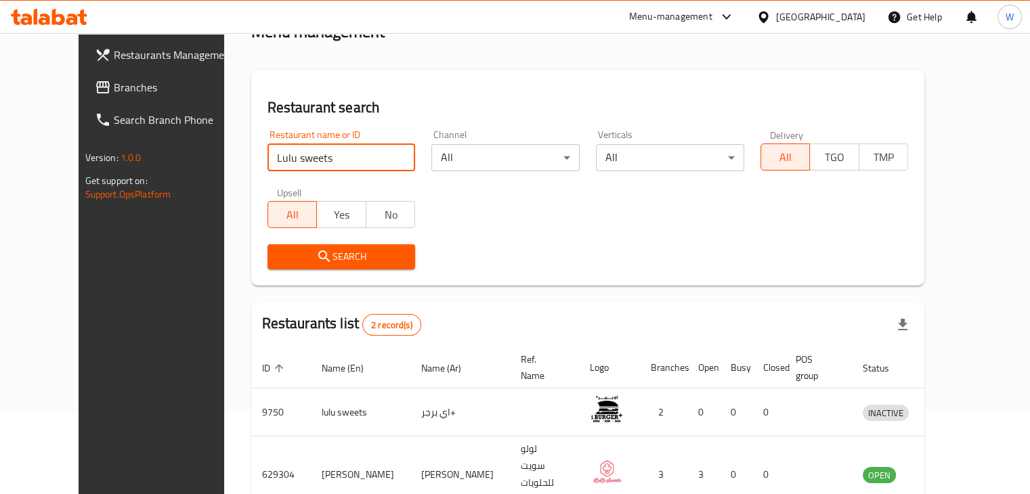
scroll to position [130, 0]
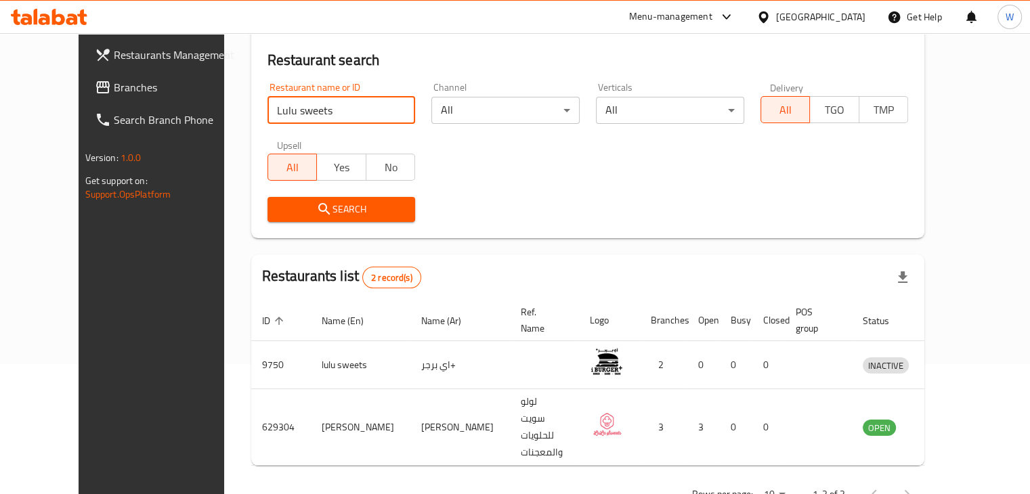
click at [279, 110] on input "Lulu sweets" at bounding box center [342, 110] width 148 height 27
type input "tromso"
click button "Search" at bounding box center [342, 209] width 148 height 25
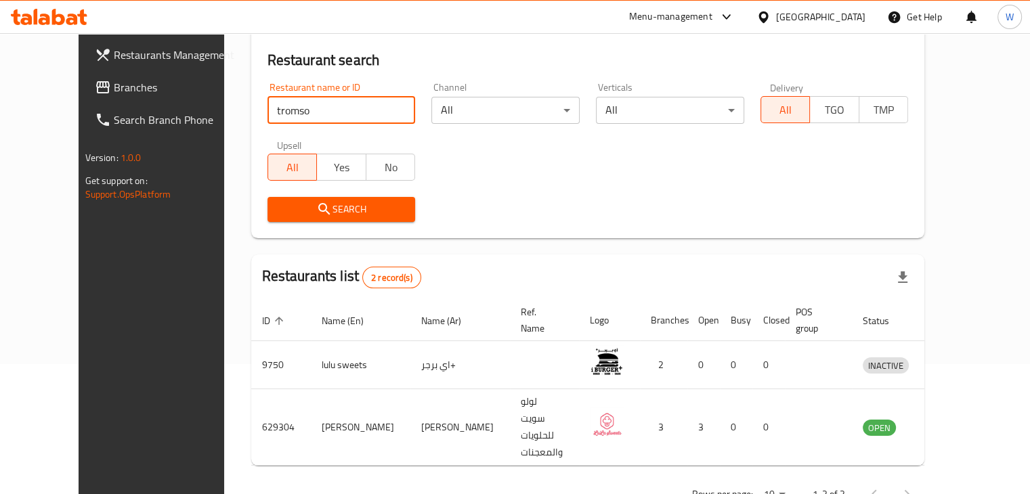
scroll to position [83, 0]
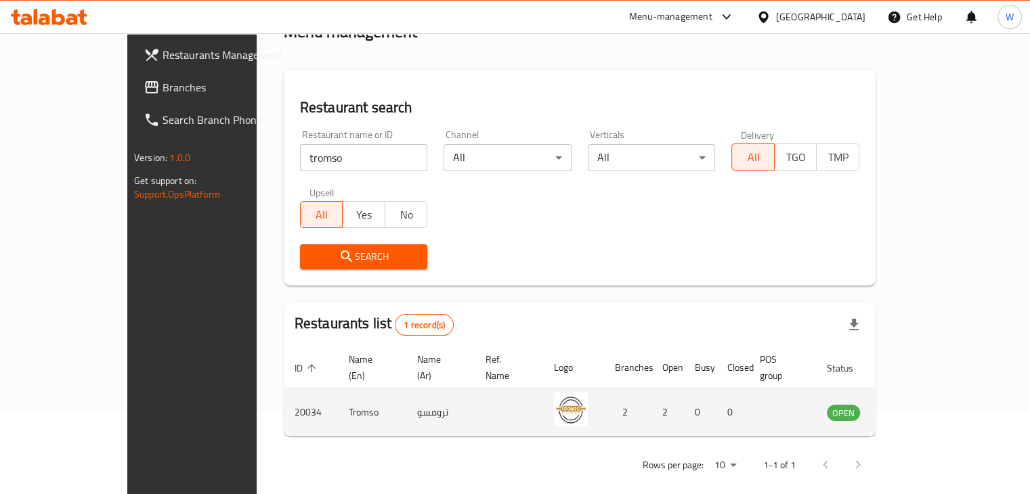
click at [934, 407] on td "enhanced table" at bounding box center [910, 413] width 47 height 48
click at [934, 406] on td "enhanced table" at bounding box center [910, 413] width 47 height 48
click at [914, 404] on icon "enhanced table" at bounding box center [906, 412] width 16 height 16
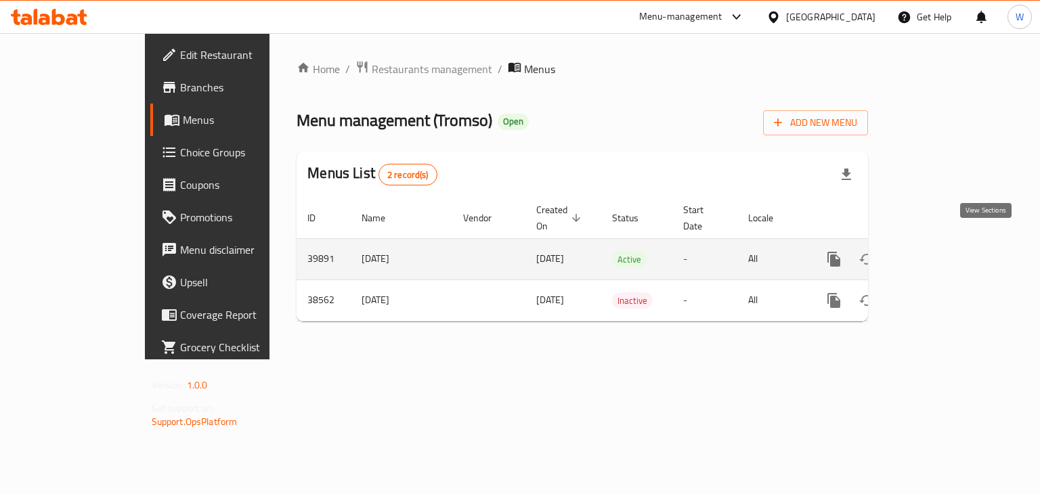
click at [940, 251] on icon "enhanced table" at bounding box center [932, 259] width 16 height 16
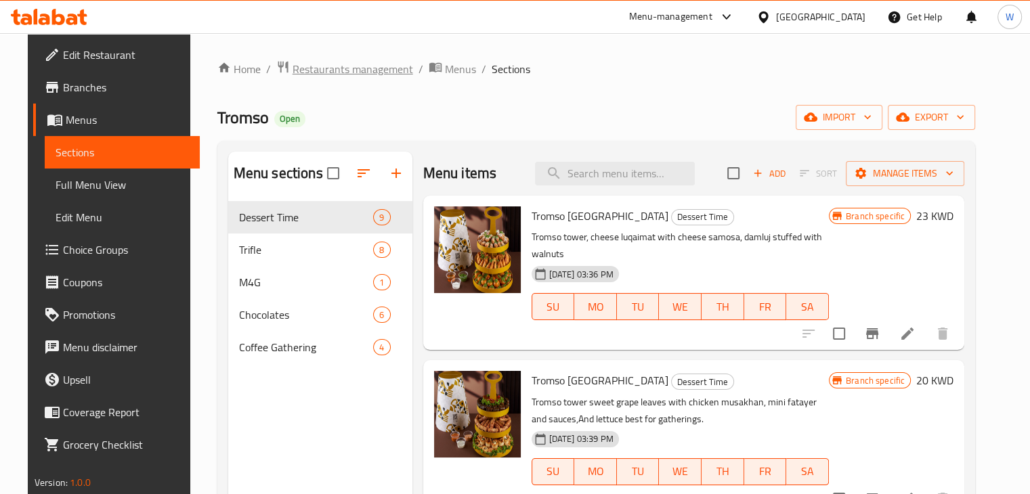
click at [333, 70] on span "Restaurants management" at bounding box center [353, 69] width 121 height 16
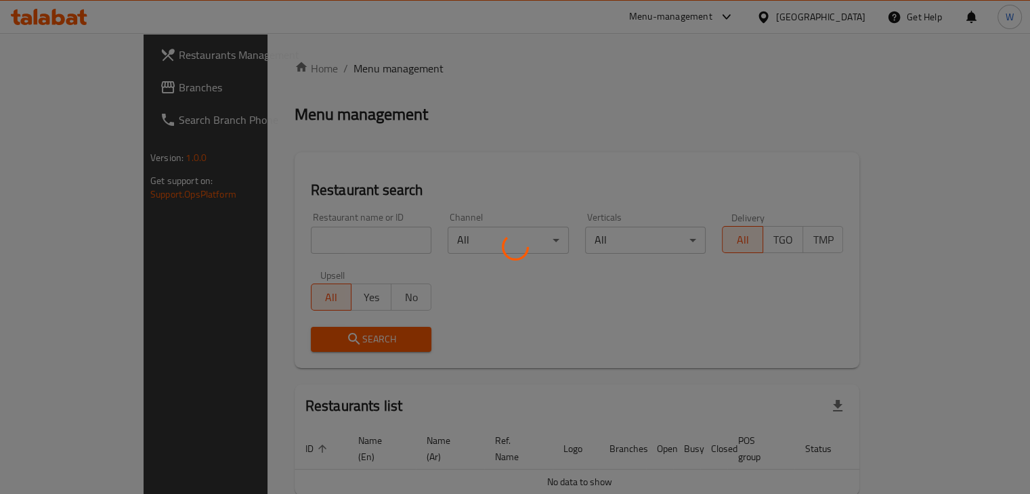
click at [352, 244] on div at bounding box center [515, 247] width 1030 height 494
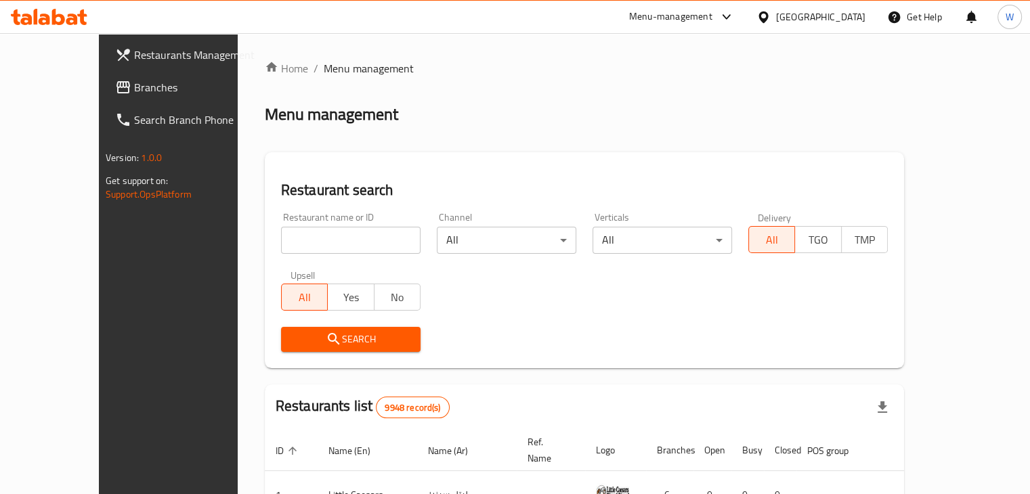
click at [350, 241] on input "search" at bounding box center [351, 240] width 140 height 27
type input "kuwaiti w bas"
click button "Search" at bounding box center [351, 339] width 140 height 25
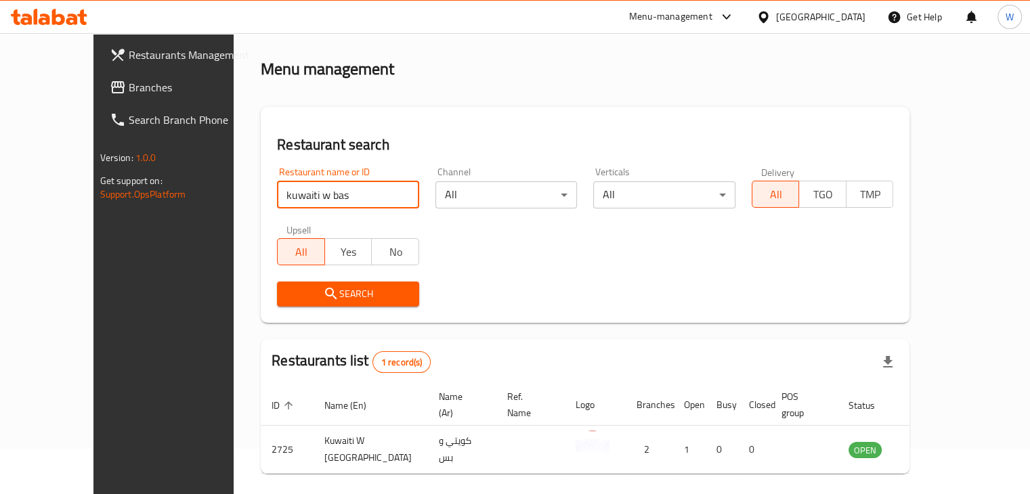
scroll to position [83, 0]
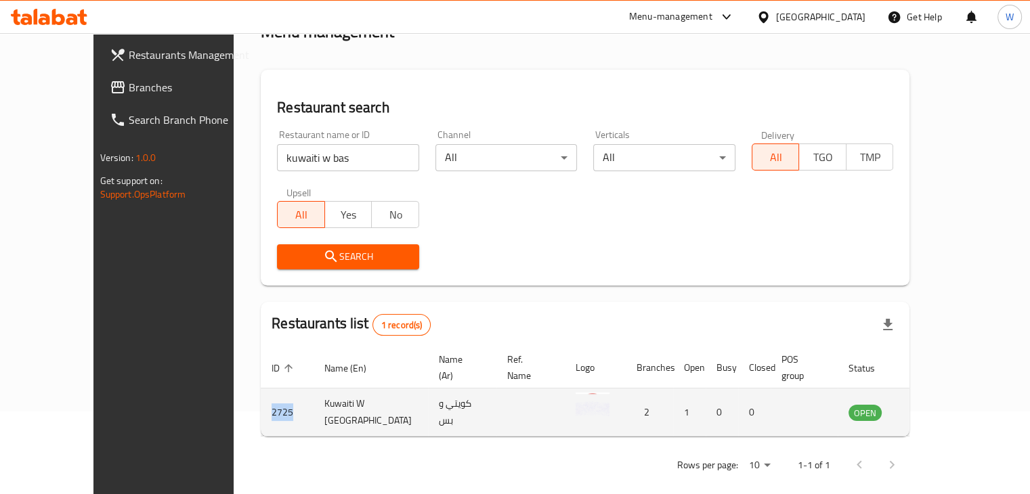
drag, startPoint x: 230, startPoint y: 392, endPoint x: 205, endPoint y: 396, distance: 25.3
click at [261, 396] on td "2725" at bounding box center [287, 413] width 53 height 48
copy td "2725"
